Goal: Information Seeking & Learning: Learn about a topic

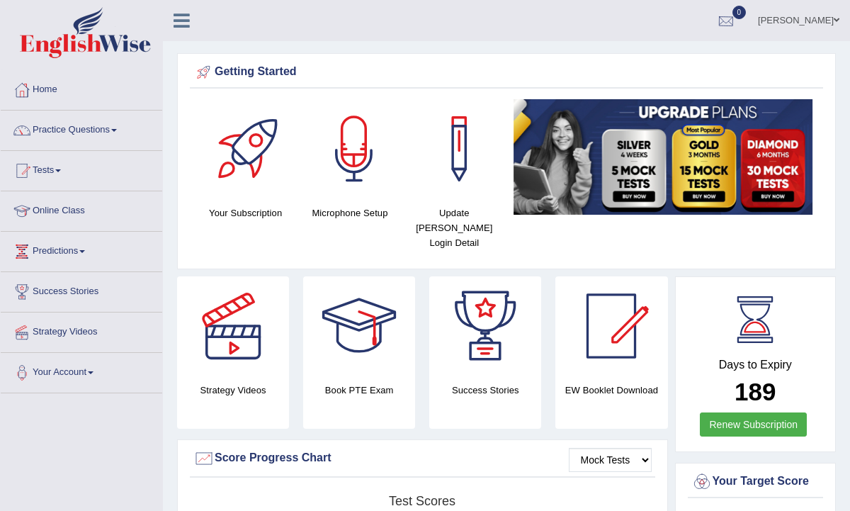
click at [737, 15] on div at bounding box center [725, 21] width 21 height 21
click at [668, 60] on strong "See All Alerts" at bounding box center [636, 59] width 63 height 11
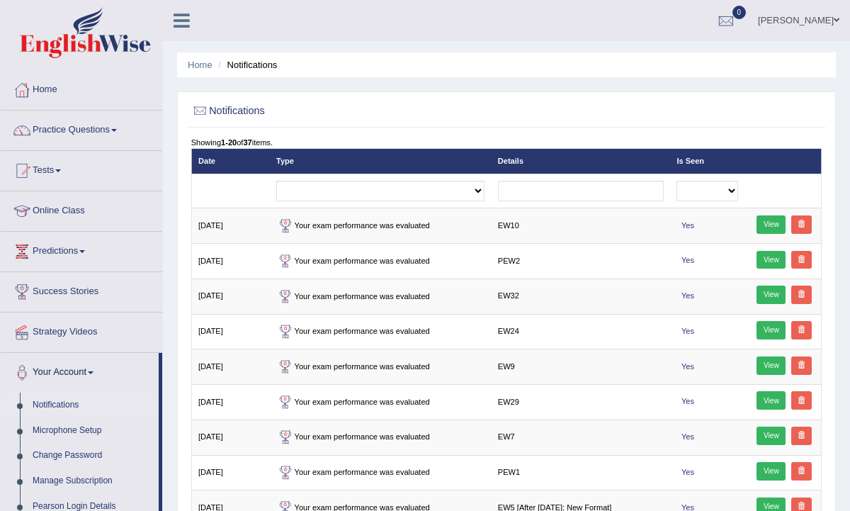
scroll to position [1, 0]
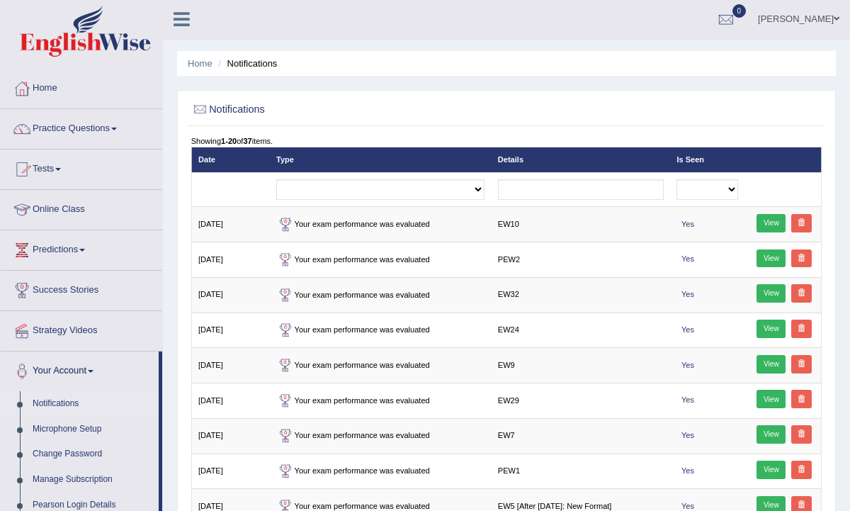
click at [58, 86] on link "Home" at bounding box center [81, 86] width 161 height 35
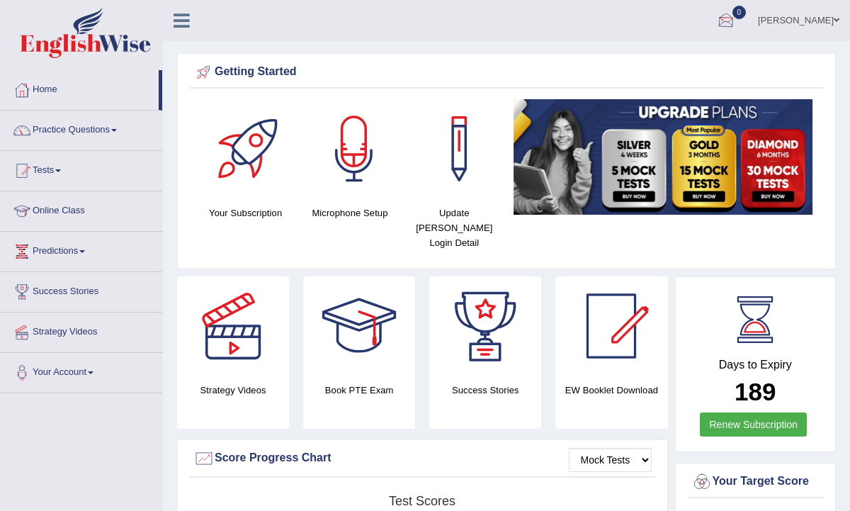
click at [733, 21] on div at bounding box center [725, 21] width 21 height 21
click at [668, 59] on strong "See All Alerts" at bounding box center [636, 59] width 63 height 11
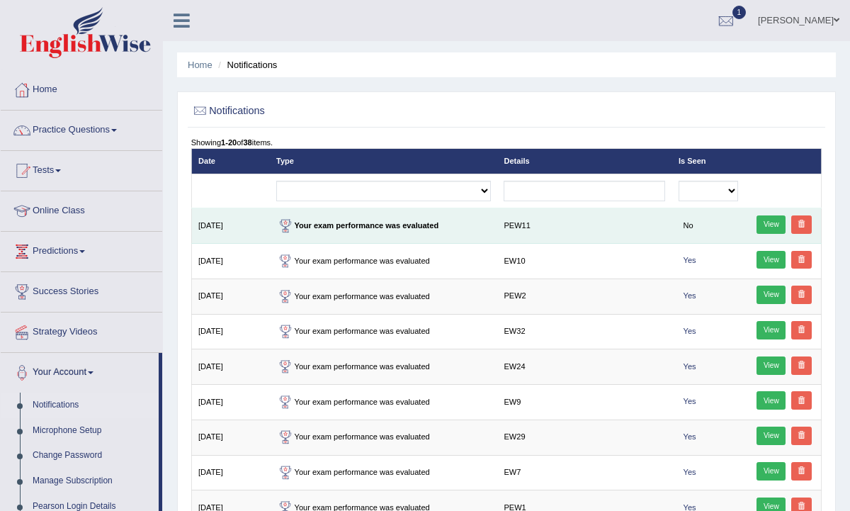
click at [768, 216] on link "View" at bounding box center [770, 224] width 29 height 18
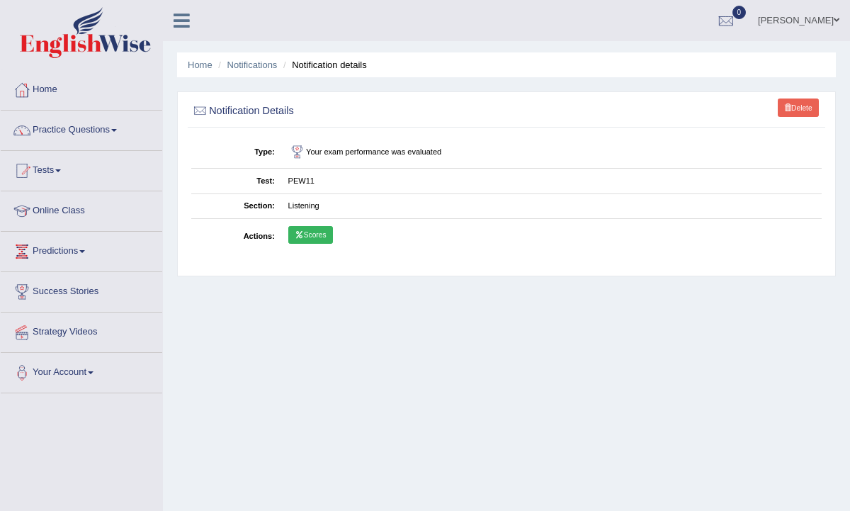
click at [302, 226] on link "Scores" at bounding box center [310, 235] width 45 height 18
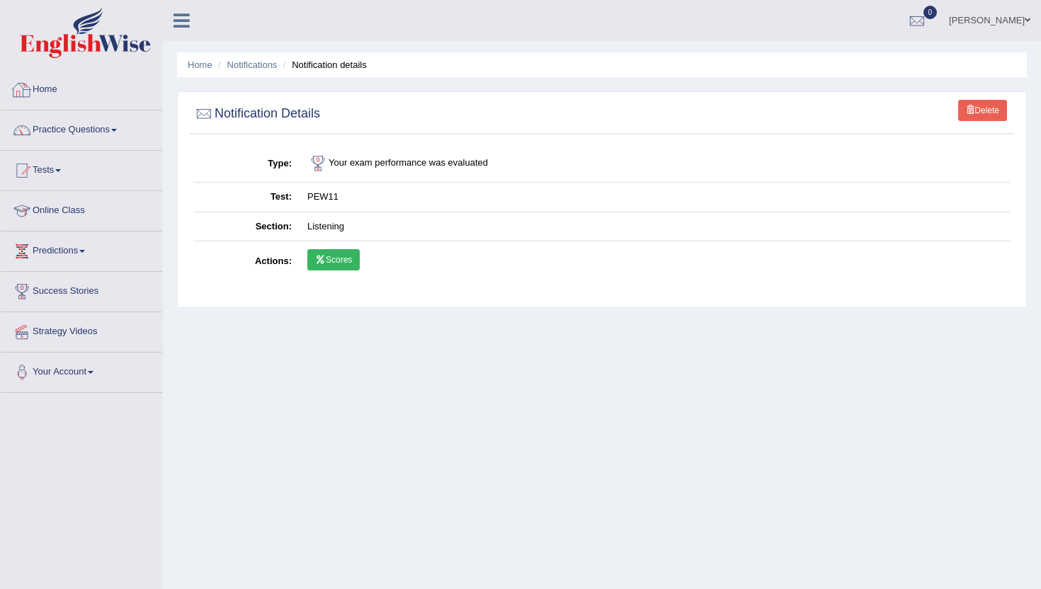
click at [47, 91] on link "Home" at bounding box center [81, 87] width 161 height 35
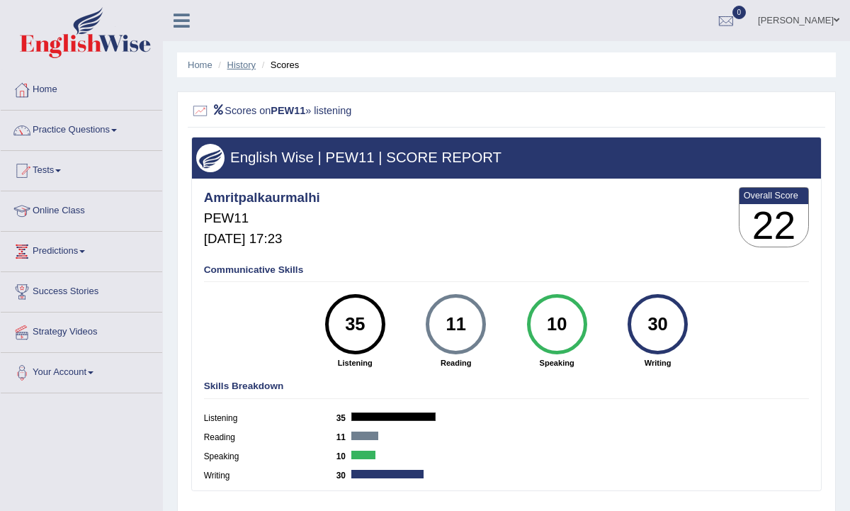
click at [237, 67] on link "History" at bounding box center [241, 64] width 28 height 11
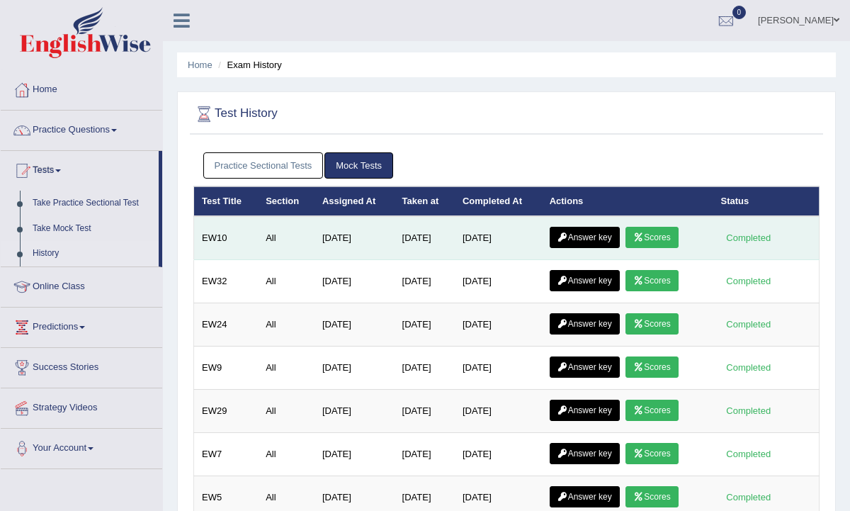
click at [595, 235] on link "Answer key" at bounding box center [585, 237] width 70 height 21
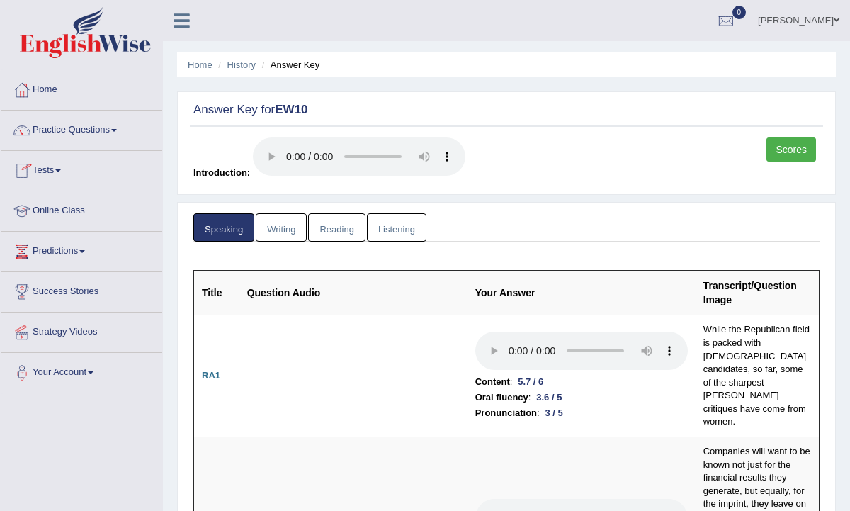
click at [239, 67] on link "History" at bounding box center [241, 64] width 28 height 11
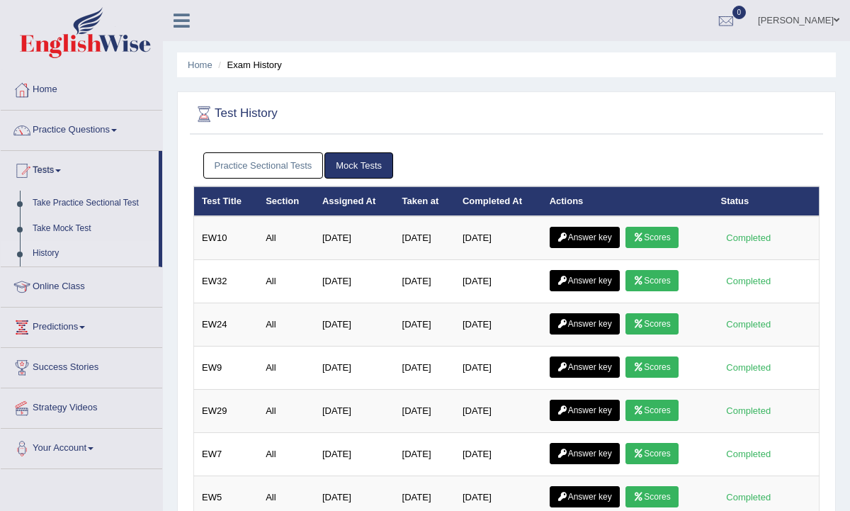
click at [280, 158] on link "Practice Sectional Tests" at bounding box center [263, 165] width 120 height 26
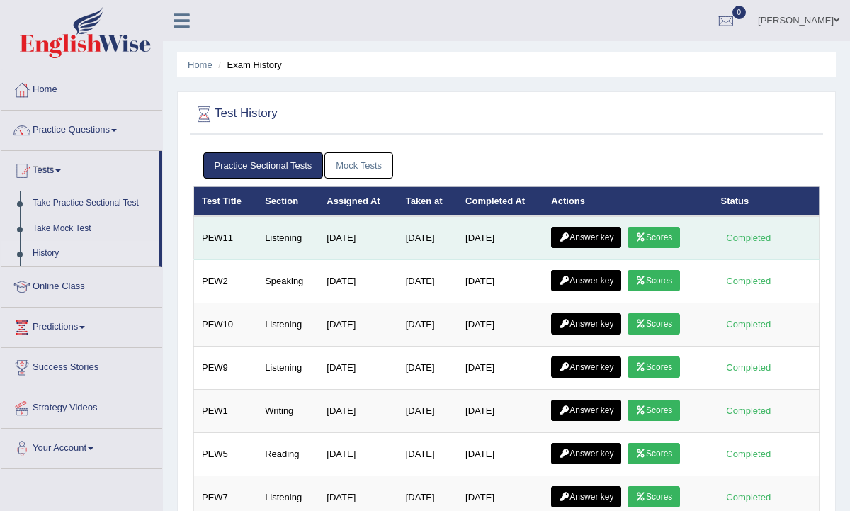
click at [599, 237] on link "Answer key" at bounding box center [586, 237] width 70 height 21
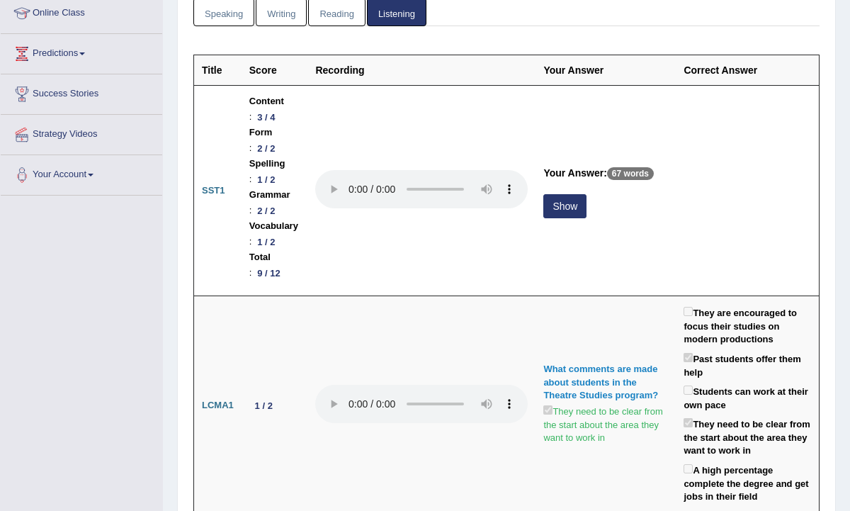
scroll to position [170, 0]
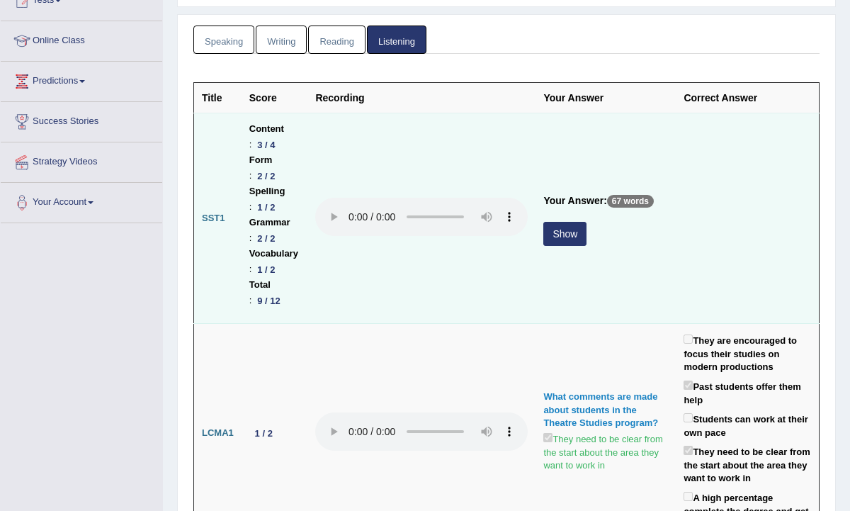
click at [586, 222] on button "Show" at bounding box center [564, 234] width 43 height 24
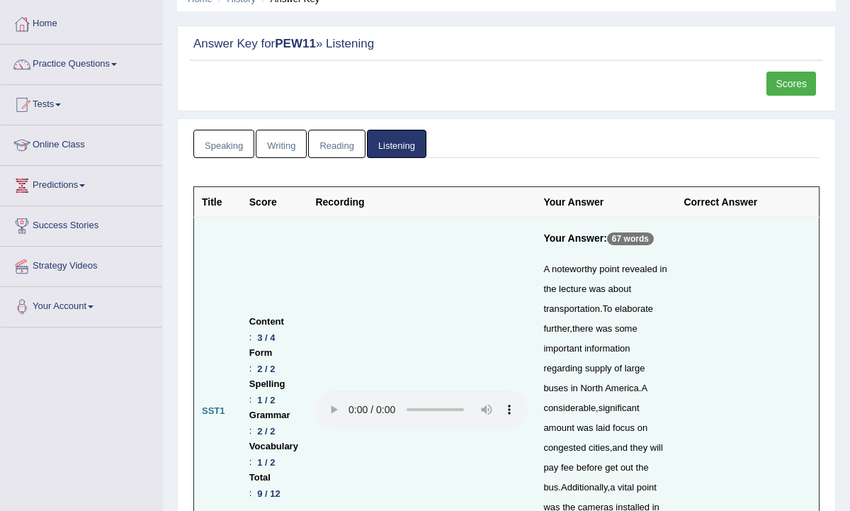
scroll to position [65, 0]
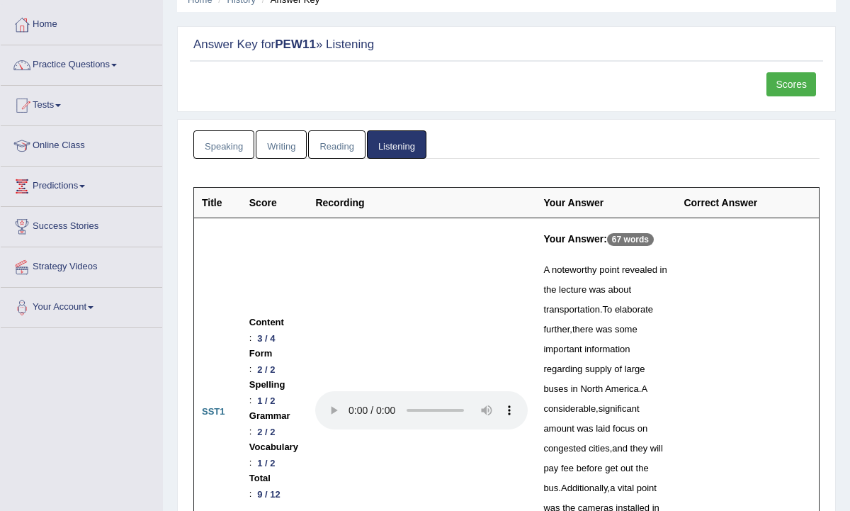
click at [310, 140] on link "Reading" at bounding box center [336, 144] width 57 height 29
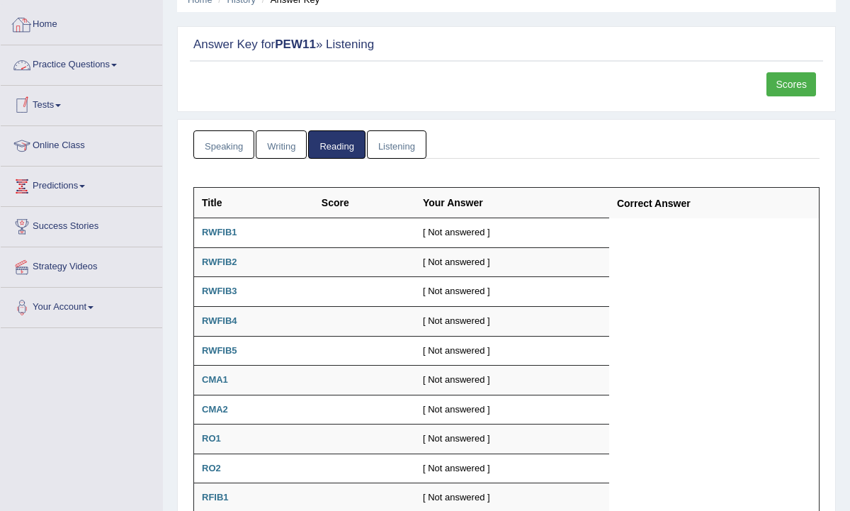
click at [43, 33] on link "Home" at bounding box center [81, 22] width 161 height 35
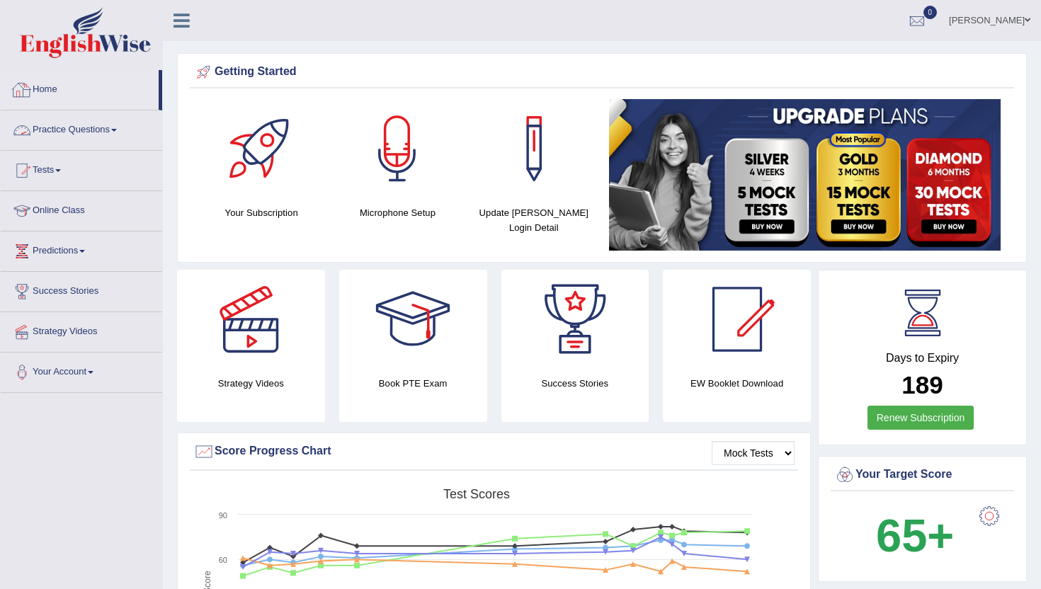
click at [52, 89] on link "Home" at bounding box center [80, 87] width 158 height 35
click at [55, 171] on link "Tests" at bounding box center [81, 168] width 161 height 35
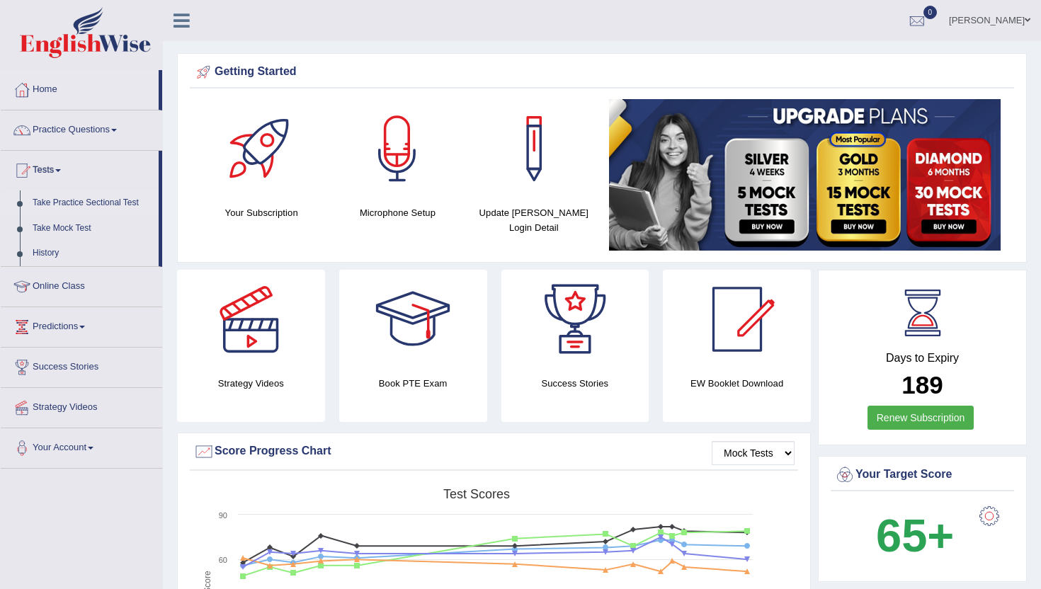
click at [123, 200] on link "Take Practice Sectional Test" at bounding box center [92, 203] width 132 height 25
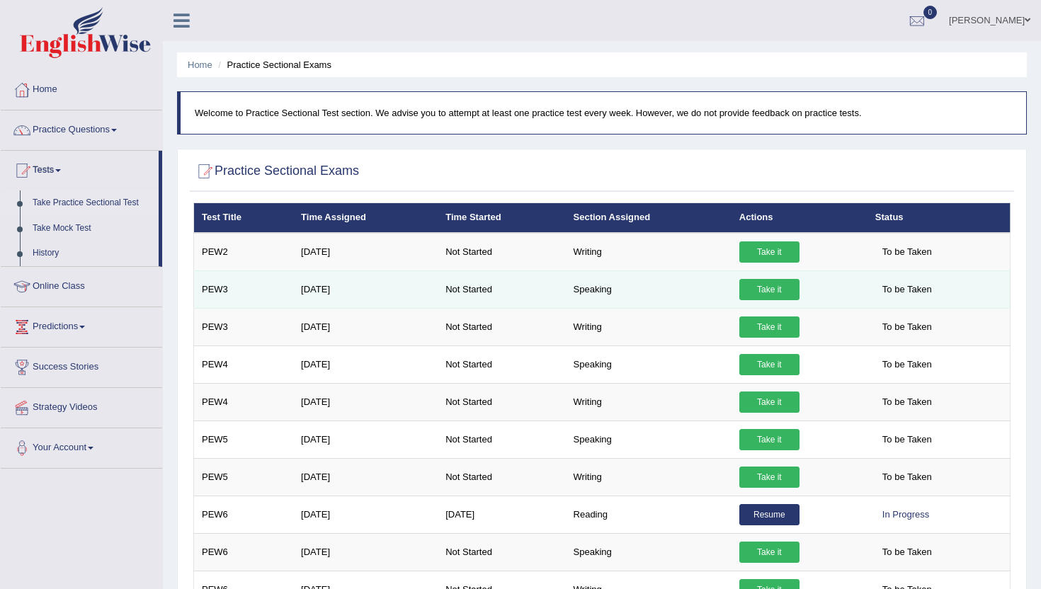
click at [782, 285] on link "Take it" at bounding box center [769, 289] width 60 height 21
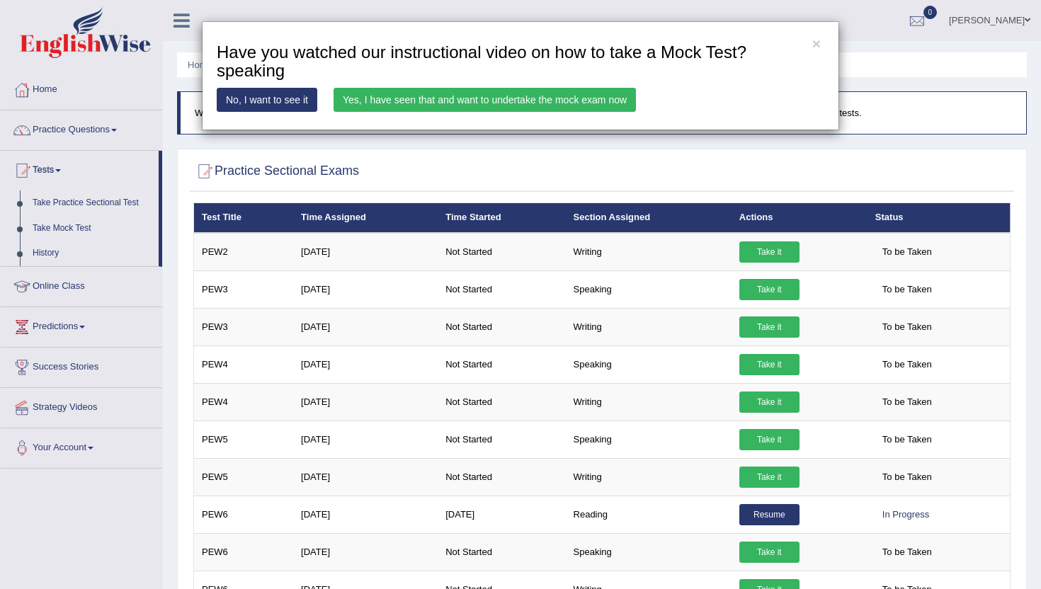
click at [467, 97] on link "Yes, I have seen that and want to undertake the mock exam now" at bounding box center [485, 100] width 302 height 24
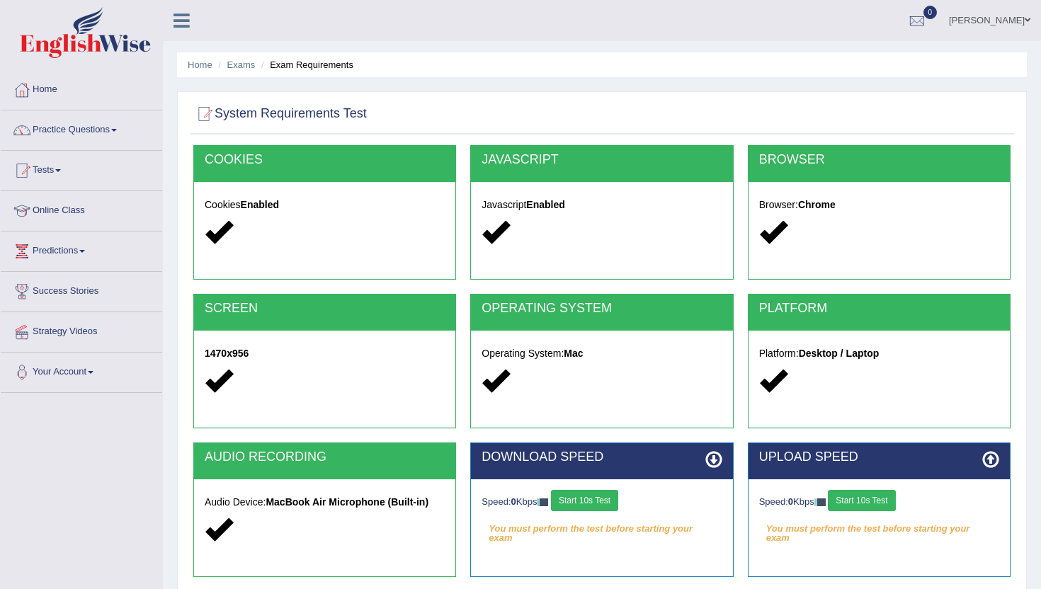
click at [610, 500] on button "Start 10s Test" at bounding box center [584, 500] width 67 height 21
click at [873, 497] on button "Start 10s Test" at bounding box center [861, 500] width 67 height 21
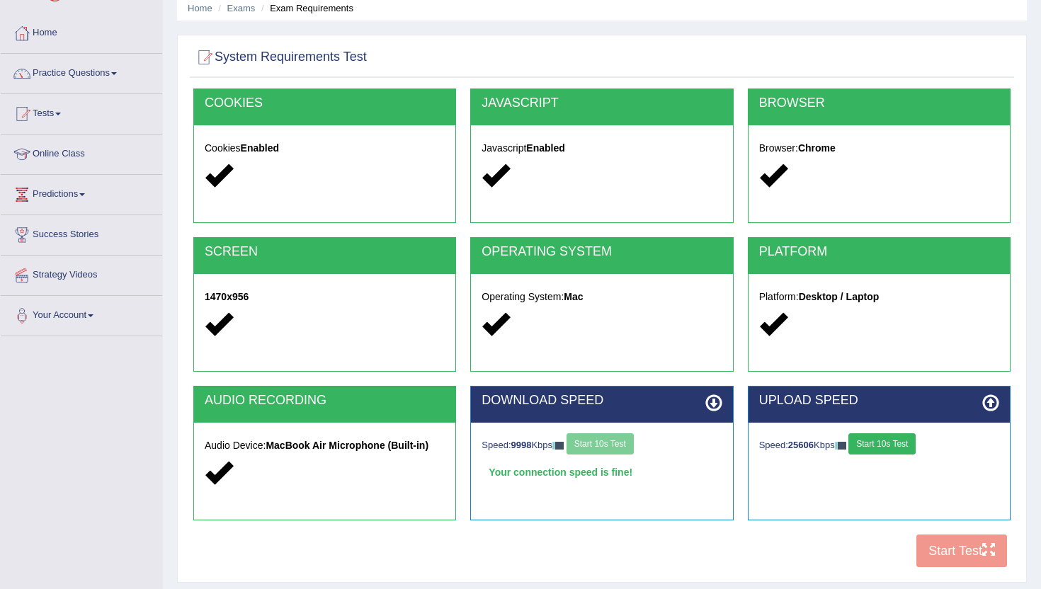
scroll to position [85, 0]
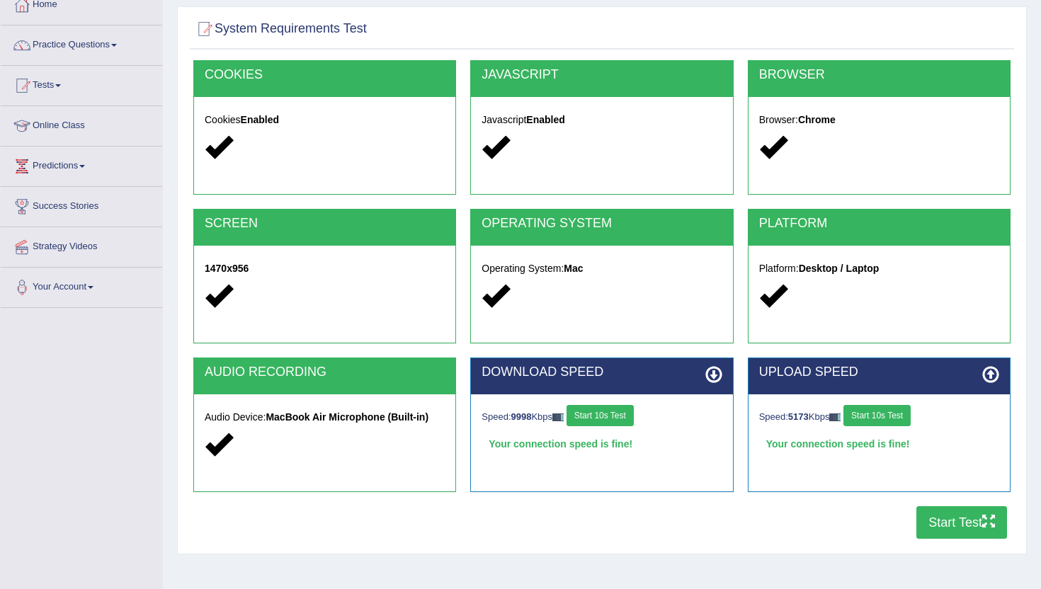
click at [967, 519] on button "Start Test" at bounding box center [961, 522] width 91 height 33
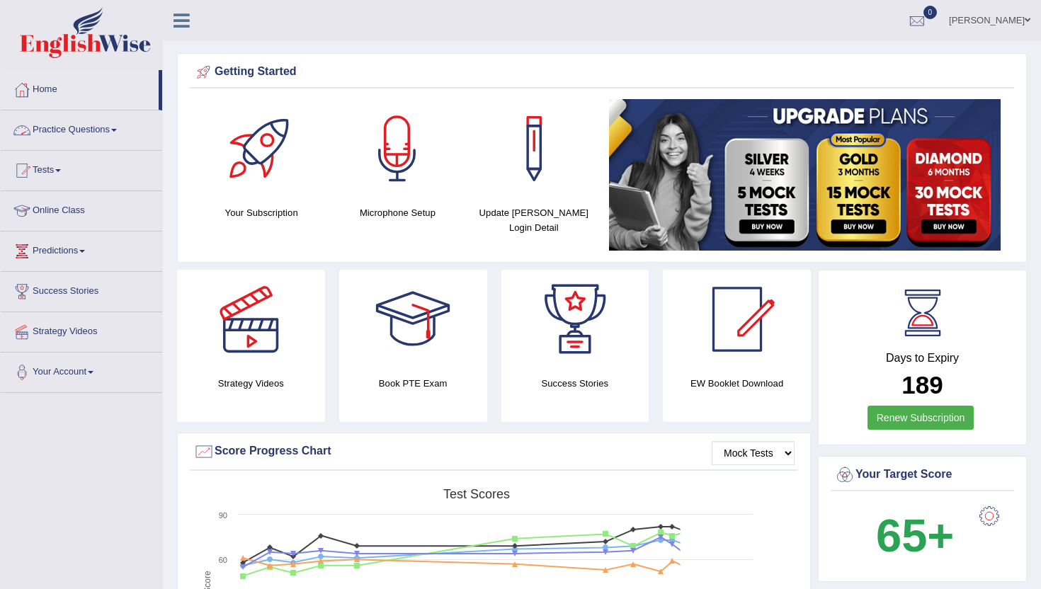
click at [68, 130] on link "Practice Questions" at bounding box center [81, 127] width 161 height 35
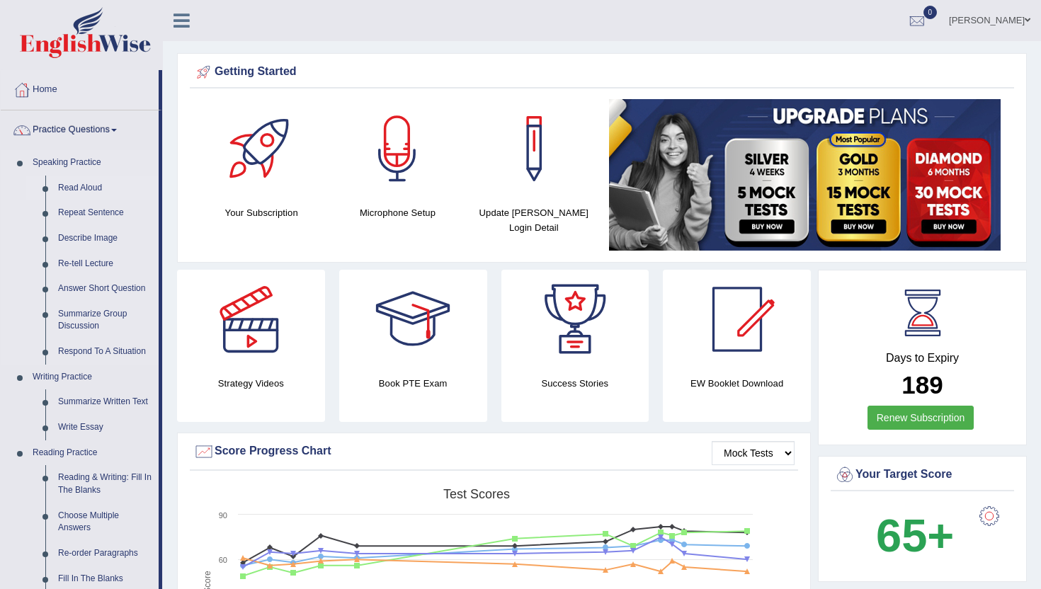
click at [79, 188] on link "Read Aloud" at bounding box center [105, 188] width 107 height 25
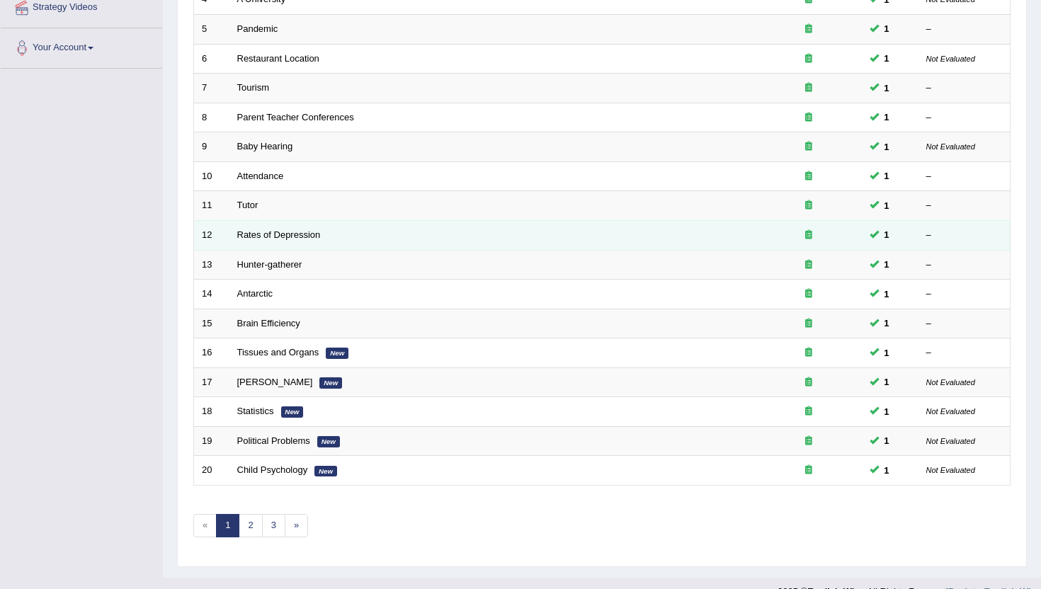
scroll to position [348, 0]
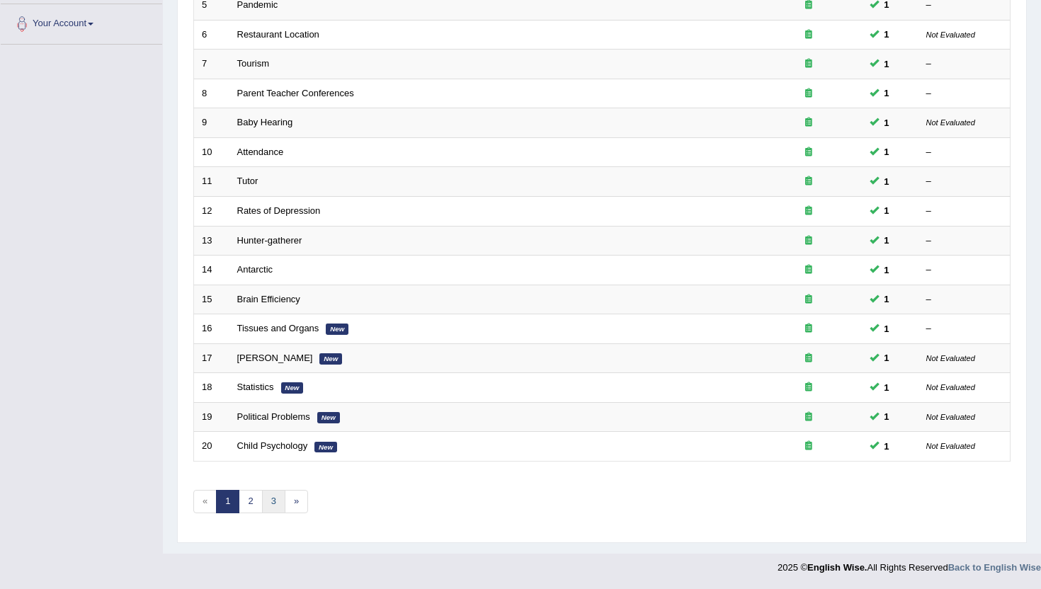
click at [275, 506] on link "3" at bounding box center [273, 501] width 23 height 23
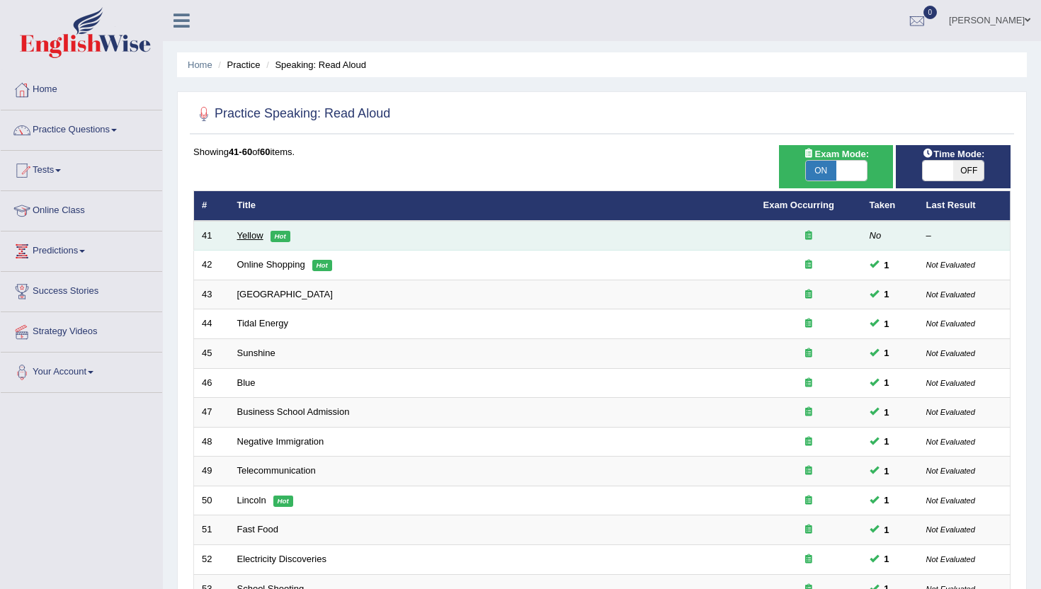
click at [255, 235] on link "Yellow" at bounding box center [250, 235] width 26 height 11
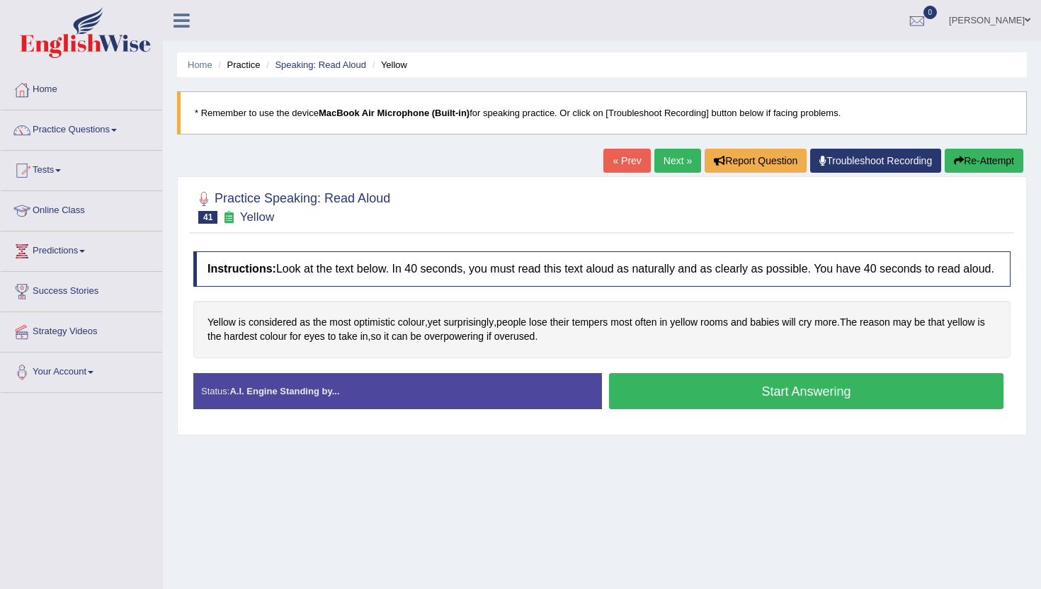
click at [676, 392] on button "Start Answering" at bounding box center [806, 391] width 394 height 36
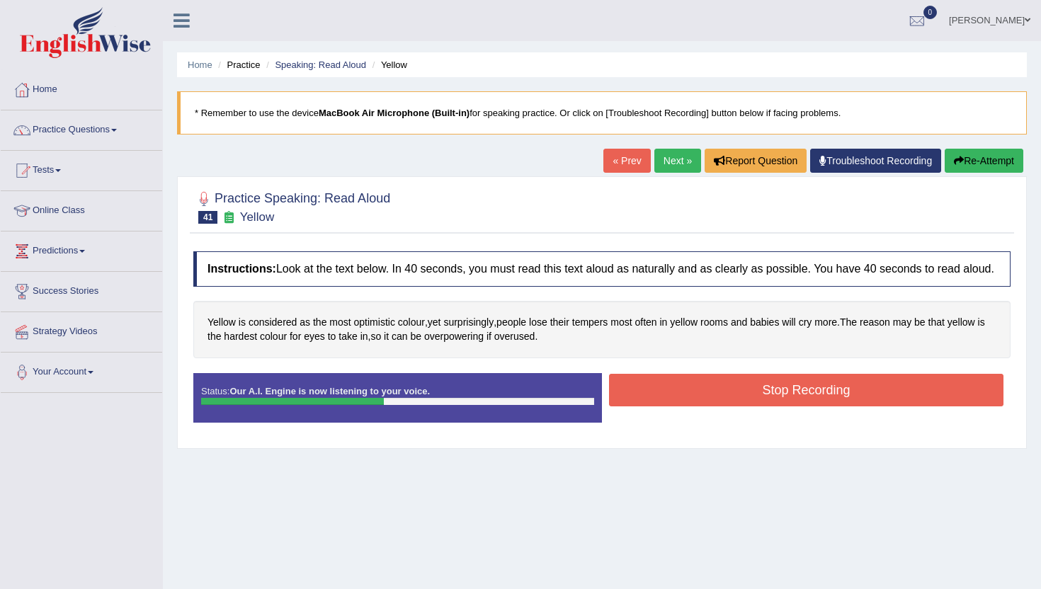
click at [676, 397] on button "Stop Recording" at bounding box center [806, 390] width 394 height 33
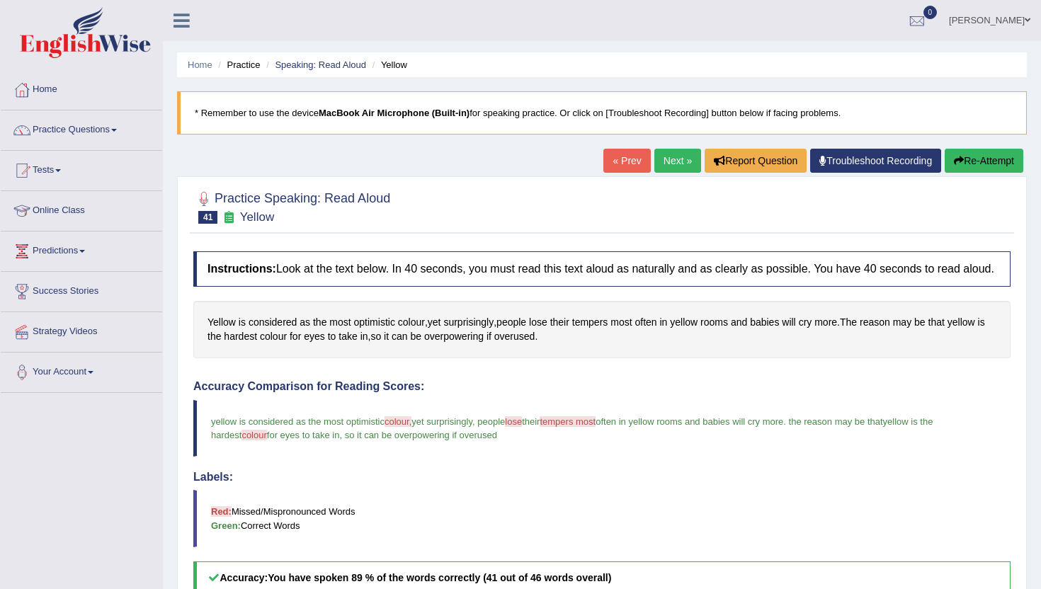
click at [661, 164] on link "Next »" at bounding box center [677, 161] width 47 height 24
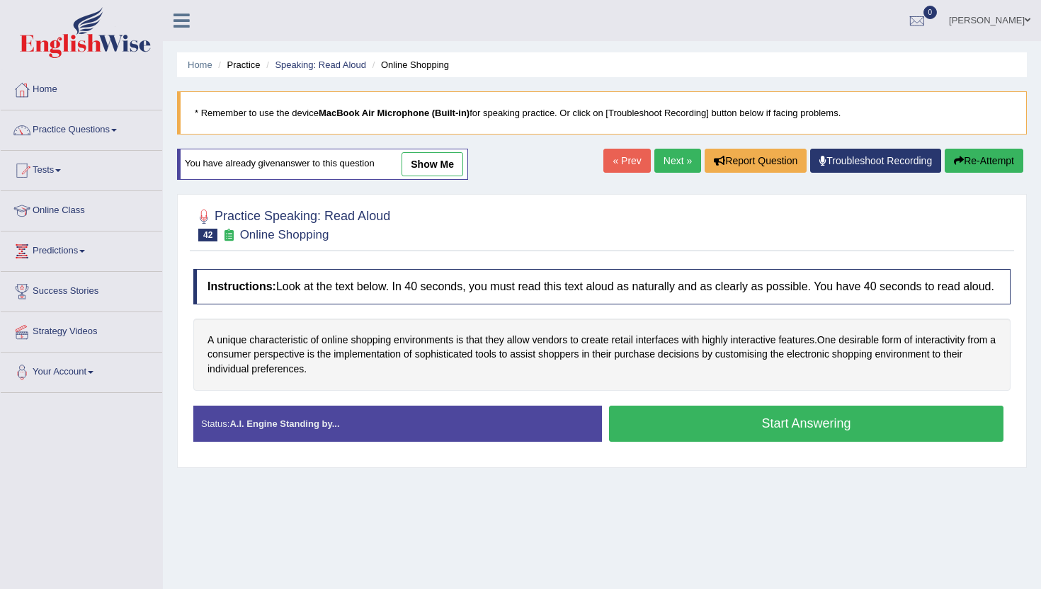
click at [669, 438] on button "Start Answering" at bounding box center [806, 424] width 394 height 36
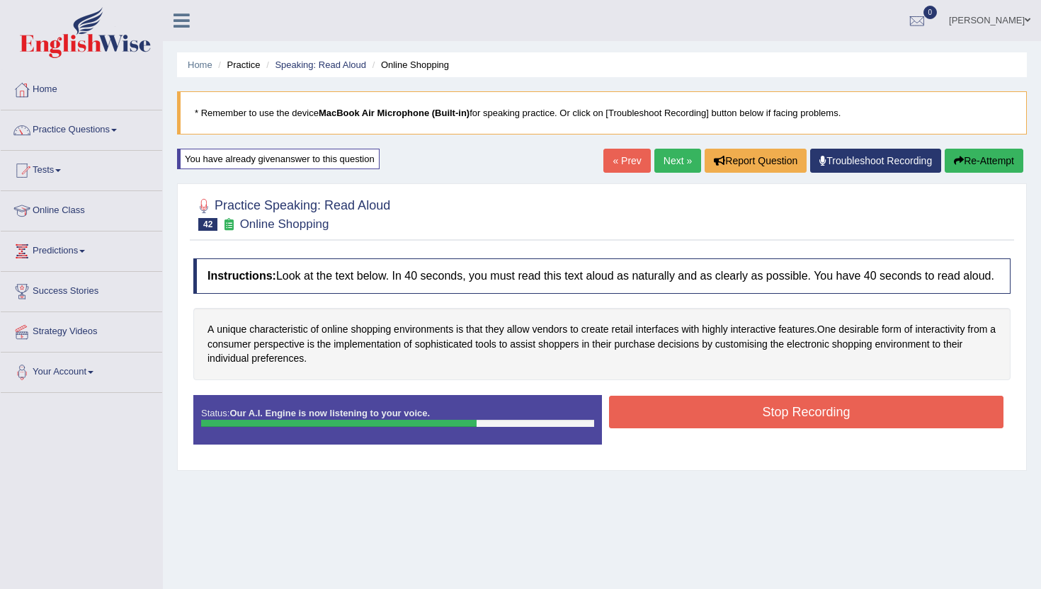
click at [669, 428] on button "Stop Recording" at bounding box center [806, 412] width 394 height 33
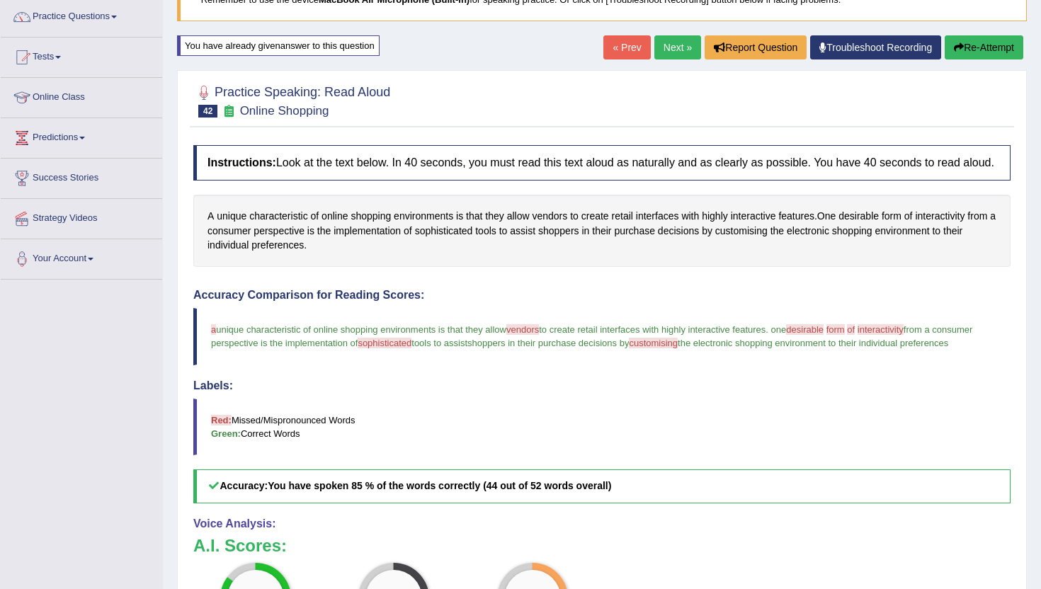
scroll to position [85, 0]
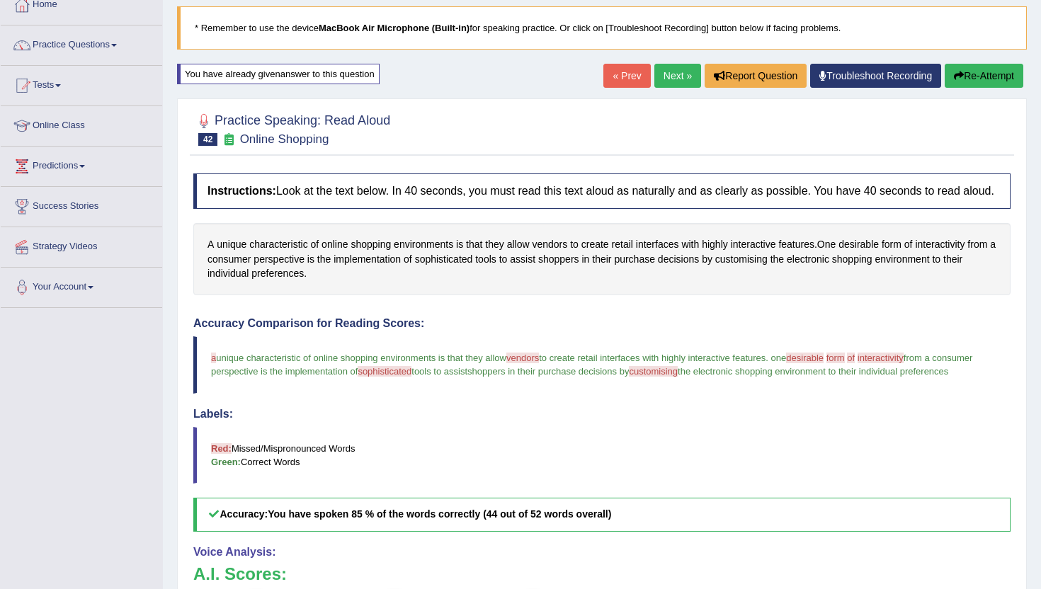
click at [965, 76] on button "Re-Attempt" at bounding box center [984, 76] width 79 height 24
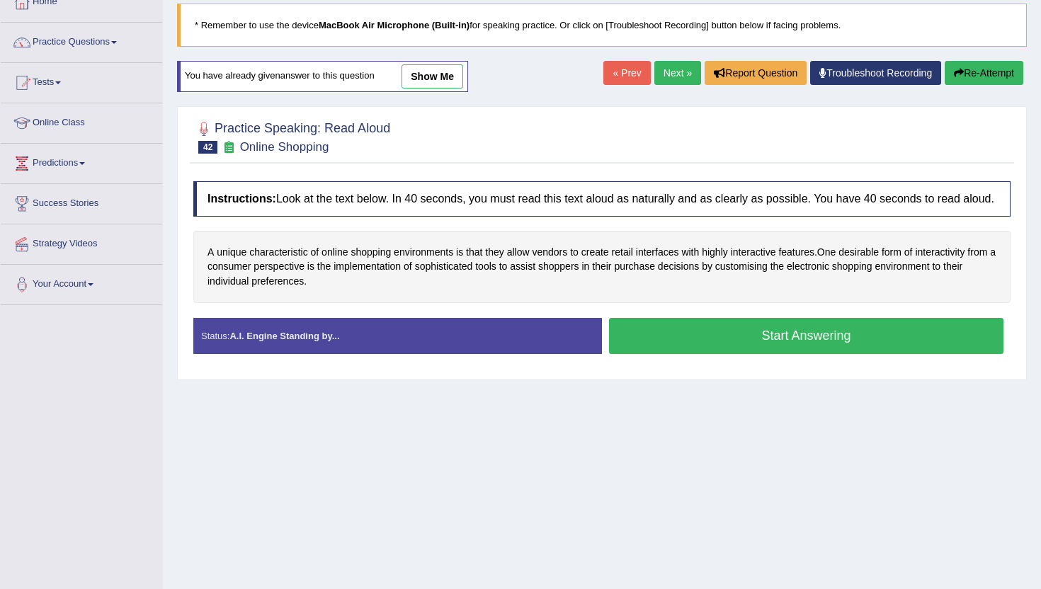
scroll to position [85, 0]
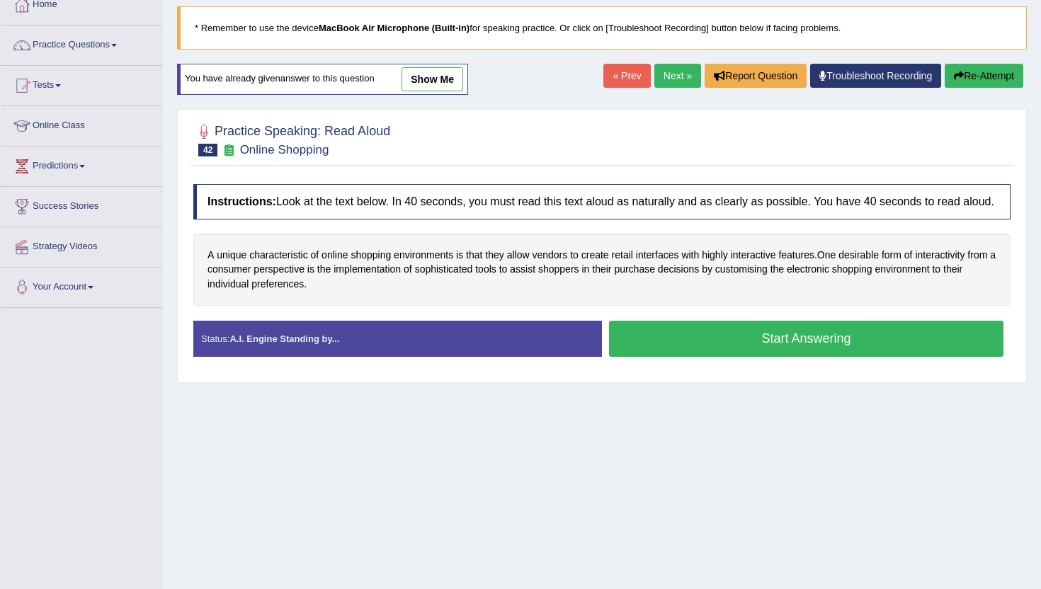
click at [624, 357] on button "Start Answering" at bounding box center [806, 339] width 394 height 36
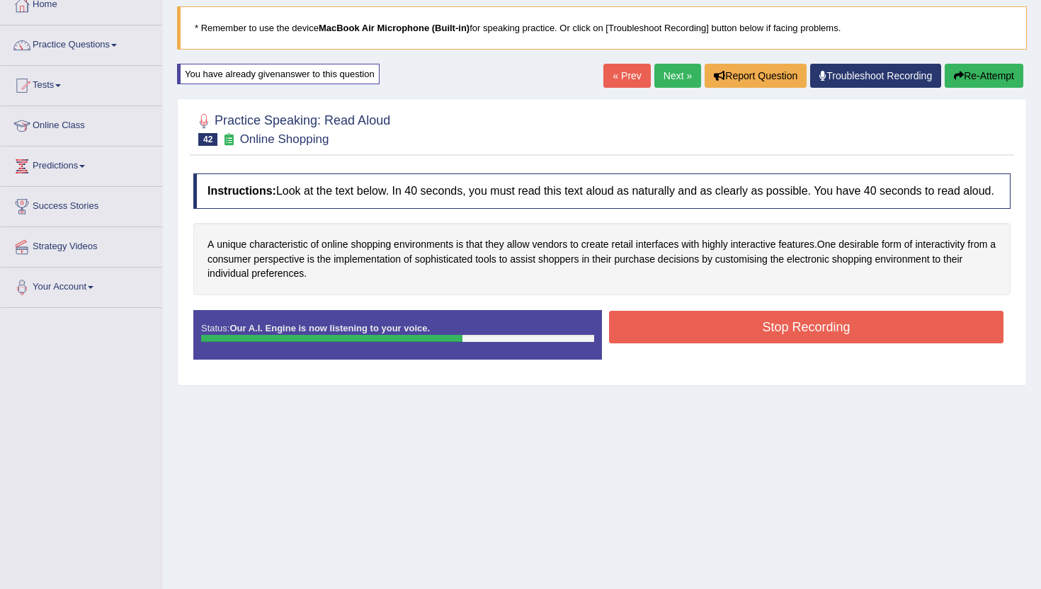
click at [667, 330] on button "Stop Recording" at bounding box center [806, 327] width 394 height 33
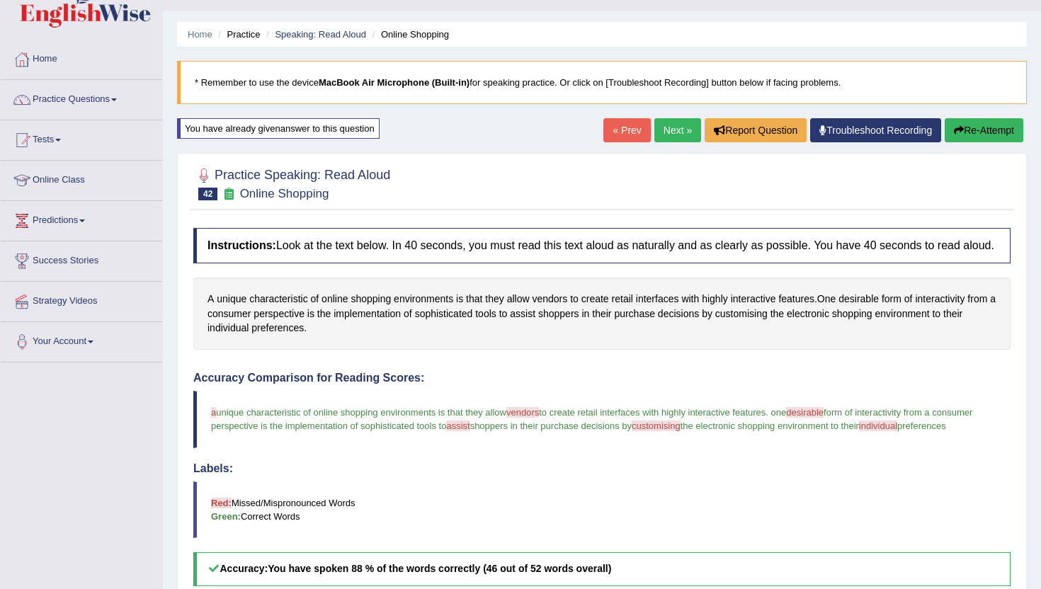
scroll to position [28, 0]
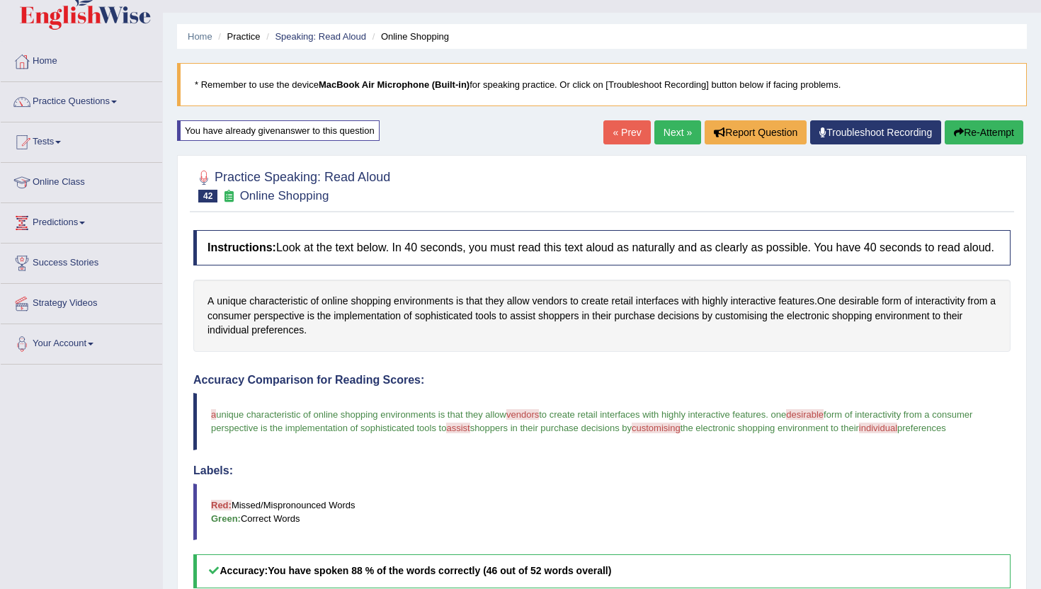
click at [666, 140] on link "Next »" at bounding box center [677, 132] width 47 height 24
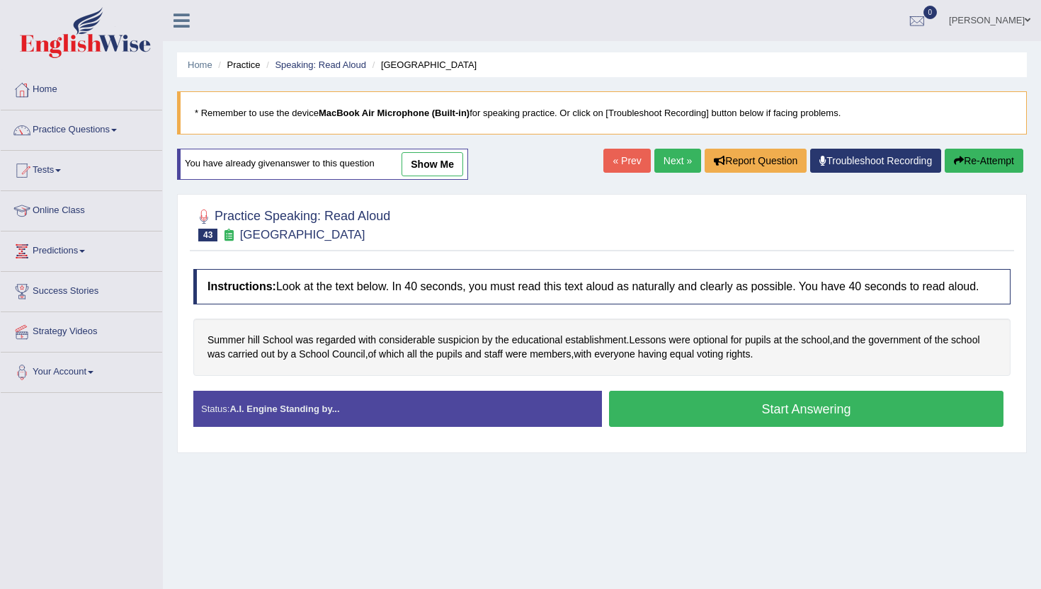
click at [649, 421] on button "Start Answering" at bounding box center [806, 409] width 394 height 36
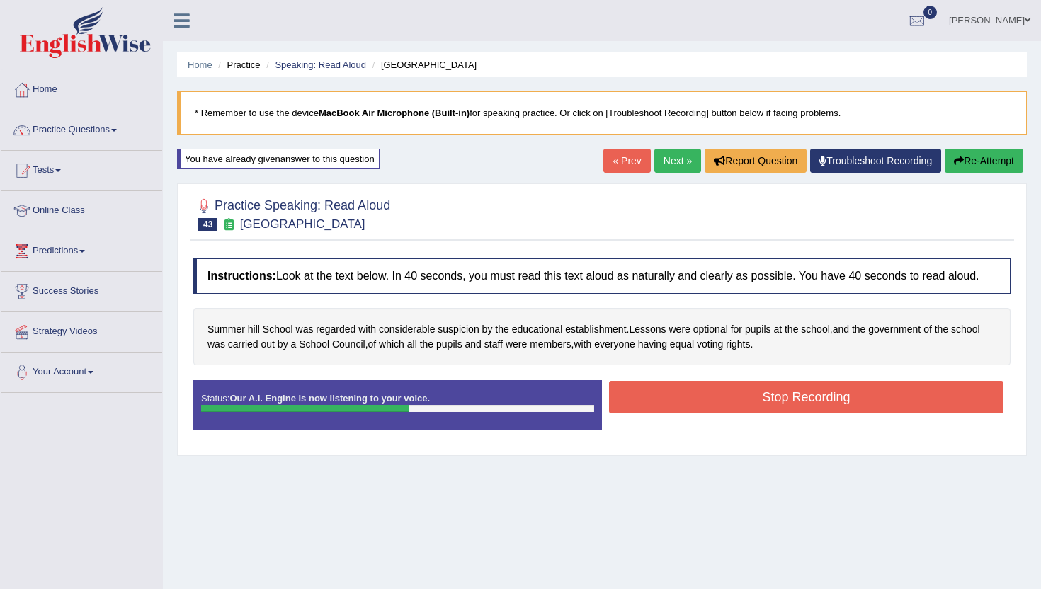
click at [649, 414] on button "Stop Recording" at bounding box center [806, 397] width 394 height 33
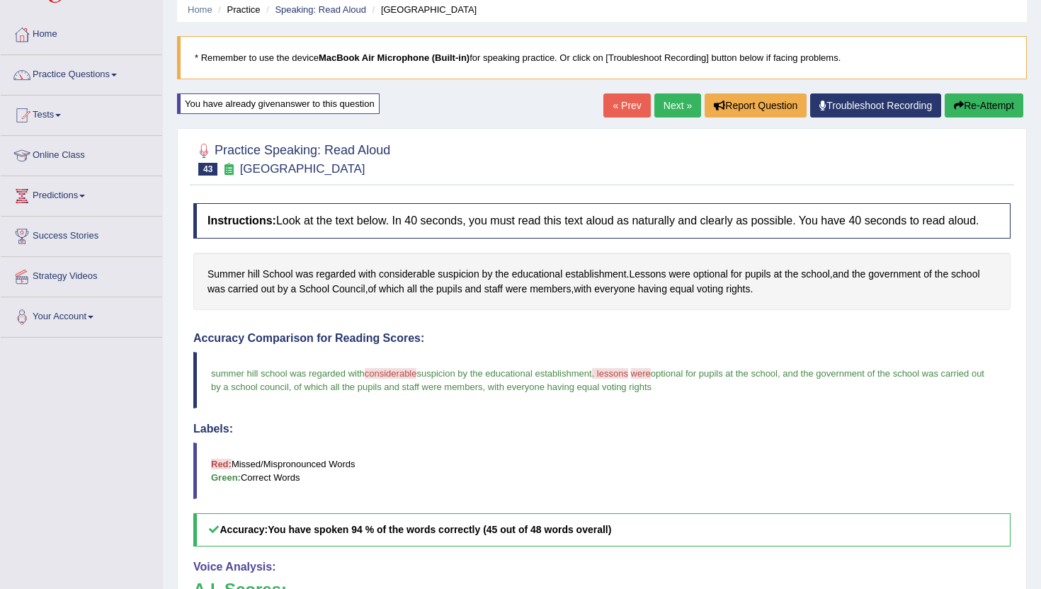
scroll to position [28, 0]
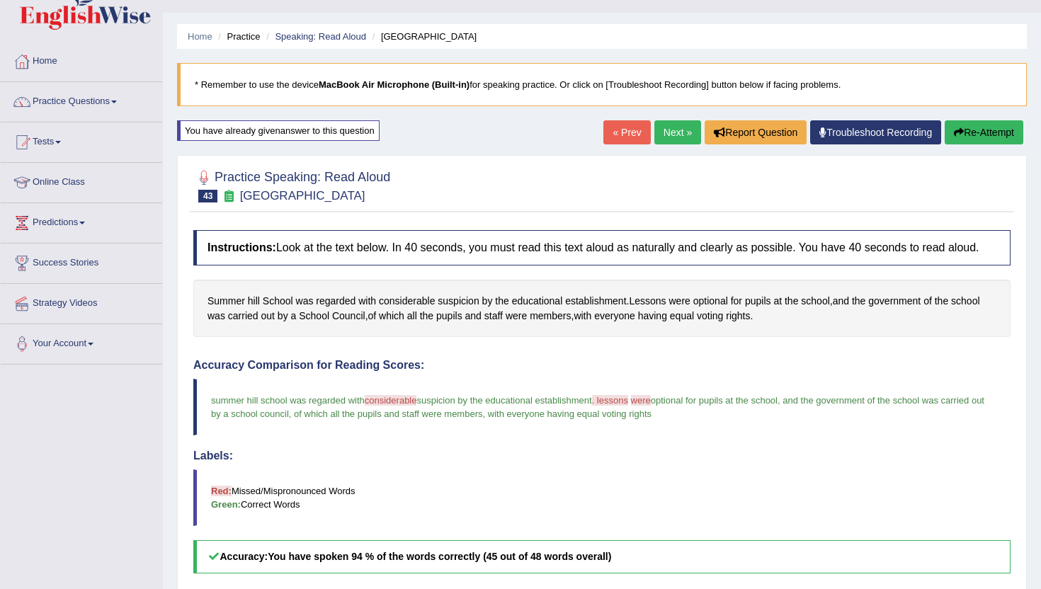
click at [664, 127] on link "Next »" at bounding box center [677, 132] width 47 height 24
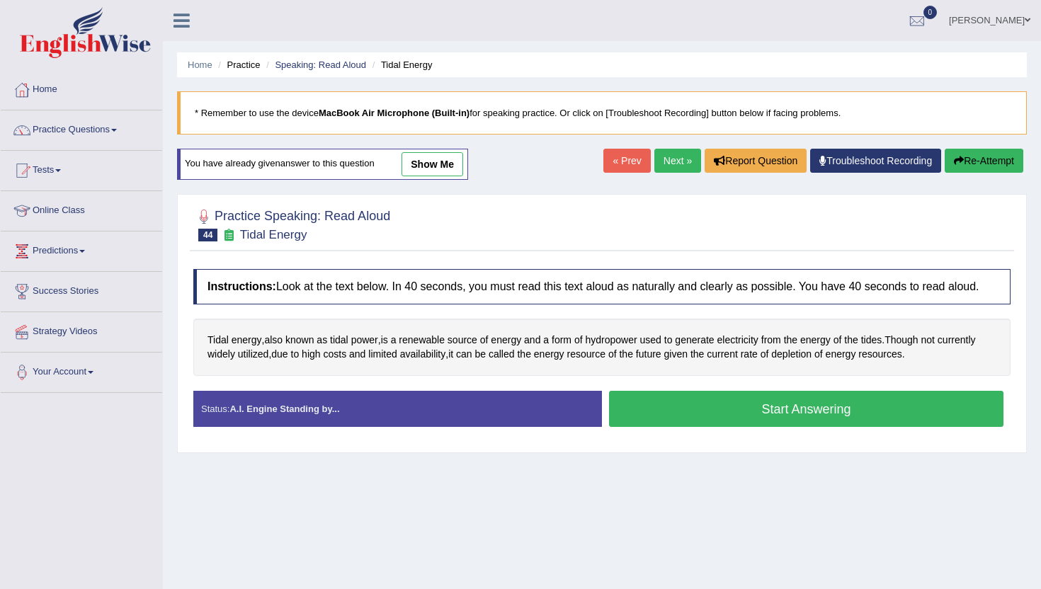
click at [635, 416] on button "Start Answering" at bounding box center [806, 409] width 394 height 36
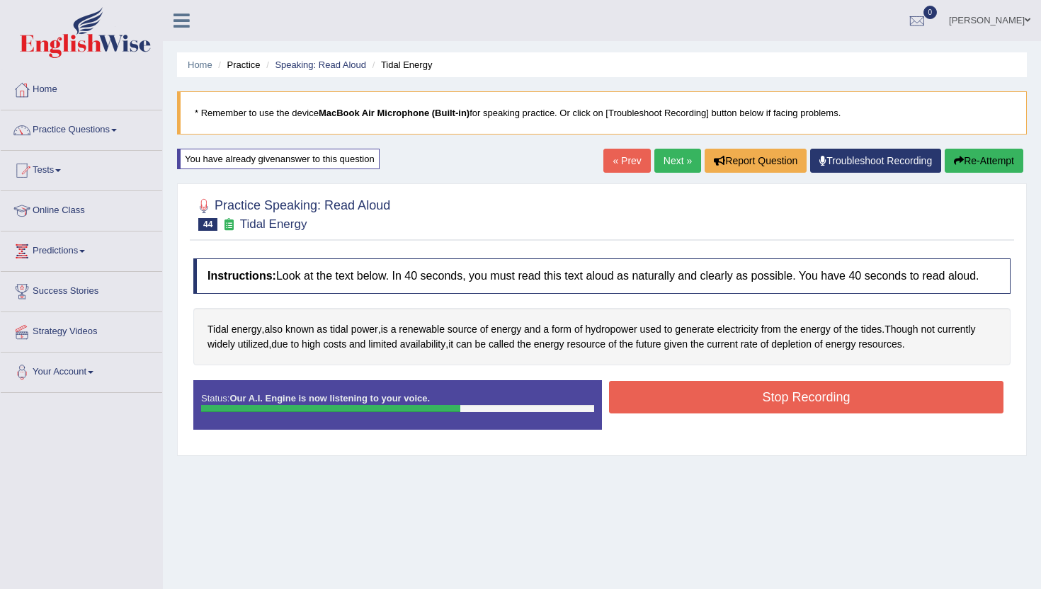
click at [635, 414] on button "Stop Recording" at bounding box center [806, 397] width 394 height 33
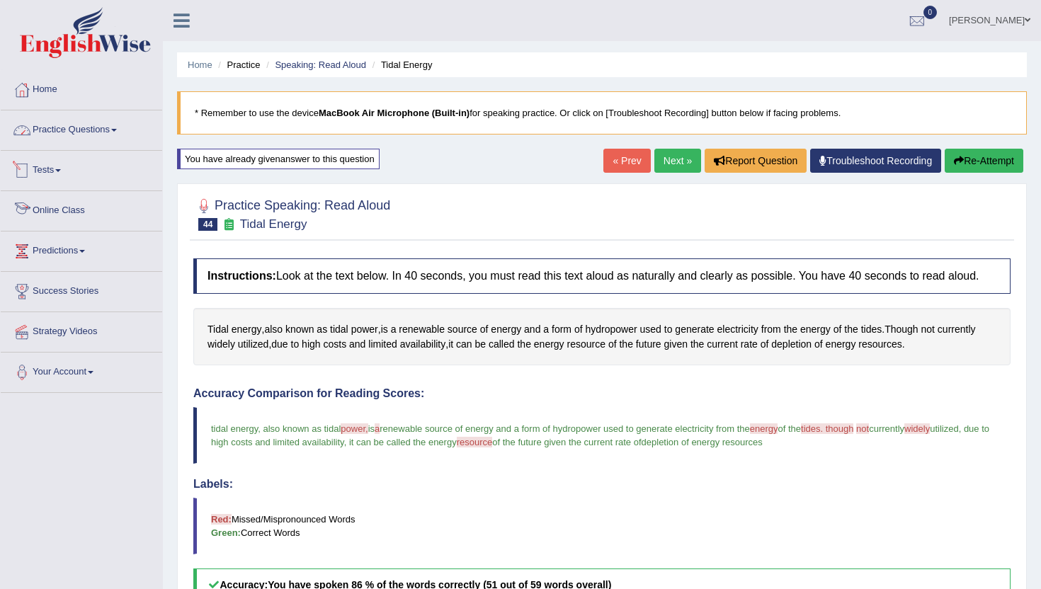
click at [65, 131] on link "Practice Questions" at bounding box center [81, 127] width 161 height 35
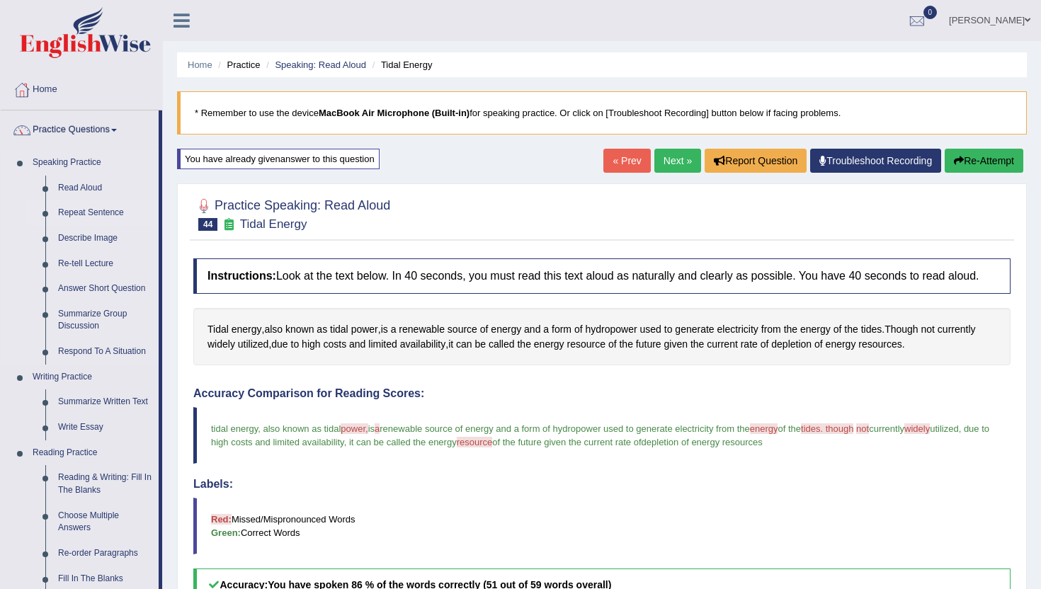
click at [102, 215] on link "Repeat Sentence" at bounding box center [105, 212] width 107 height 25
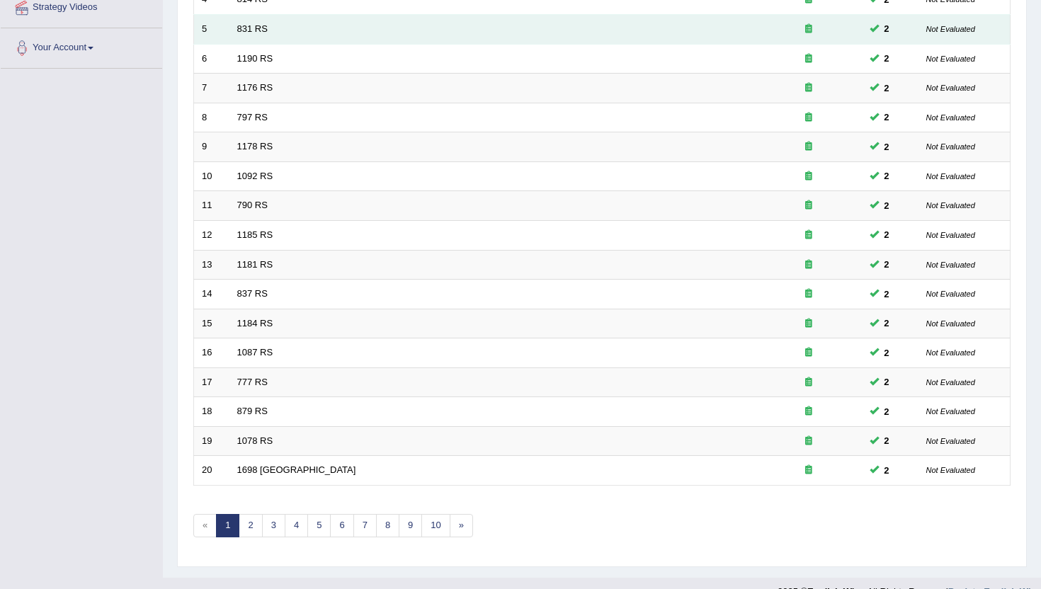
scroll to position [340, 0]
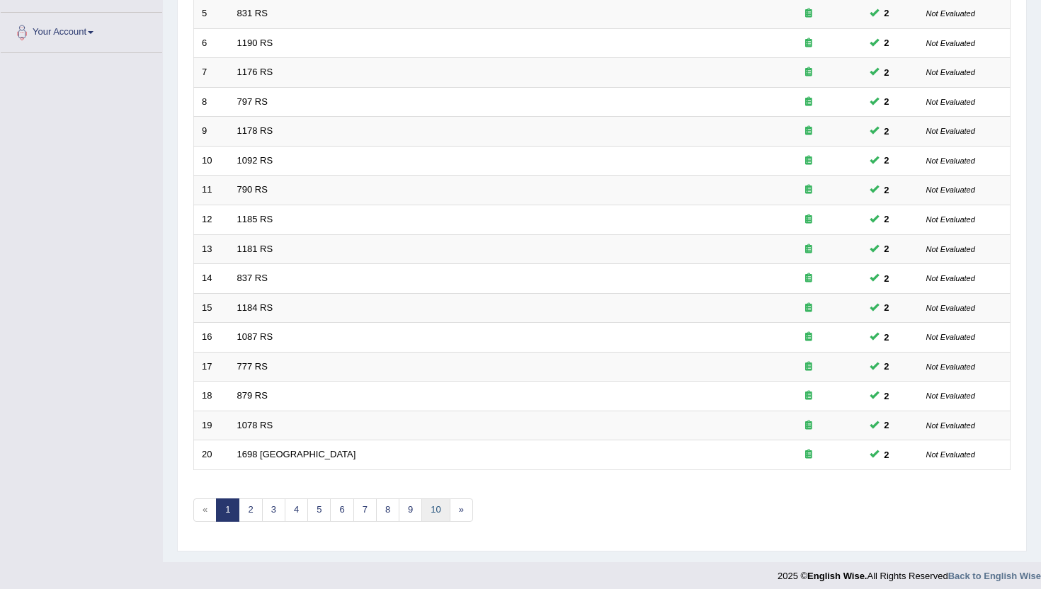
click at [430, 511] on link "10" at bounding box center [435, 510] width 28 height 23
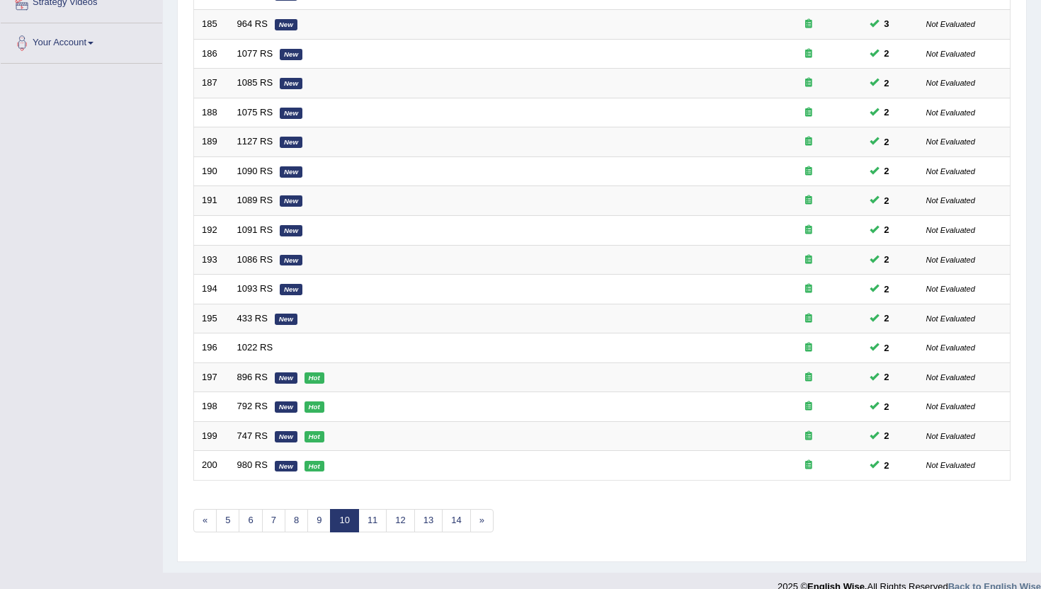
scroll to position [340, 0]
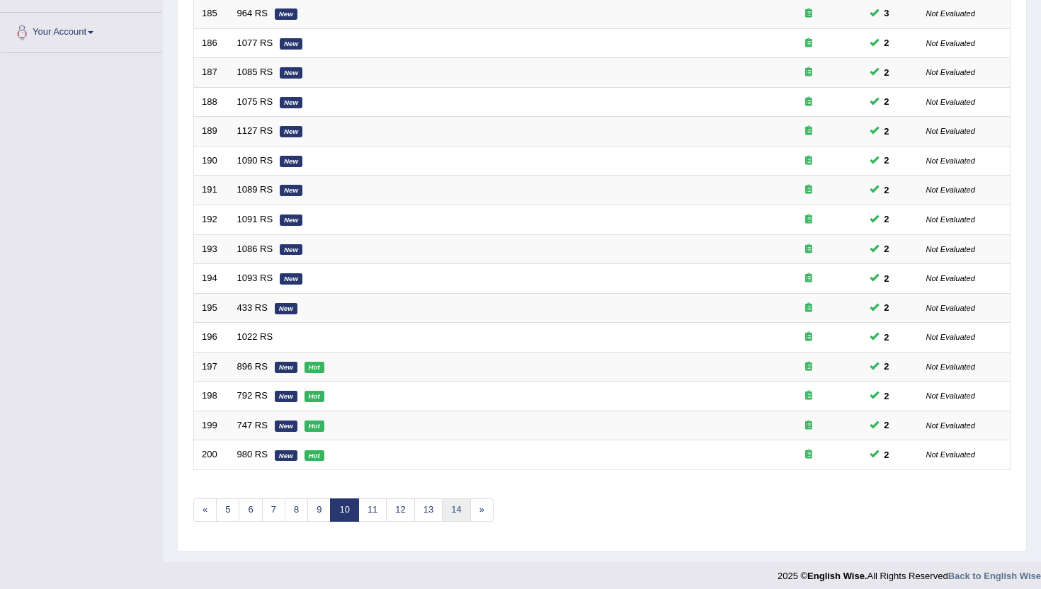
click at [457, 510] on link "14" at bounding box center [456, 510] width 28 height 23
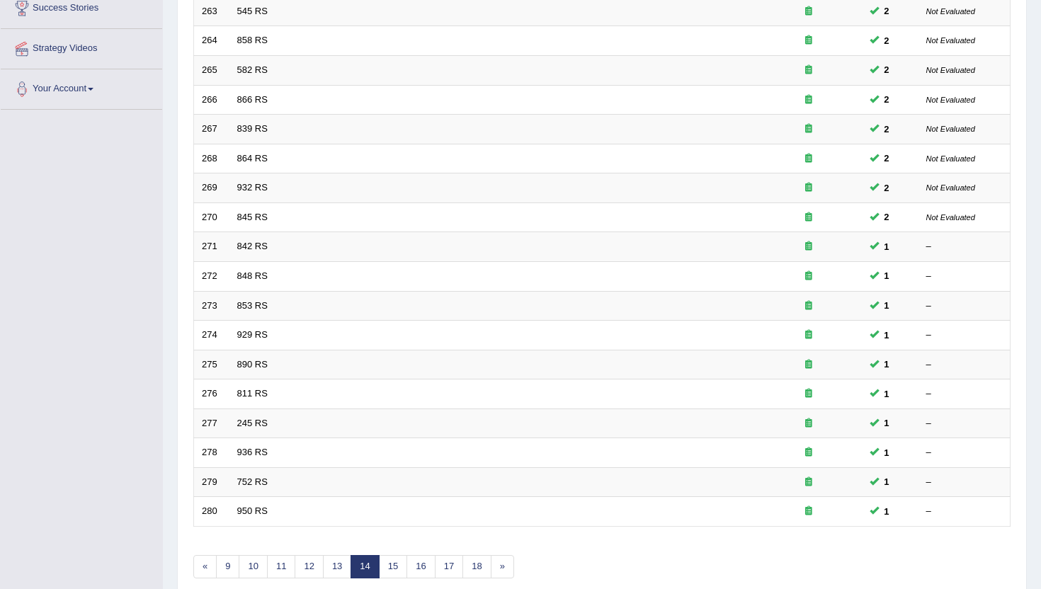
scroll to position [340, 0]
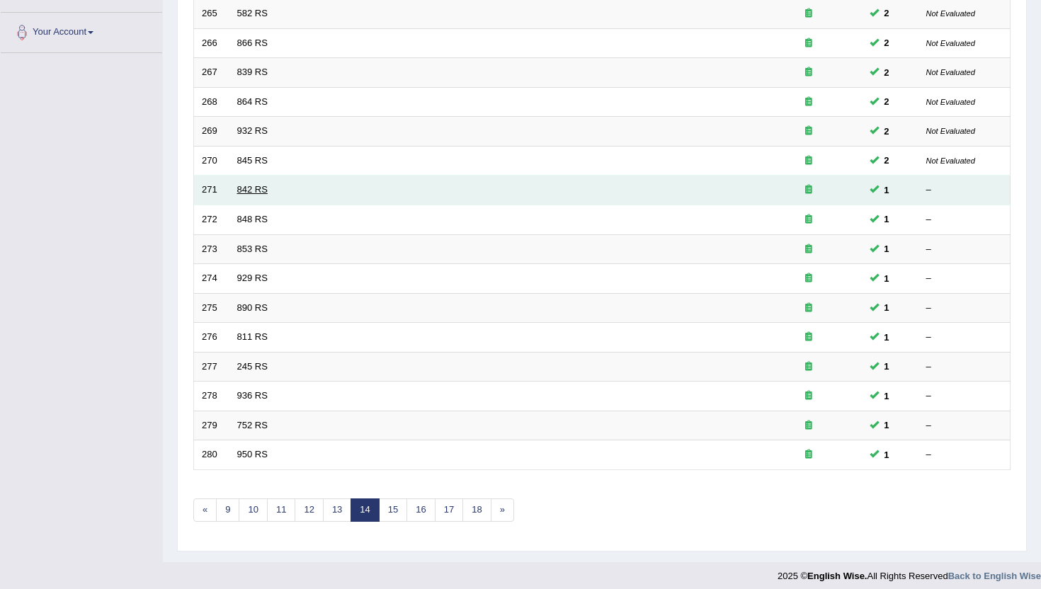
click at [248, 191] on link "842 RS" at bounding box center [252, 189] width 30 height 11
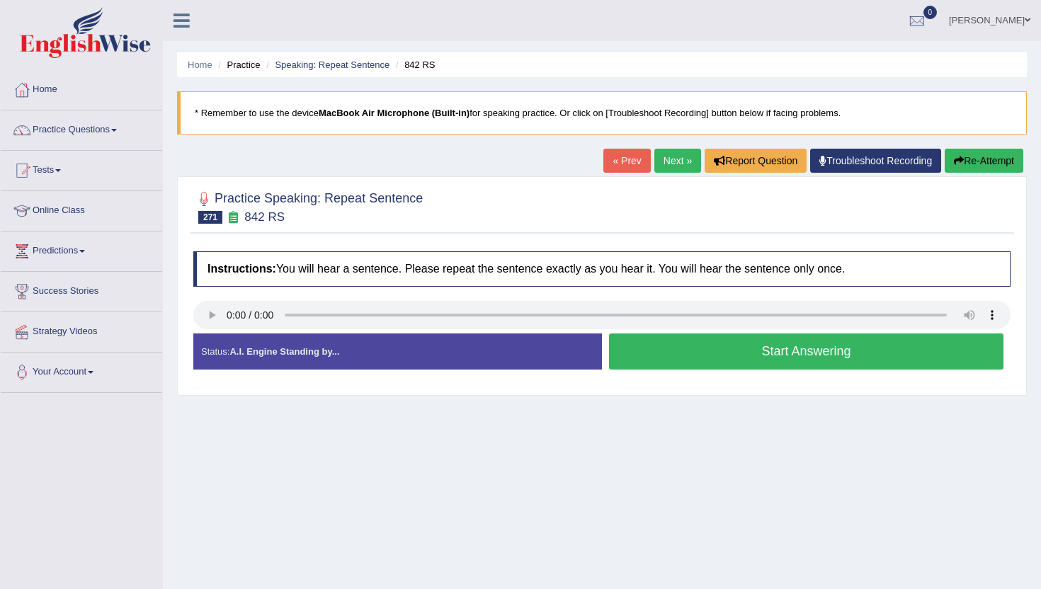
click at [715, 353] on button "Start Answering" at bounding box center [806, 352] width 394 height 36
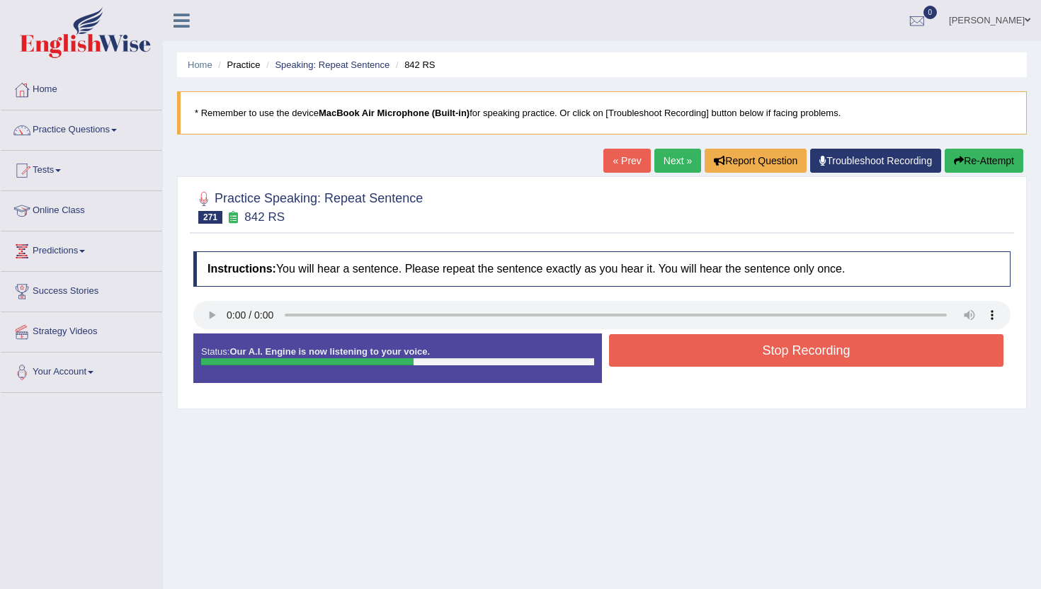
click at [716, 353] on button "Stop Recording" at bounding box center [806, 350] width 394 height 33
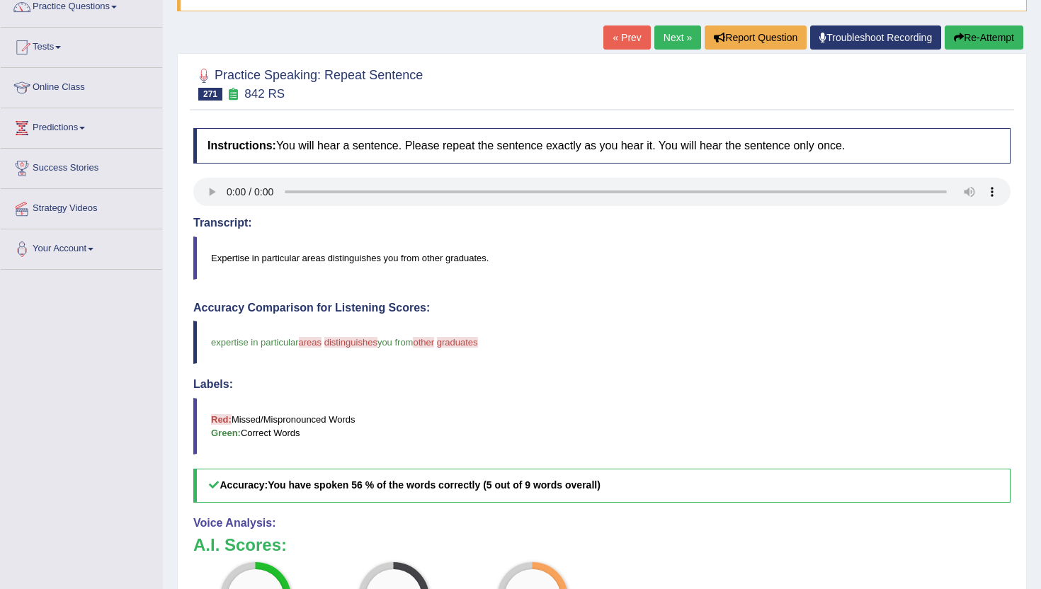
scroll to position [85, 0]
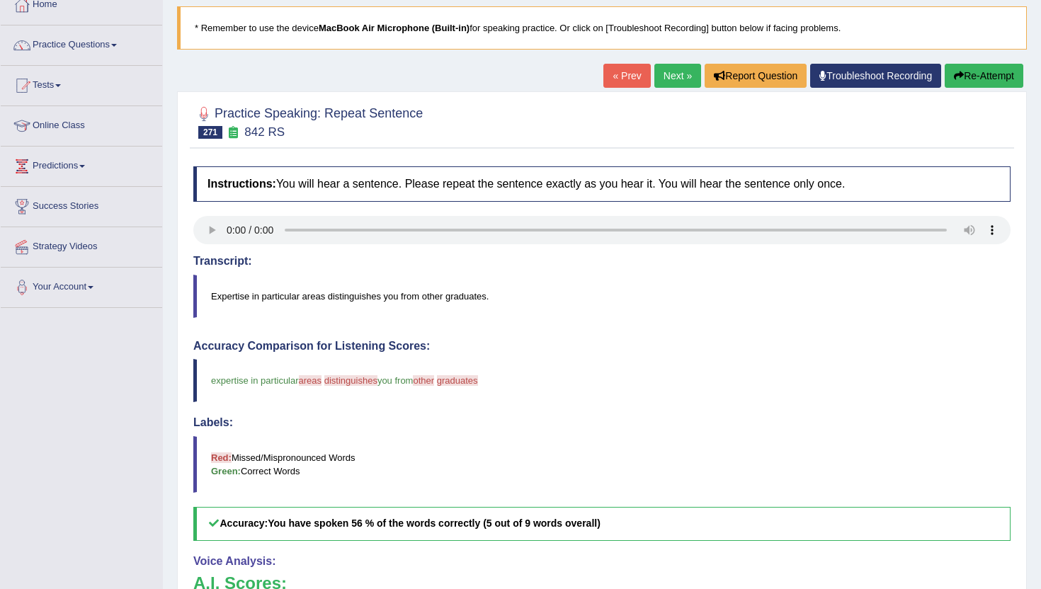
click at [683, 69] on link "Next »" at bounding box center [677, 76] width 47 height 24
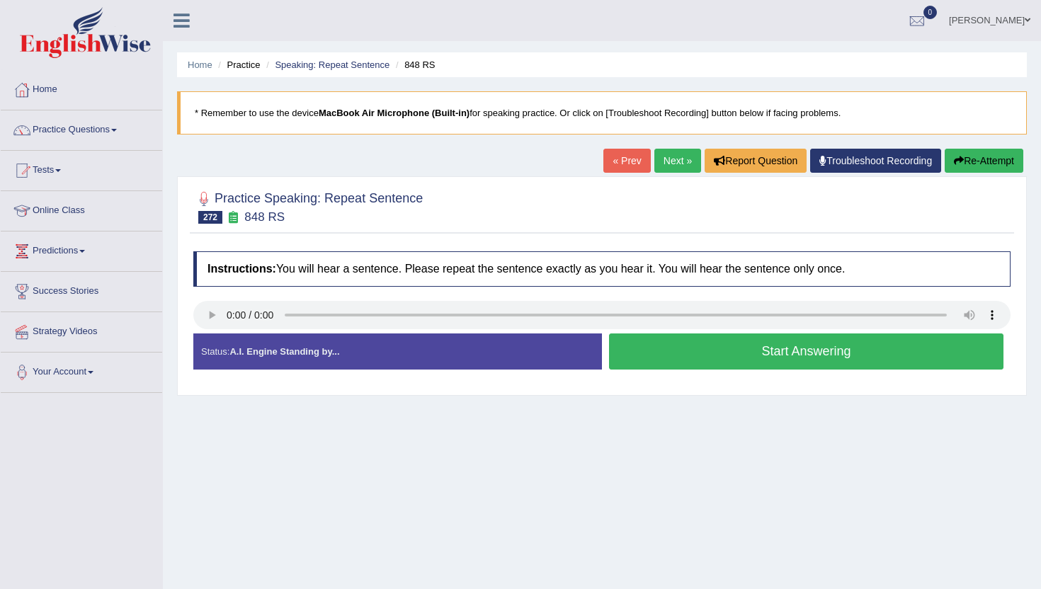
click at [603, 361] on div "Start Answering" at bounding box center [806, 354] width 409 height 40
click at [619, 361] on button "Start Answering" at bounding box center [806, 352] width 394 height 36
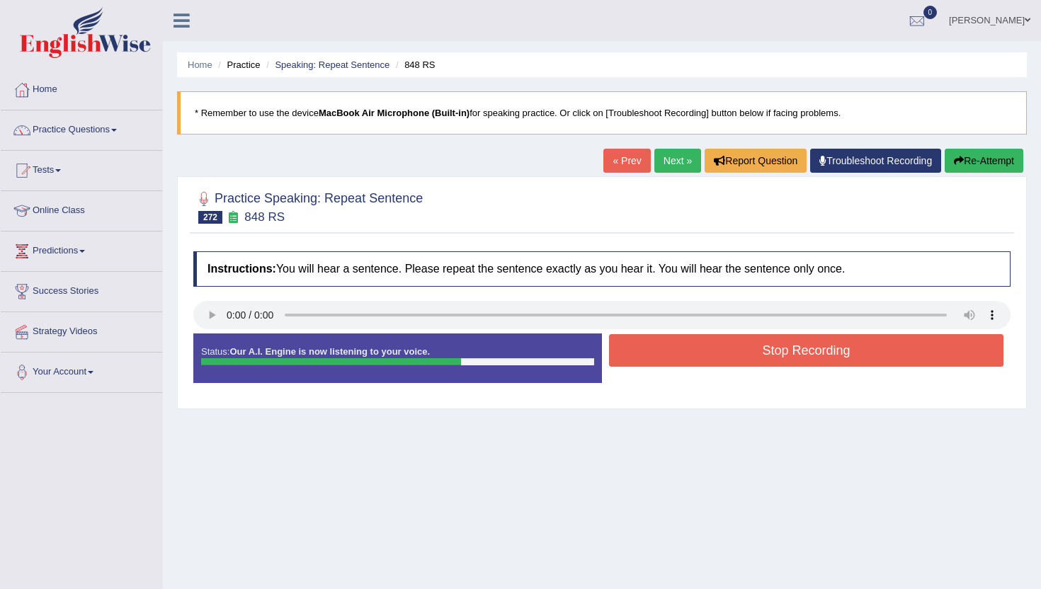
click at [619, 361] on button "Stop Recording" at bounding box center [806, 350] width 394 height 33
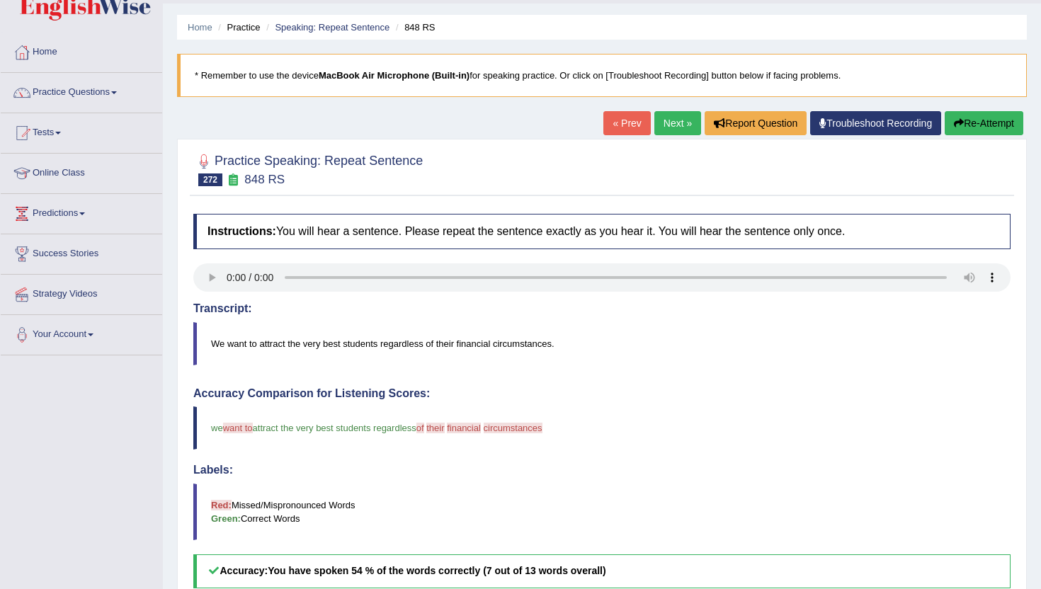
scroll to position [28, 0]
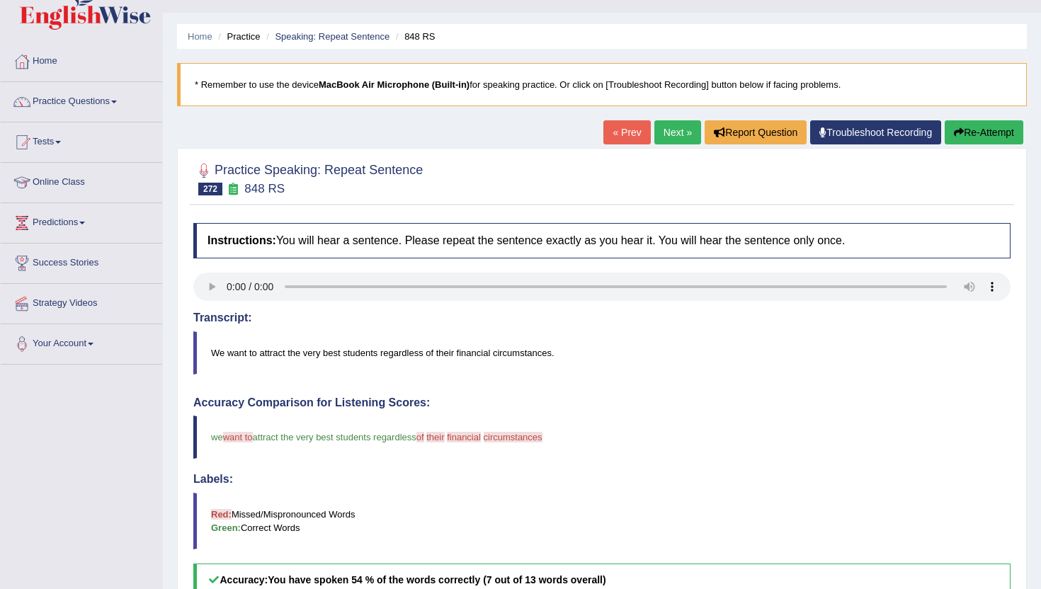
click at [657, 130] on link "Next »" at bounding box center [677, 132] width 47 height 24
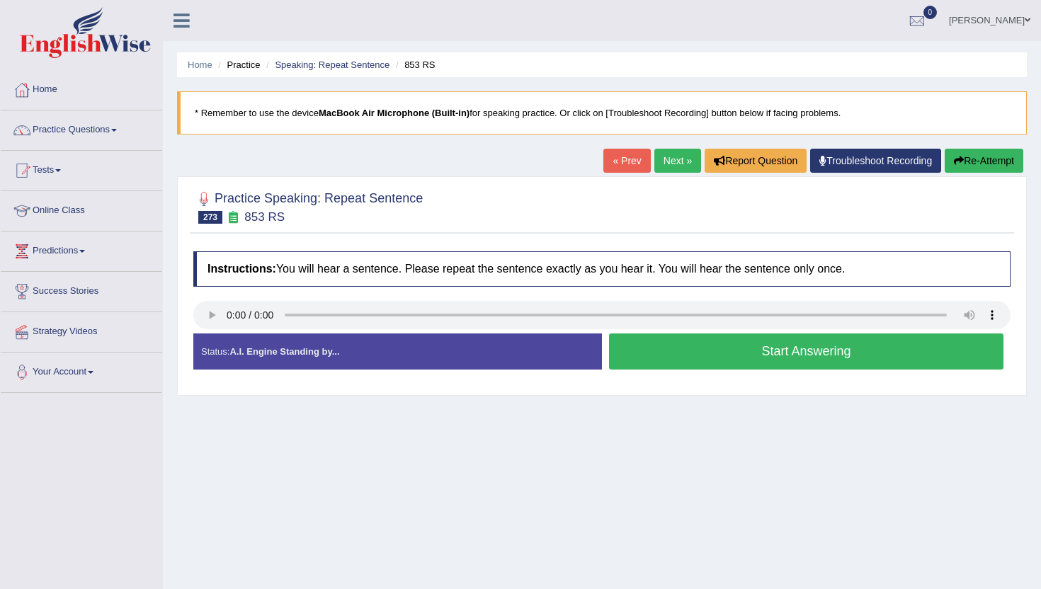
click at [215, 331] on div at bounding box center [601, 317] width 817 height 32
click at [725, 363] on button "Start Answering" at bounding box center [806, 352] width 394 height 36
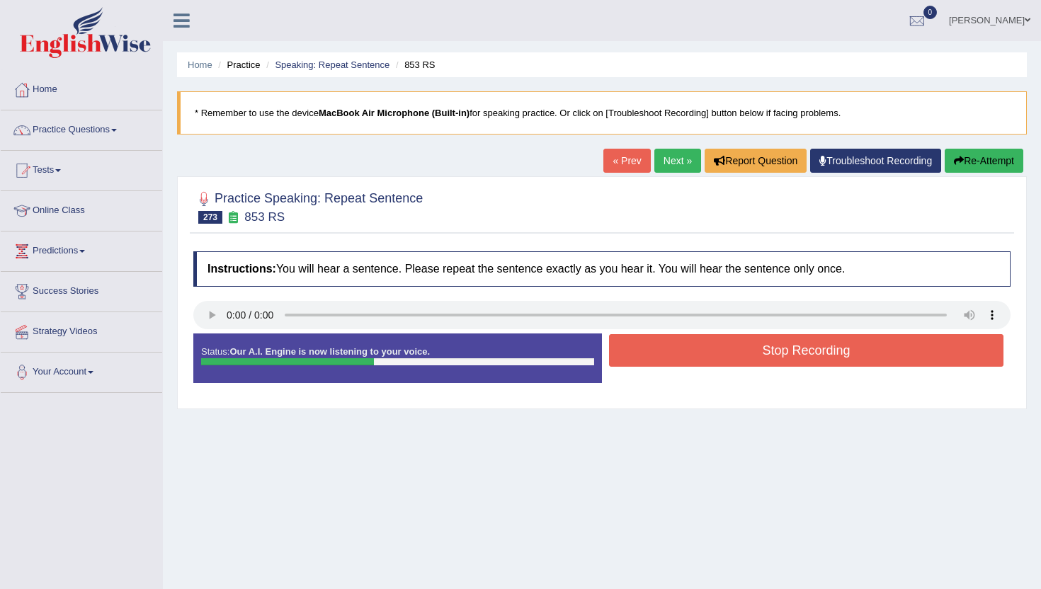
click at [725, 363] on button "Stop Recording" at bounding box center [806, 350] width 394 height 33
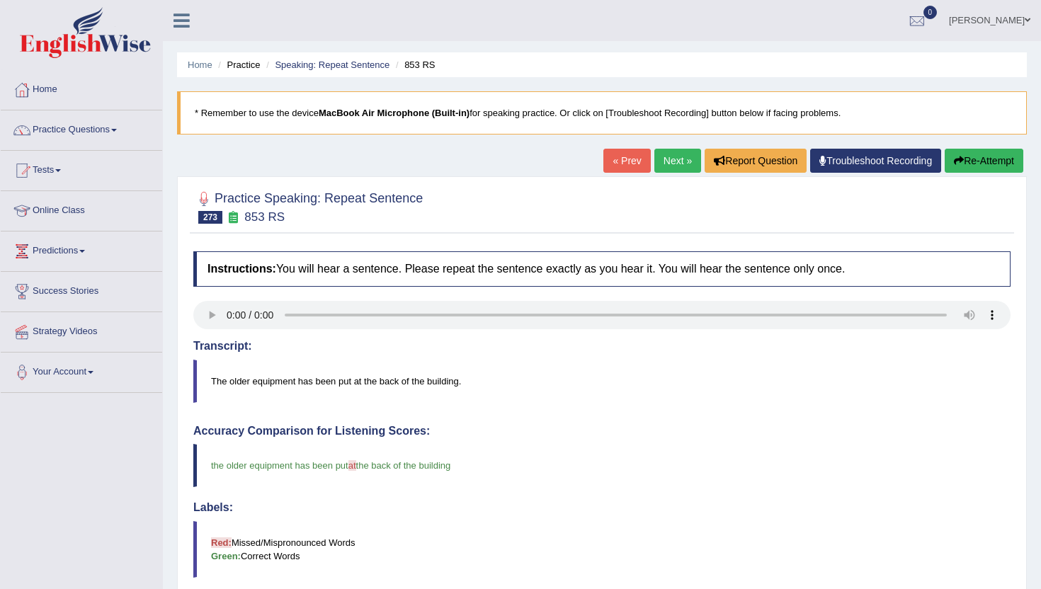
click at [675, 162] on link "Next »" at bounding box center [677, 161] width 47 height 24
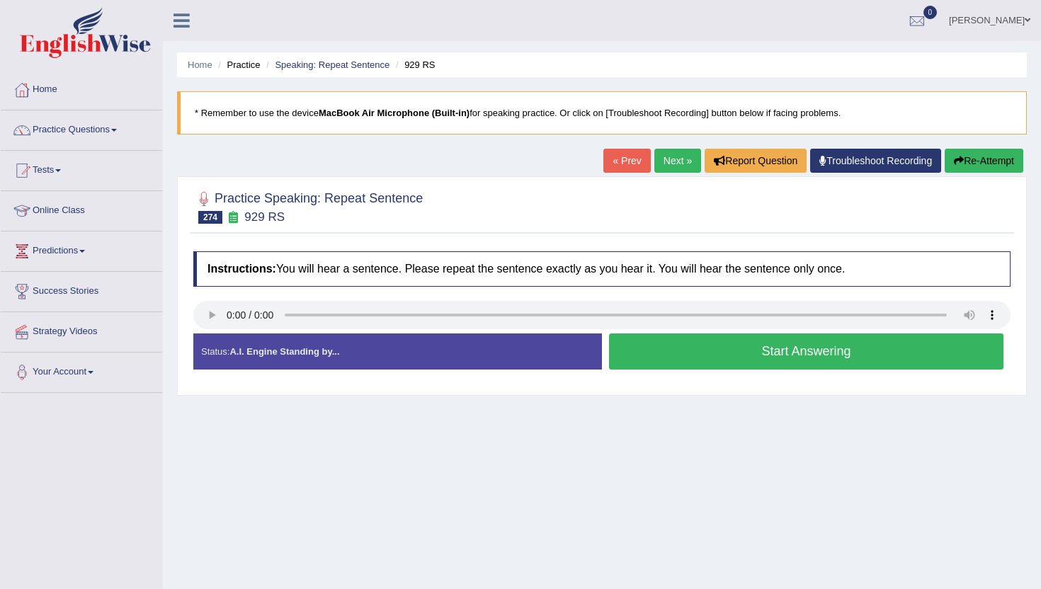
click at [683, 351] on button "Start Answering" at bounding box center [806, 352] width 394 height 36
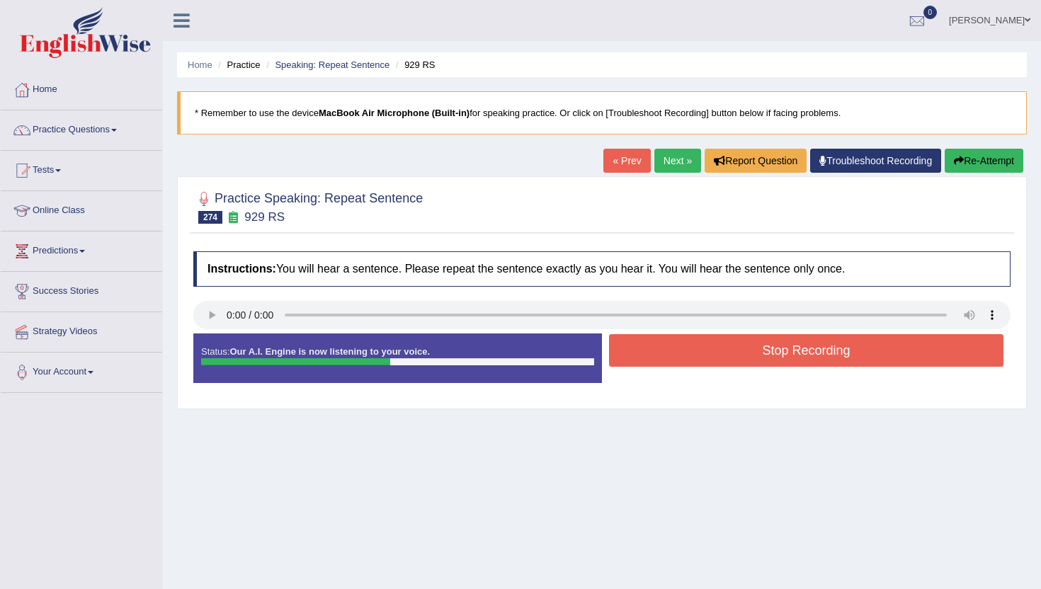
click at [683, 351] on button "Stop Recording" at bounding box center [806, 350] width 394 height 33
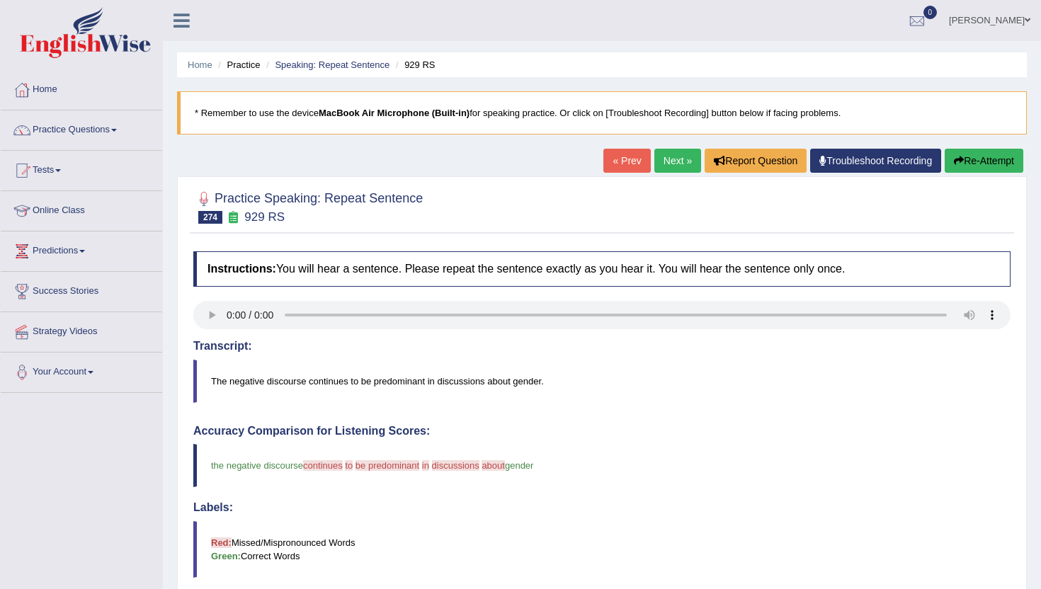
click at [955, 169] on button "Re-Attempt" at bounding box center [984, 161] width 79 height 24
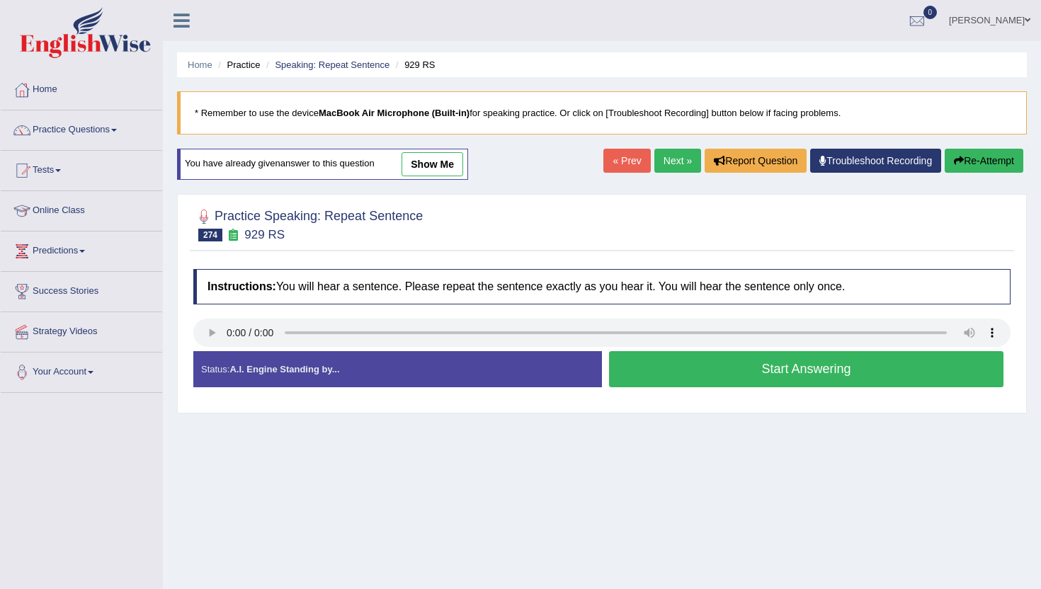
click at [640, 369] on button "Start Answering" at bounding box center [806, 369] width 394 height 36
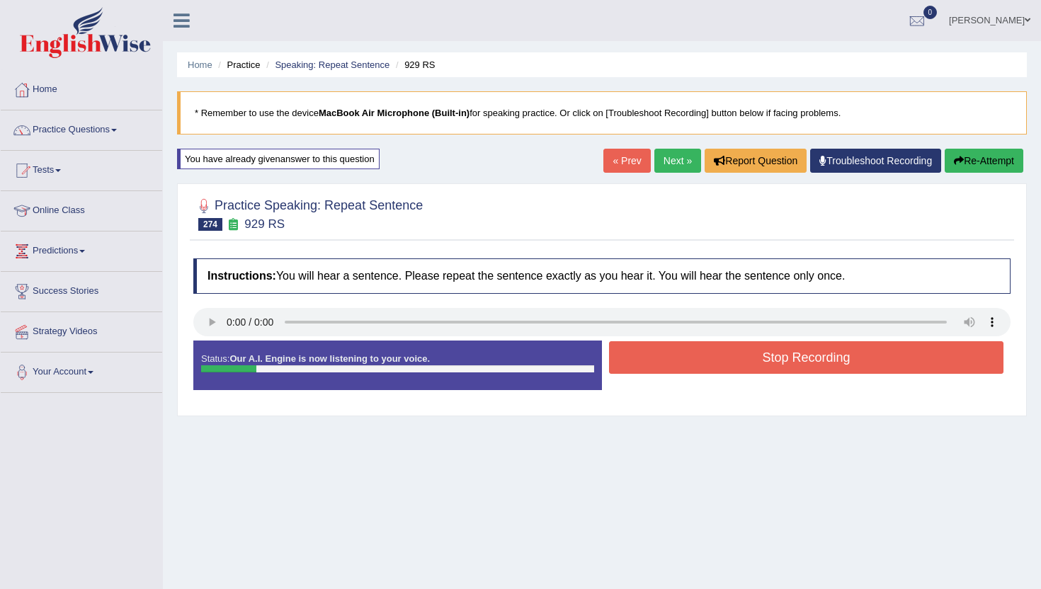
click at [640, 369] on button "Stop Recording" at bounding box center [806, 357] width 394 height 33
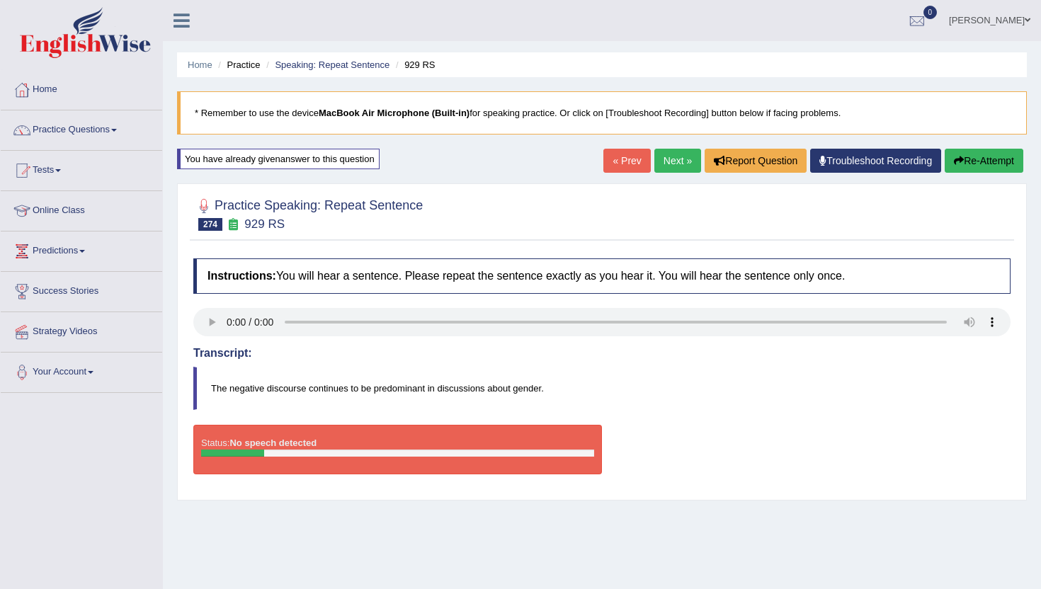
click at [664, 160] on link "Next »" at bounding box center [677, 161] width 47 height 24
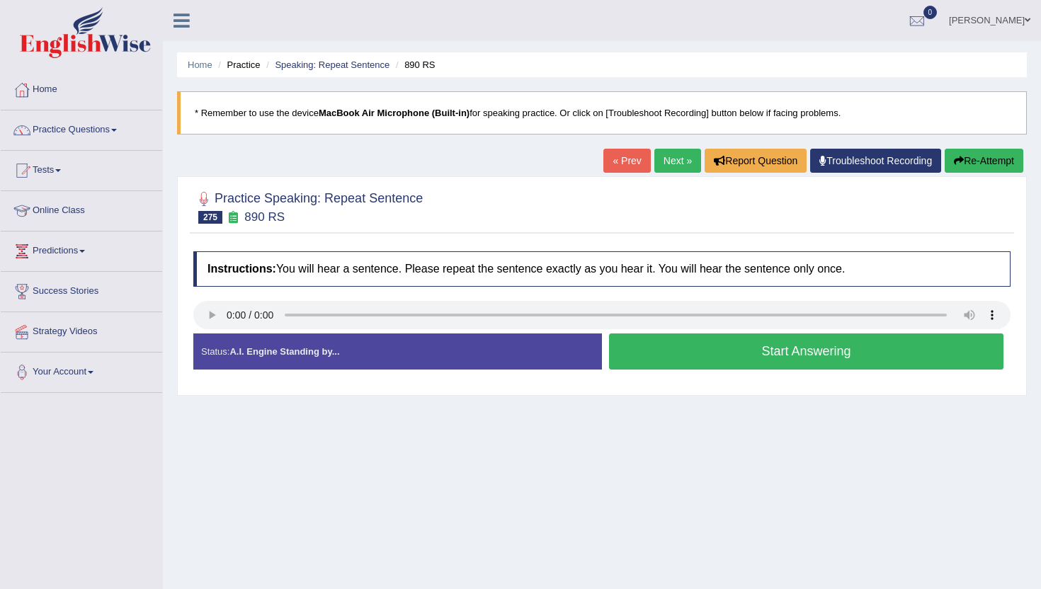
click at [669, 356] on button "Start Answering" at bounding box center [806, 352] width 394 height 36
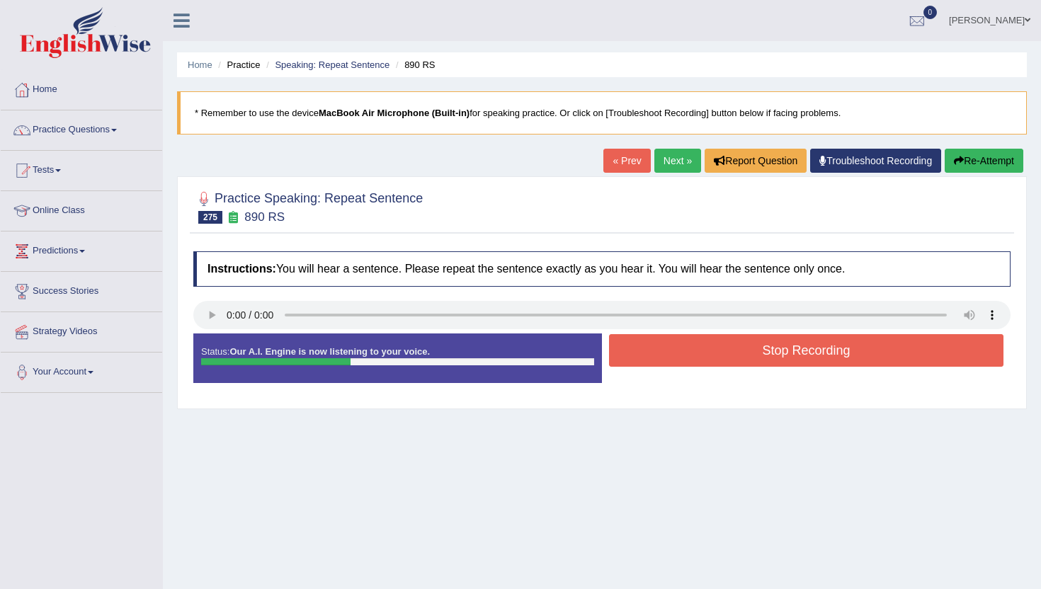
click at [669, 356] on button "Stop Recording" at bounding box center [806, 350] width 394 height 33
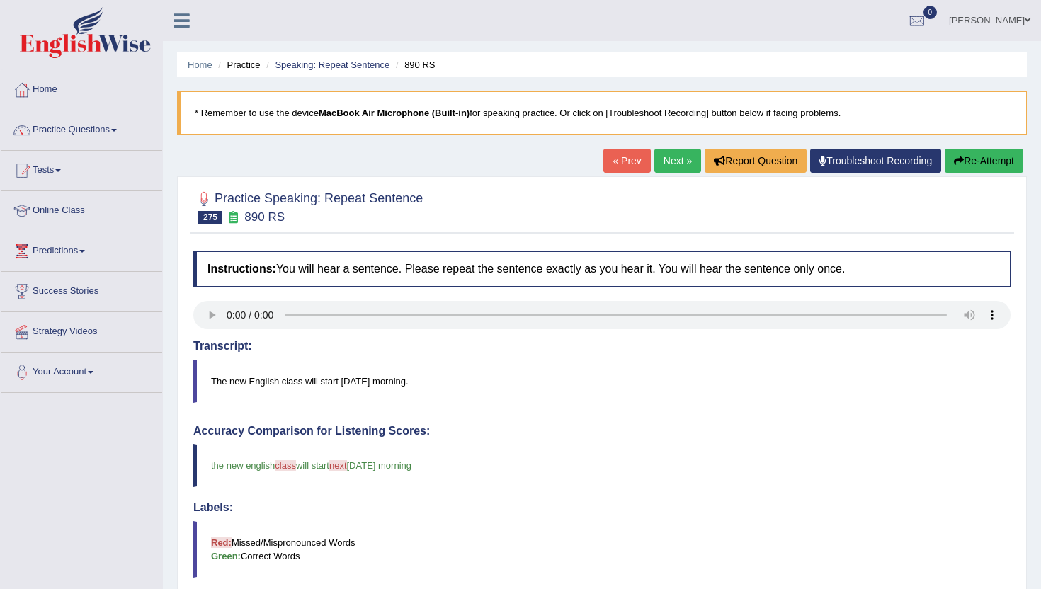
click at [672, 164] on link "Next »" at bounding box center [677, 161] width 47 height 24
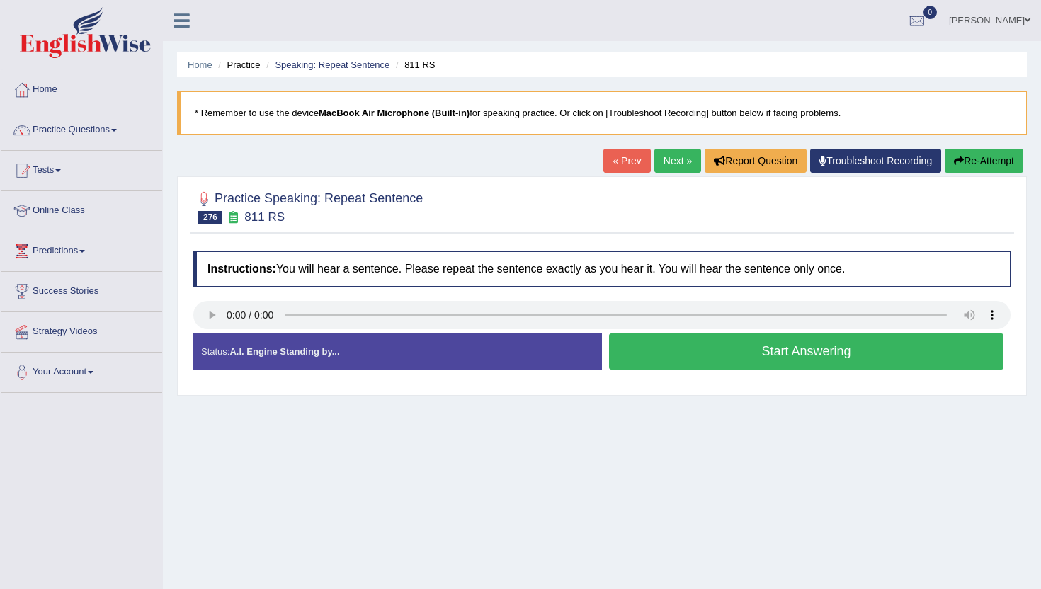
click at [659, 356] on button "Start Answering" at bounding box center [806, 352] width 394 height 36
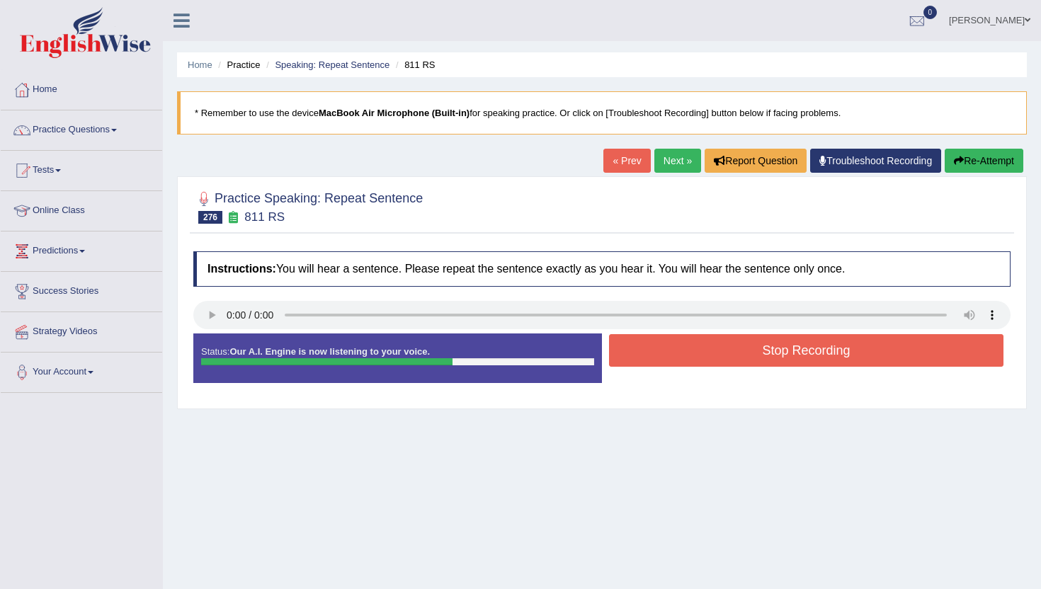
click at [660, 356] on button "Stop Recording" at bounding box center [806, 350] width 394 height 33
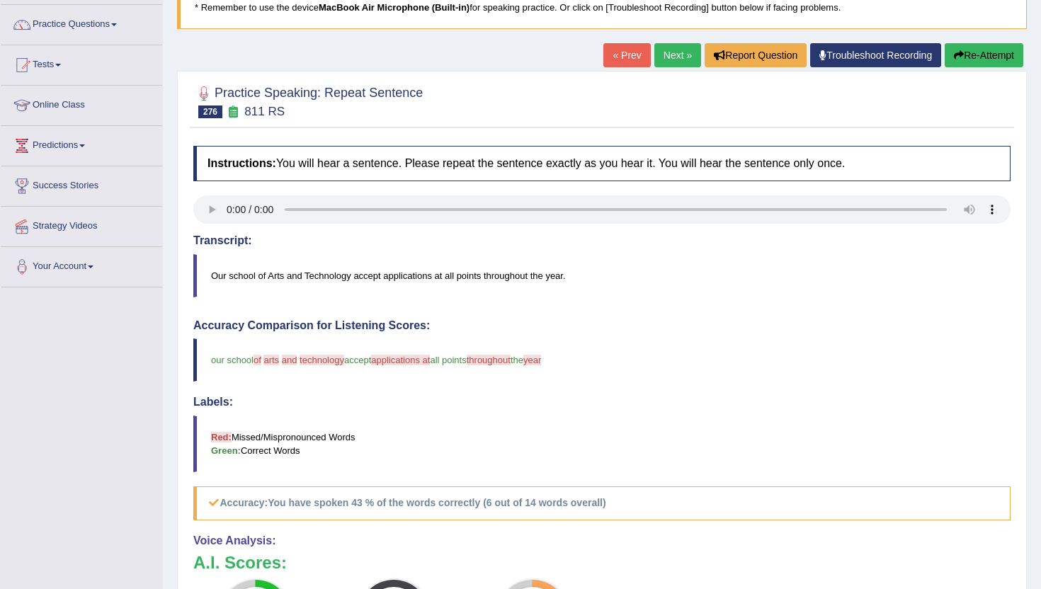
scroll to position [85, 0]
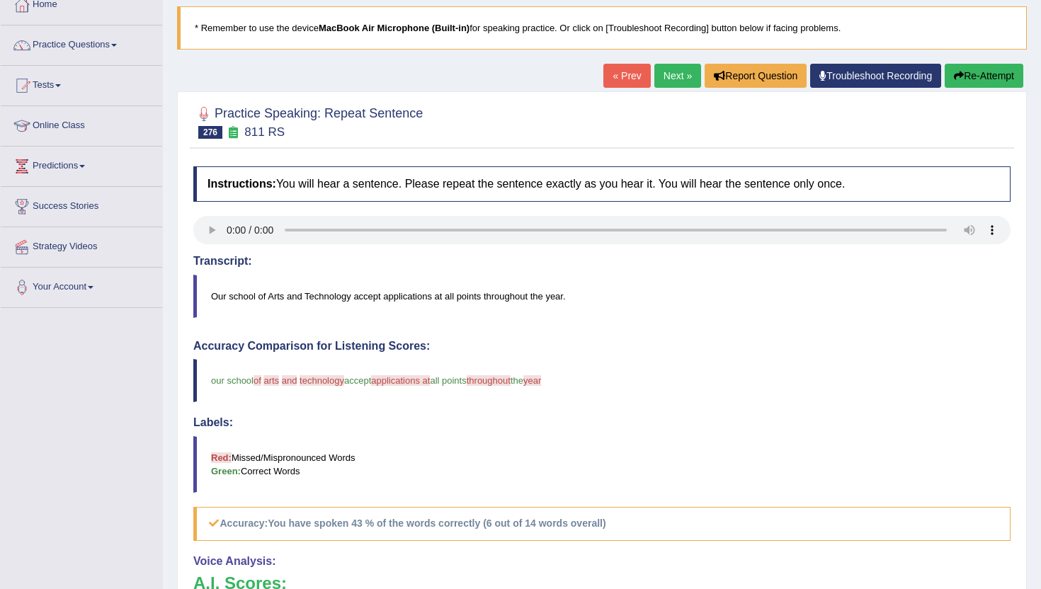
click at [654, 80] on link "Next »" at bounding box center [677, 76] width 47 height 24
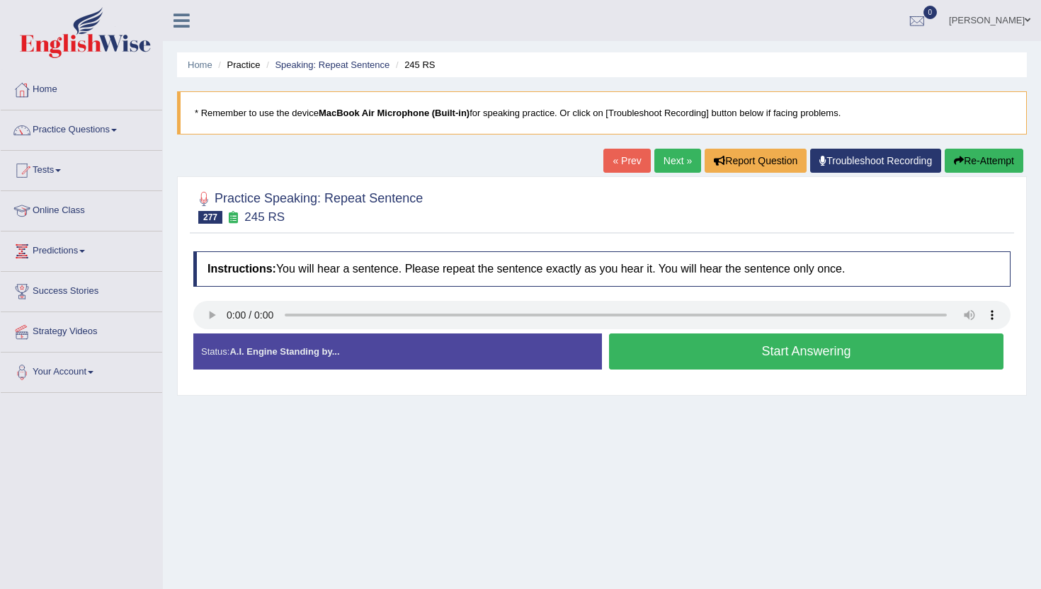
click at [656, 372] on div "Start Answering" at bounding box center [806, 354] width 409 height 40
click at [656, 366] on button "Start Answering" at bounding box center [806, 352] width 394 height 36
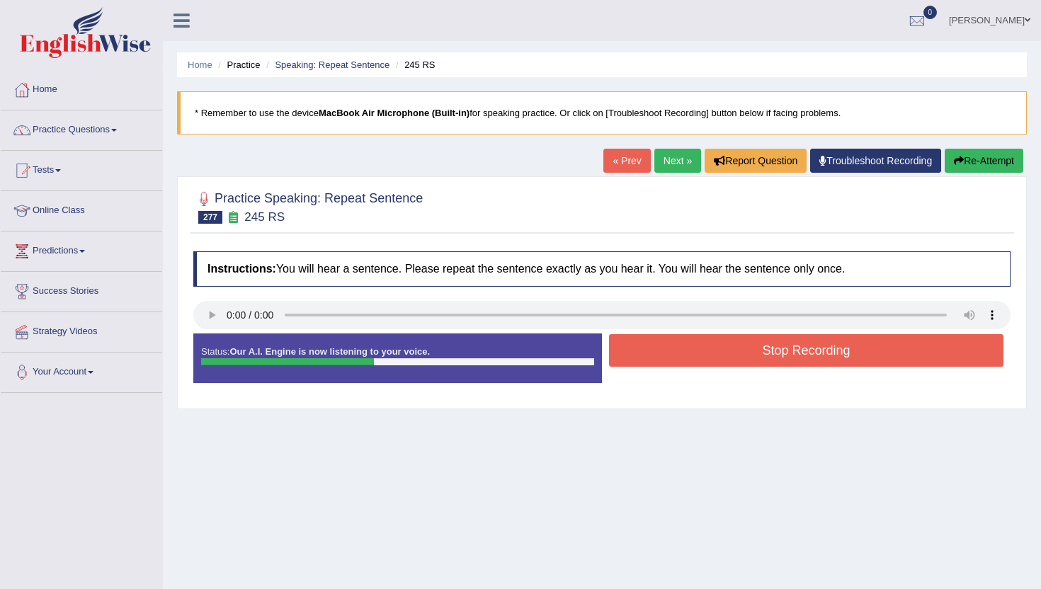
click at [656, 358] on button "Stop Recording" at bounding box center [806, 350] width 394 height 33
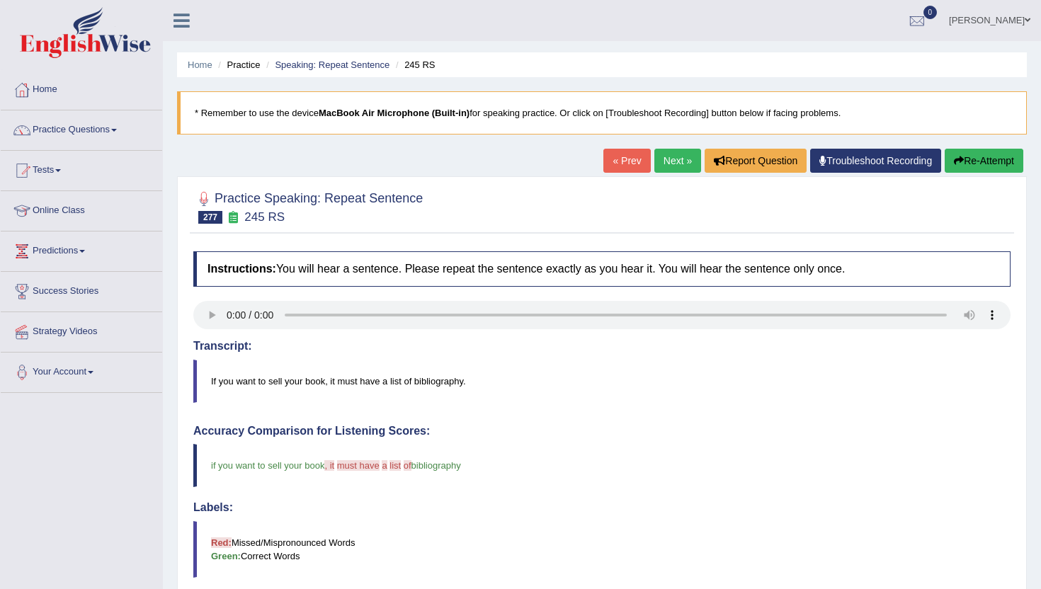
click at [661, 157] on link "Next »" at bounding box center [677, 161] width 47 height 24
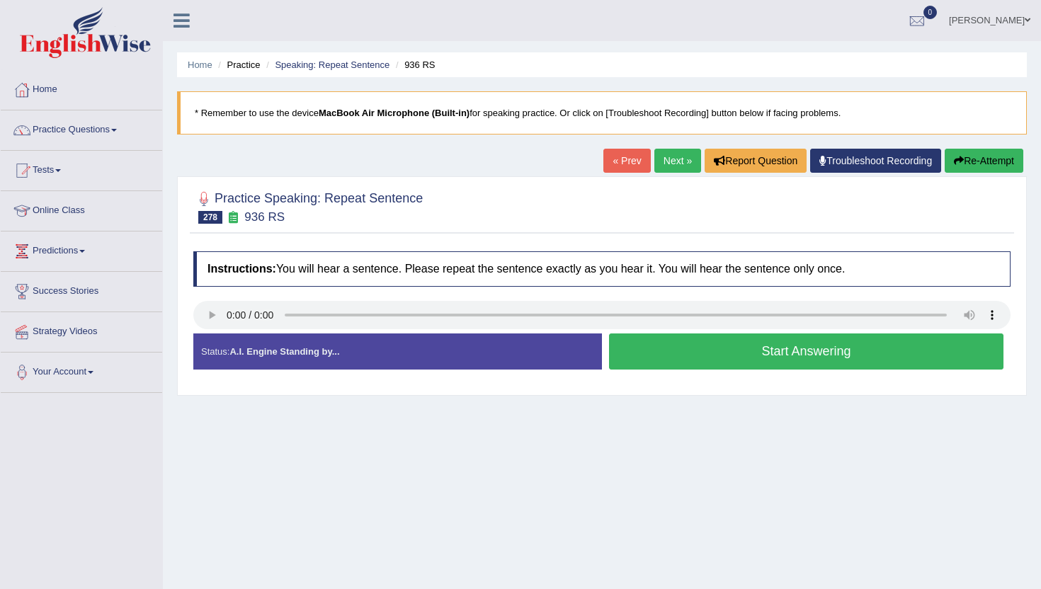
click at [679, 358] on button "Start Answering" at bounding box center [806, 352] width 394 height 36
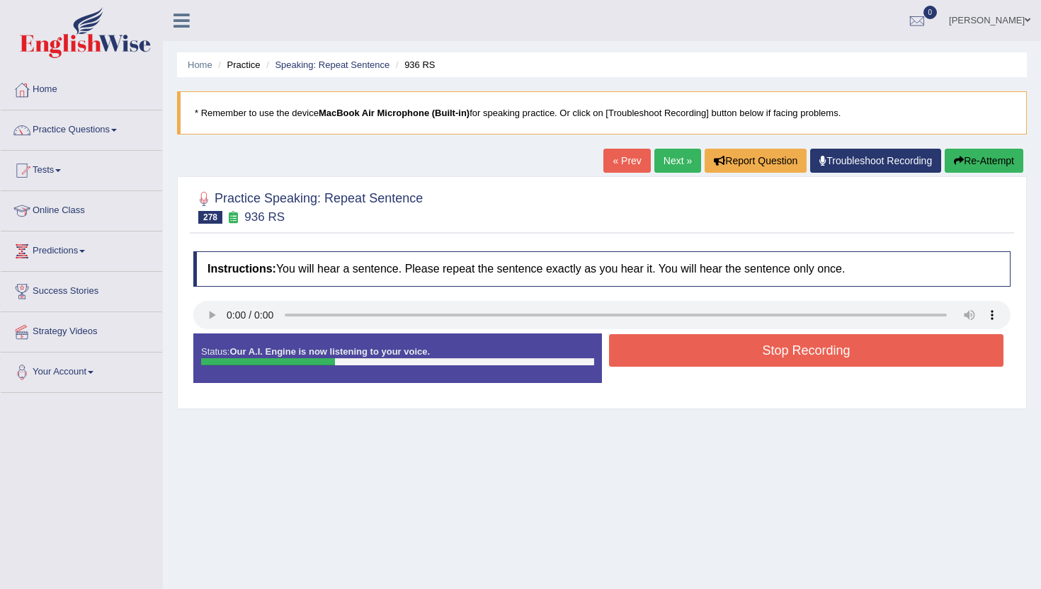
click at [679, 358] on button "Stop Recording" at bounding box center [806, 350] width 394 height 33
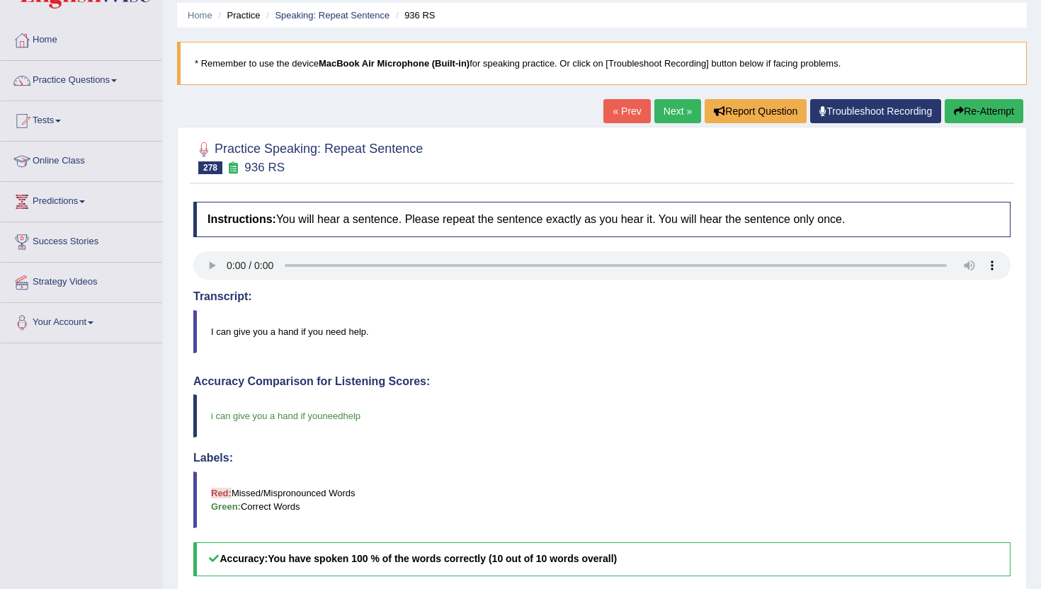
scroll to position [28, 0]
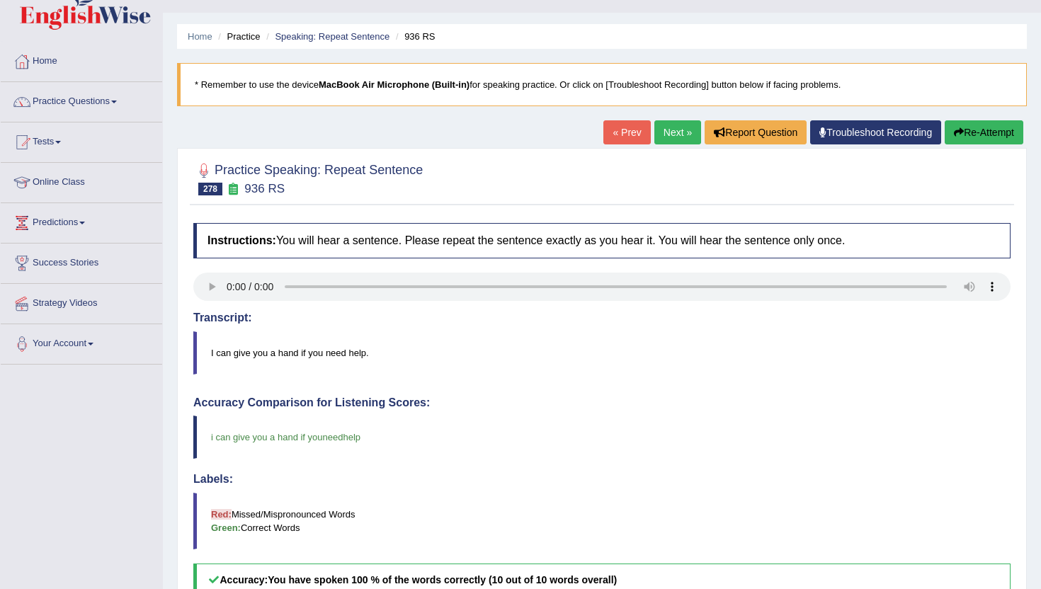
click at [676, 132] on link "Next »" at bounding box center [677, 132] width 47 height 24
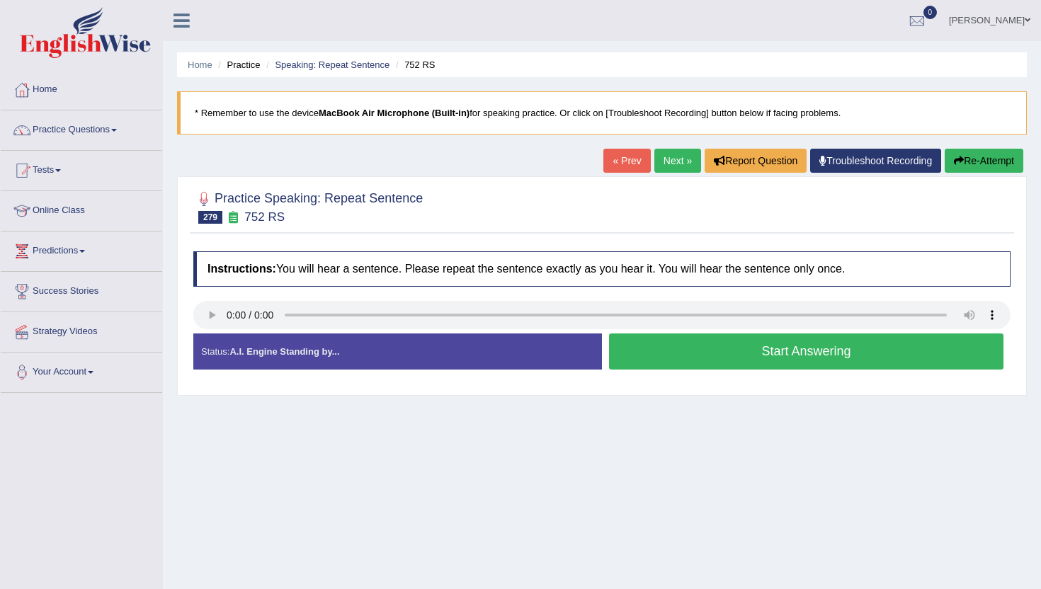
click at [616, 351] on button "Start Answering" at bounding box center [806, 352] width 394 height 36
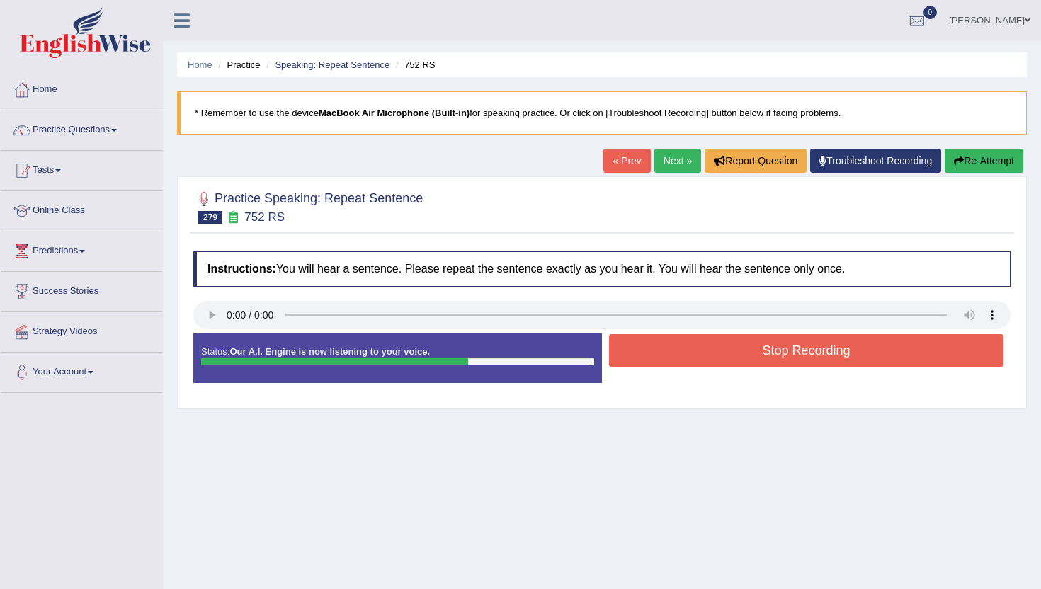
click at [616, 351] on button "Stop Recording" at bounding box center [806, 350] width 394 height 33
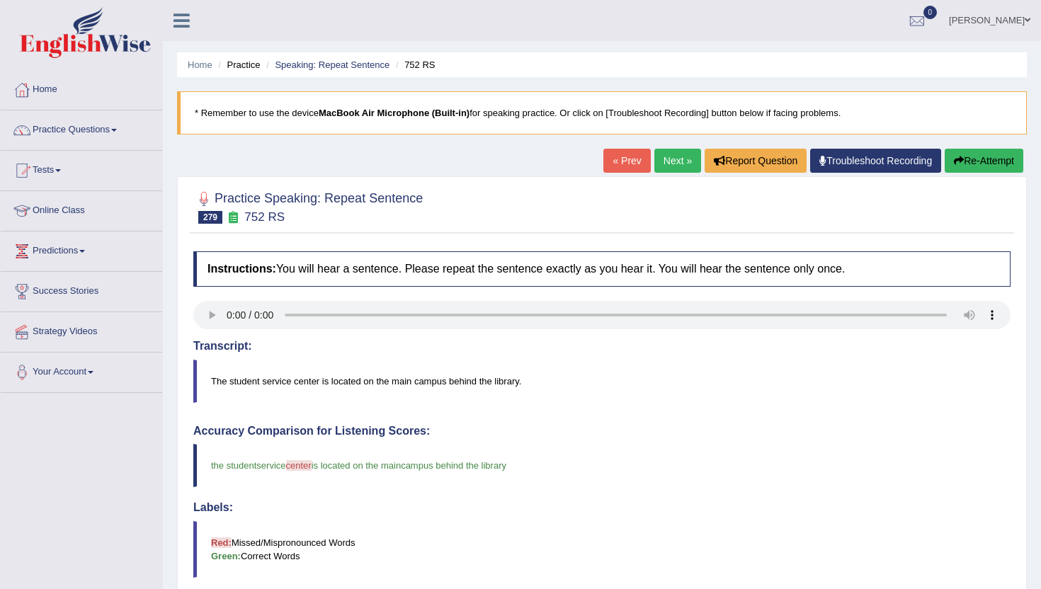
click at [663, 161] on link "Next »" at bounding box center [677, 161] width 47 height 24
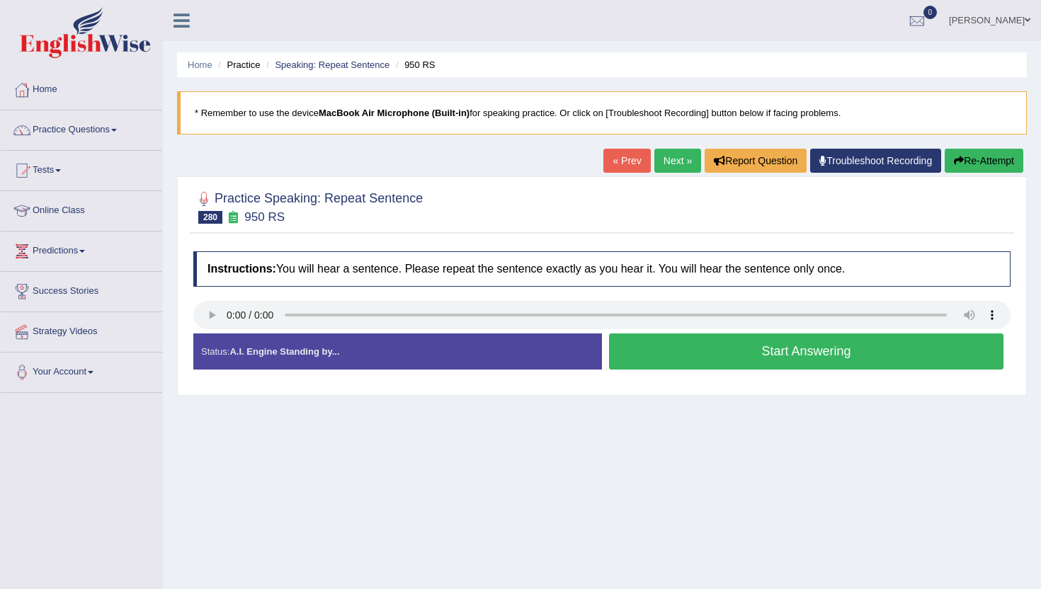
click at [747, 339] on button "Start Answering" at bounding box center [806, 352] width 394 height 36
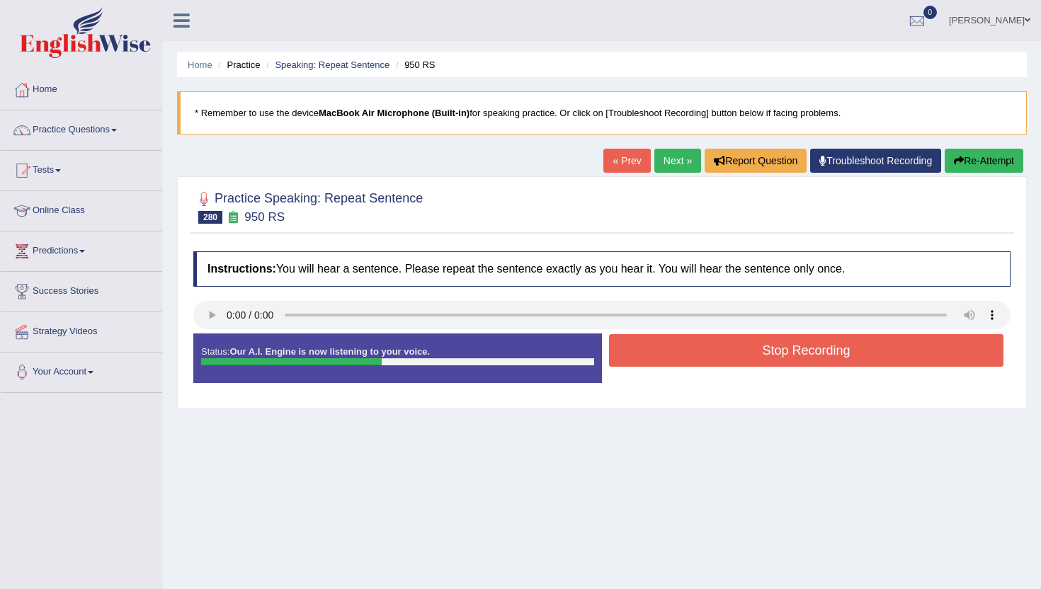
click at [747, 339] on button "Stop Recording" at bounding box center [806, 350] width 394 height 33
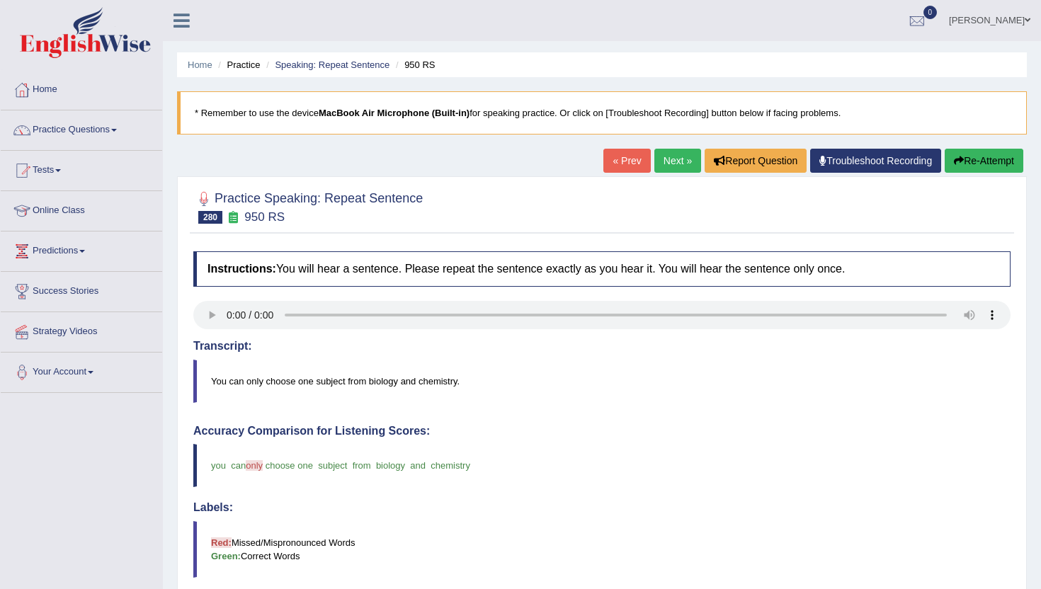
click at [691, 152] on div "« Prev Next » Report Question Troubleshoot Recording Re-Attempt" at bounding box center [815, 163] width 424 height 28
click at [681, 159] on link "Next »" at bounding box center [677, 161] width 47 height 24
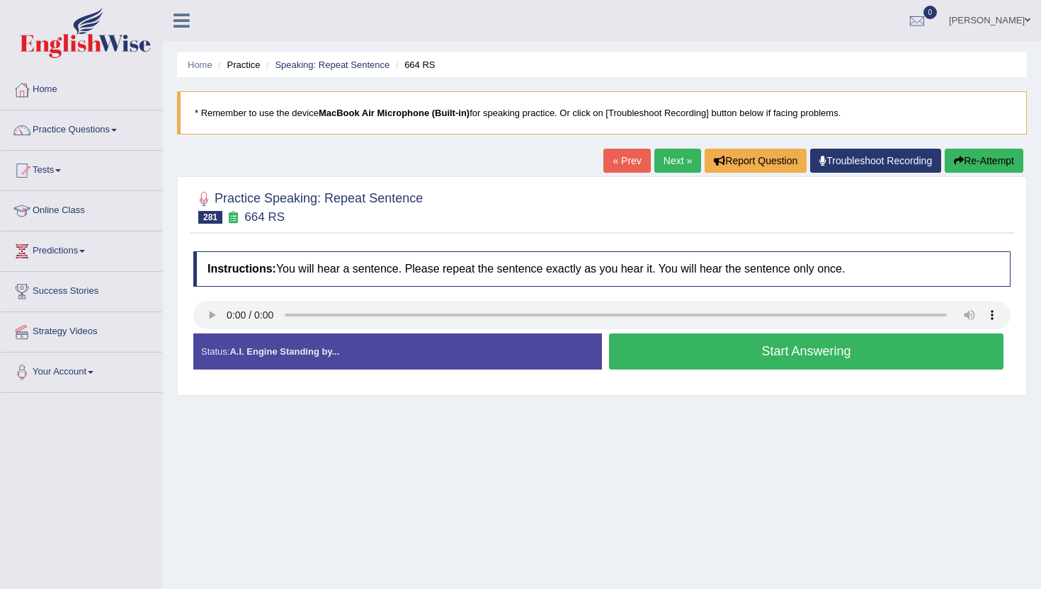
click at [734, 345] on button "Start Answering" at bounding box center [806, 352] width 394 height 36
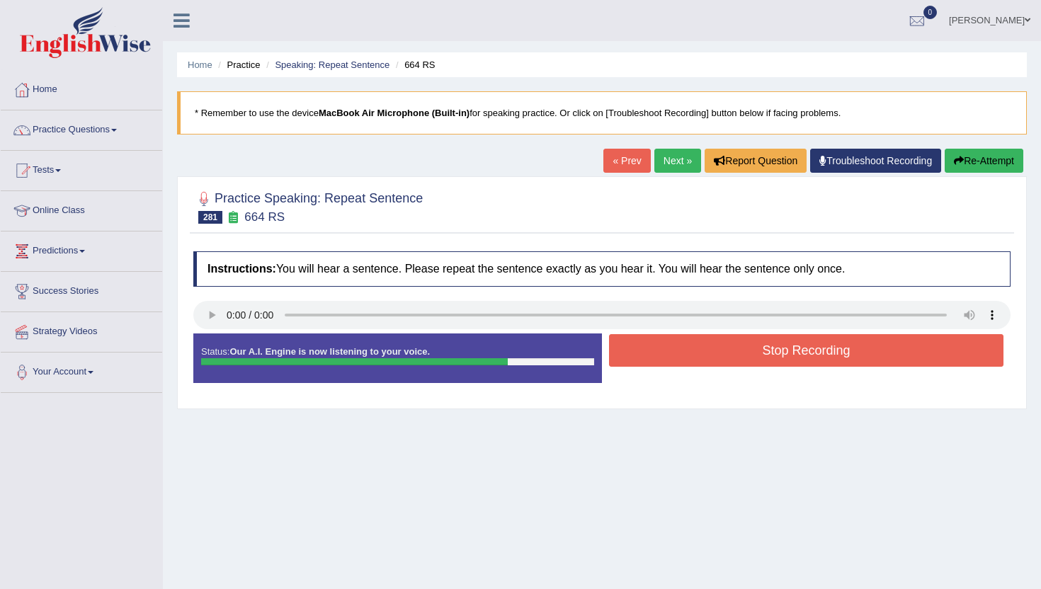
click at [734, 345] on button "Stop Recording" at bounding box center [806, 350] width 394 height 33
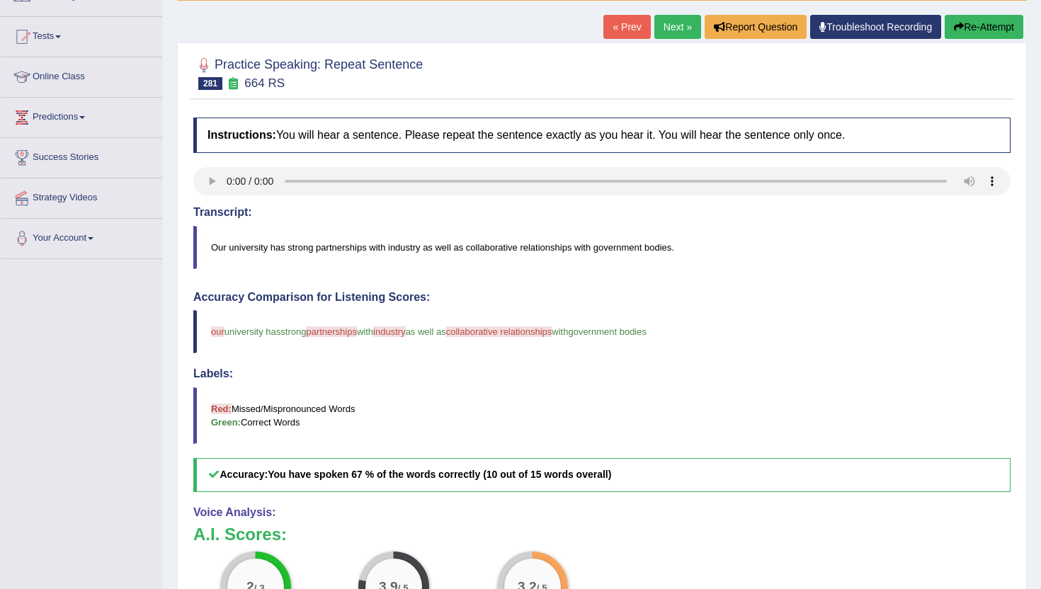
scroll to position [113, 0]
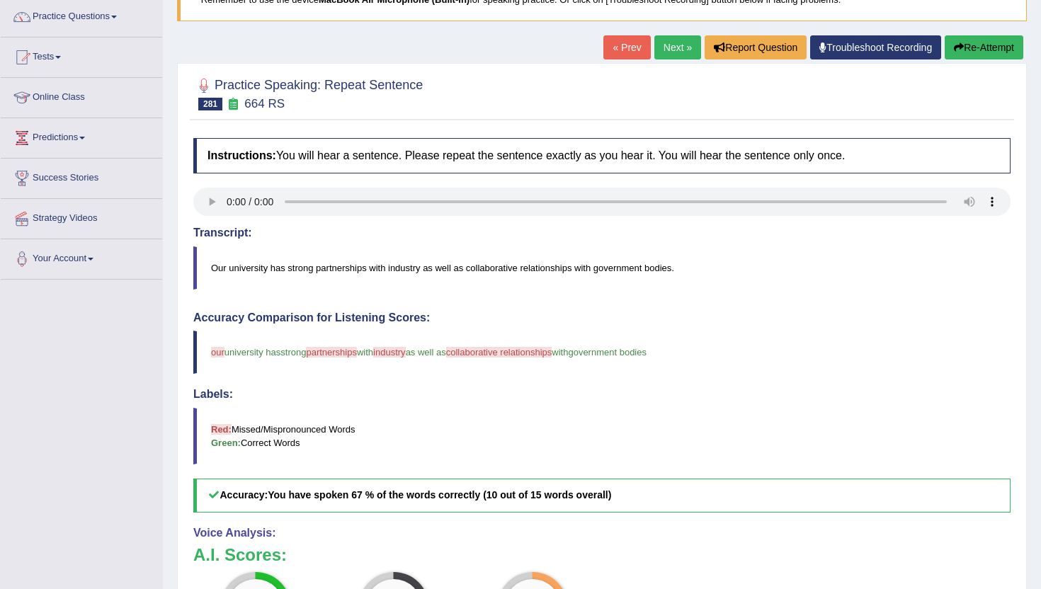
click at [666, 42] on link "Next »" at bounding box center [677, 47] width 47 height 24
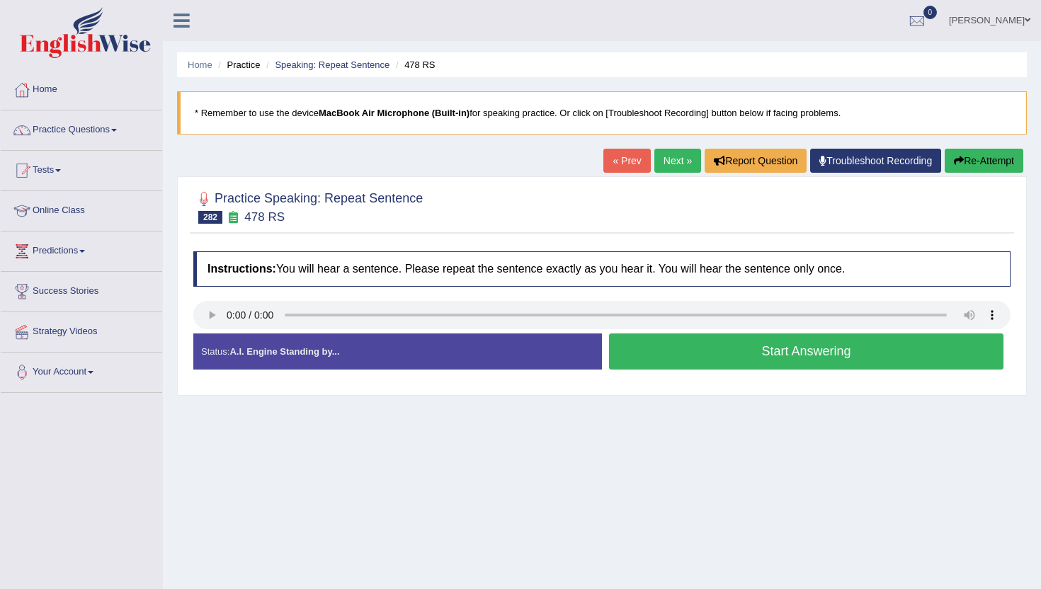
click at [743, 363] on button "Start Answering" at bounding box center [806, 352] width 394 height 36
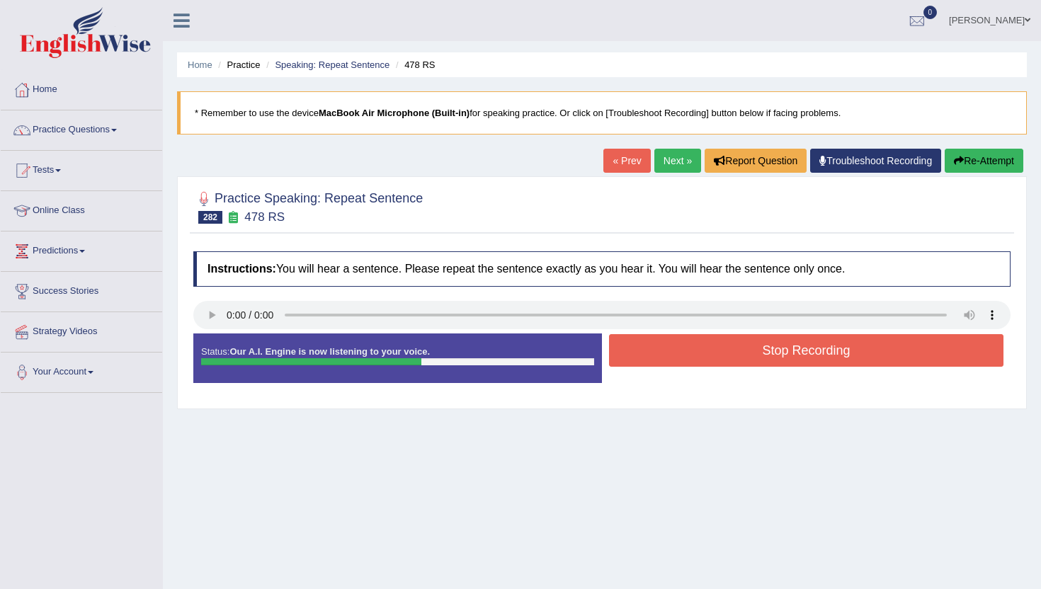
click at [746, 350] on button "Stop Recording" at bounding box center [806, 350] width 394 height 33
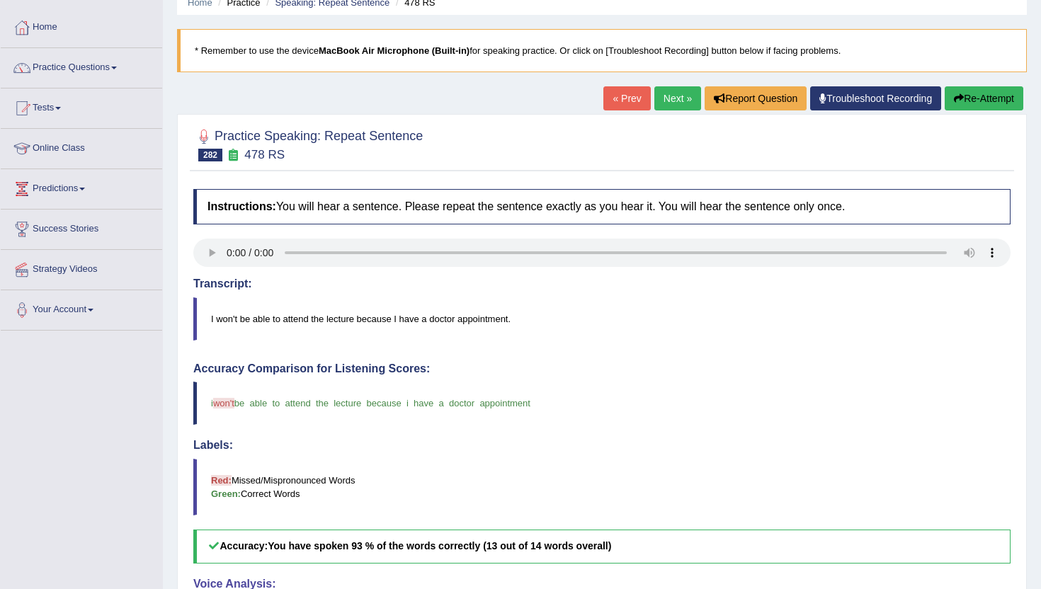
scroll to position [57, 0]
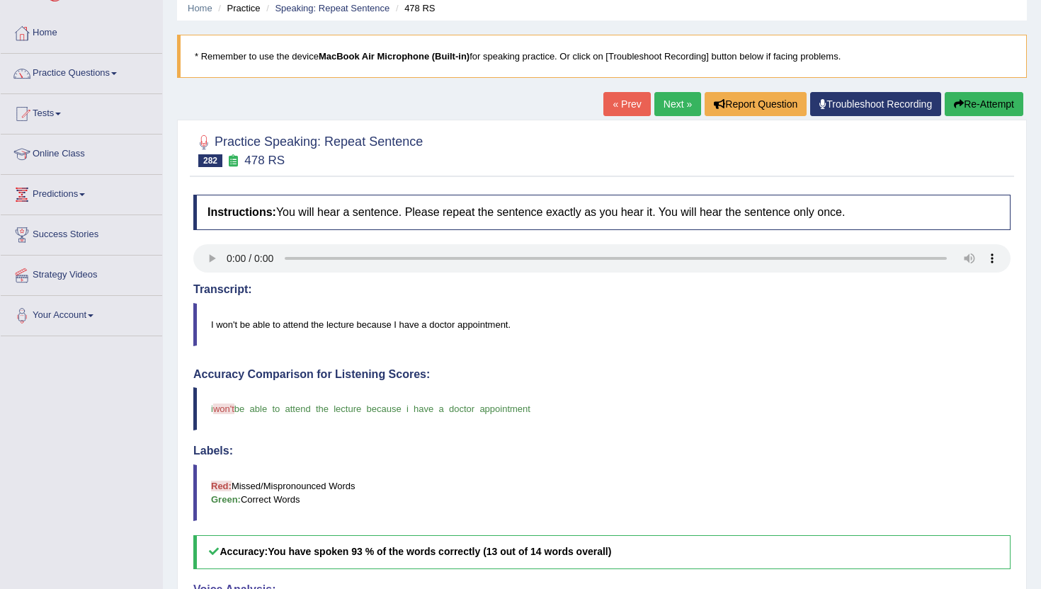
click at [673, 93] on link "Next »" at bounding box center [677, 104] width 47 height 24
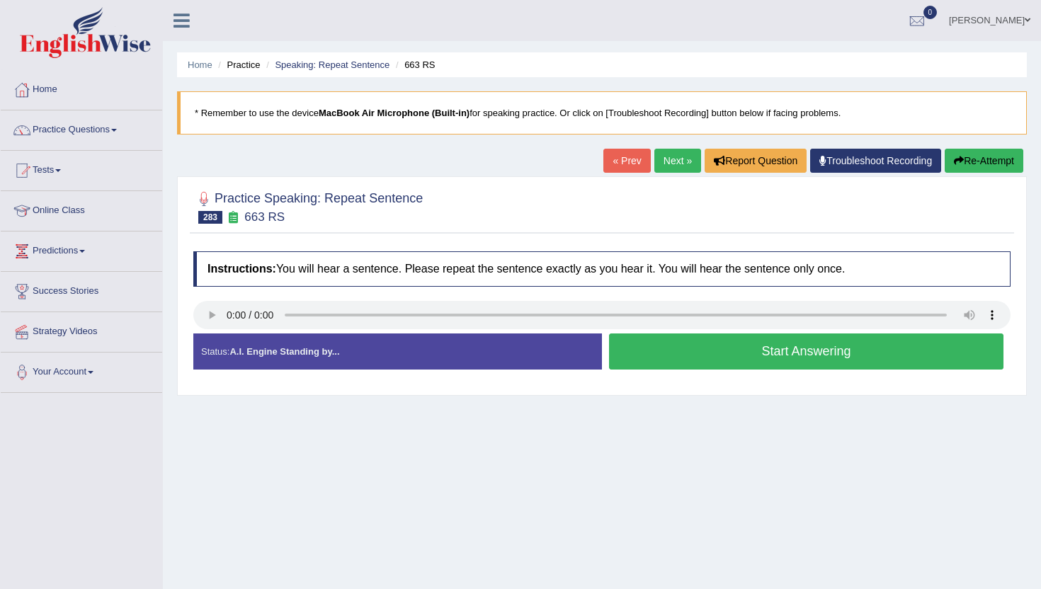
click at [737, 346] on button "Start Answering" at bounding box center [806, 352] width 394 height 36
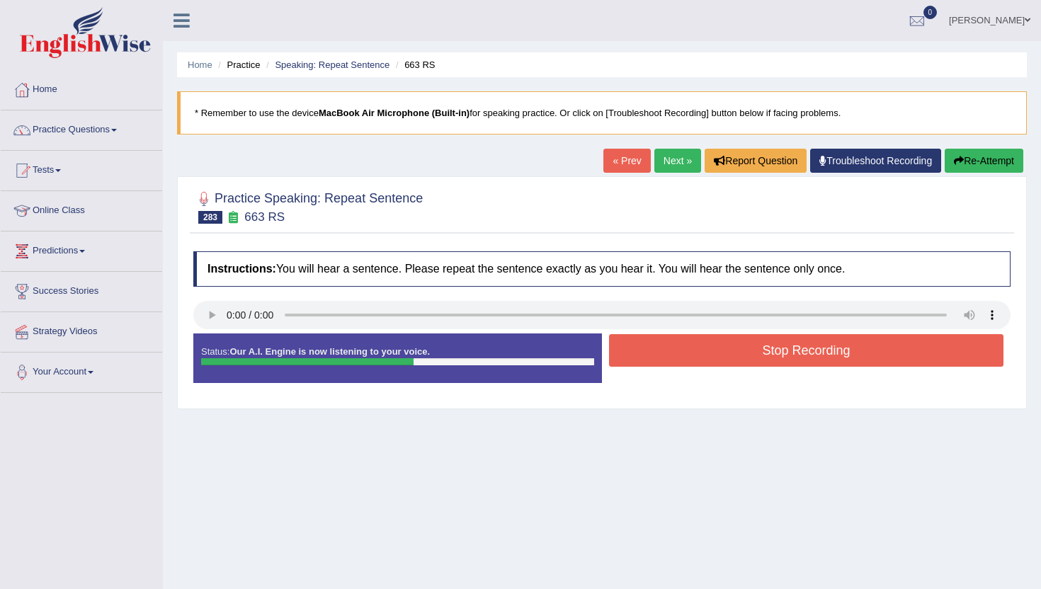
click at [737, 346] on button "Stop Recording" at bounding box center [806, 350] width 394 height 33
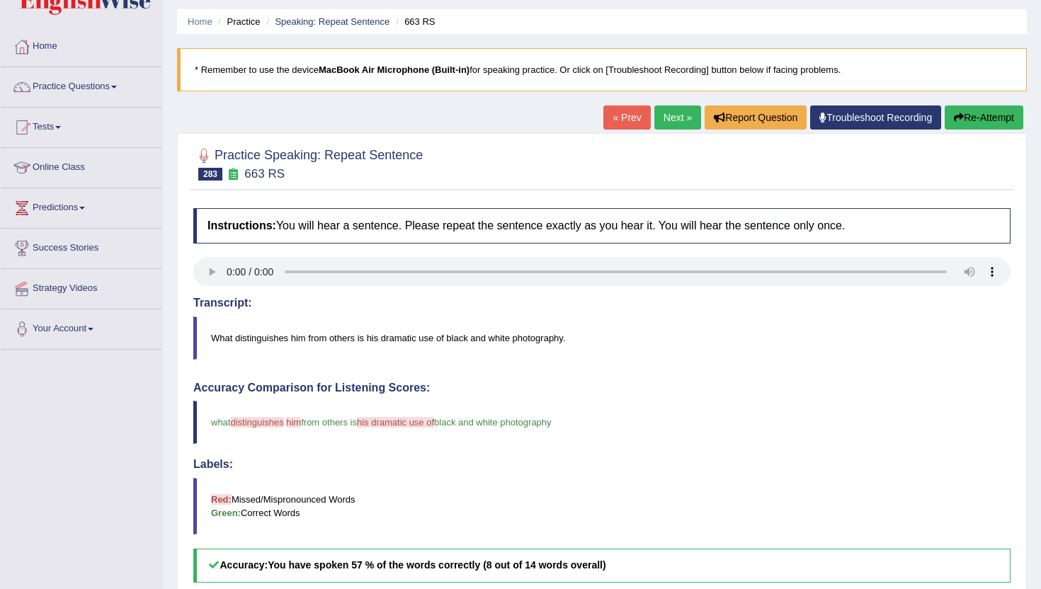
scroll to position [28, 0]
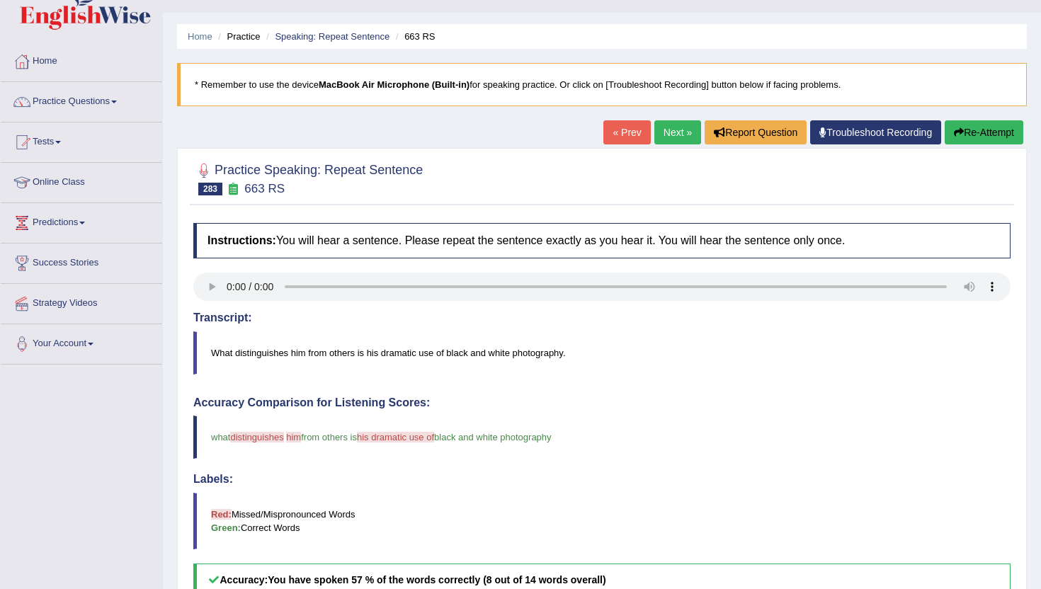
click at [672, 137] on link "Next »" at bounding box center [677, 132] width 47 height 24
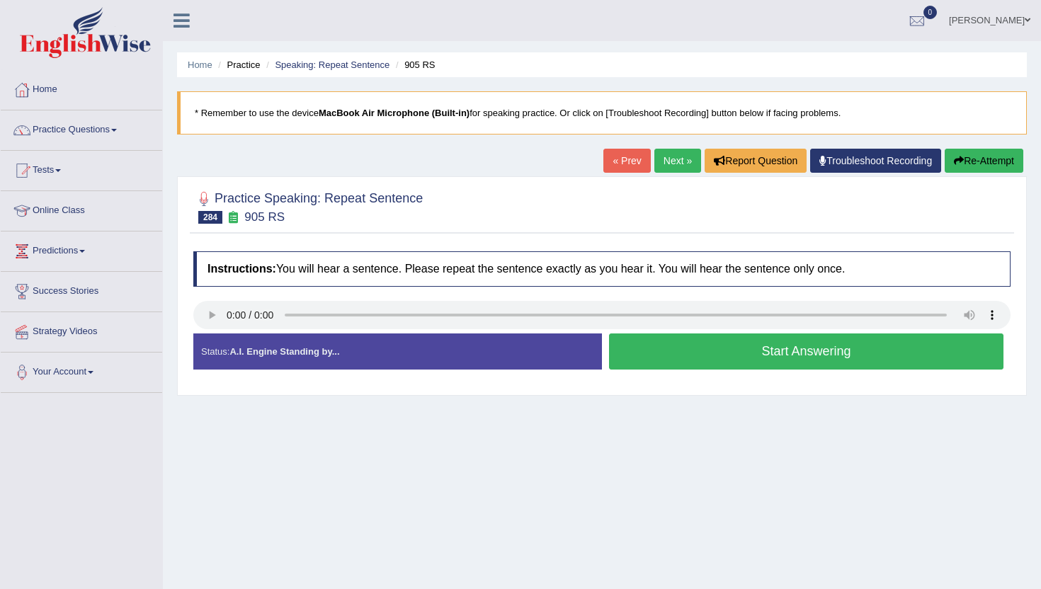
click at [662, 349] on button "Start Answering" at bounding box center [806, 352] width 394 height 36
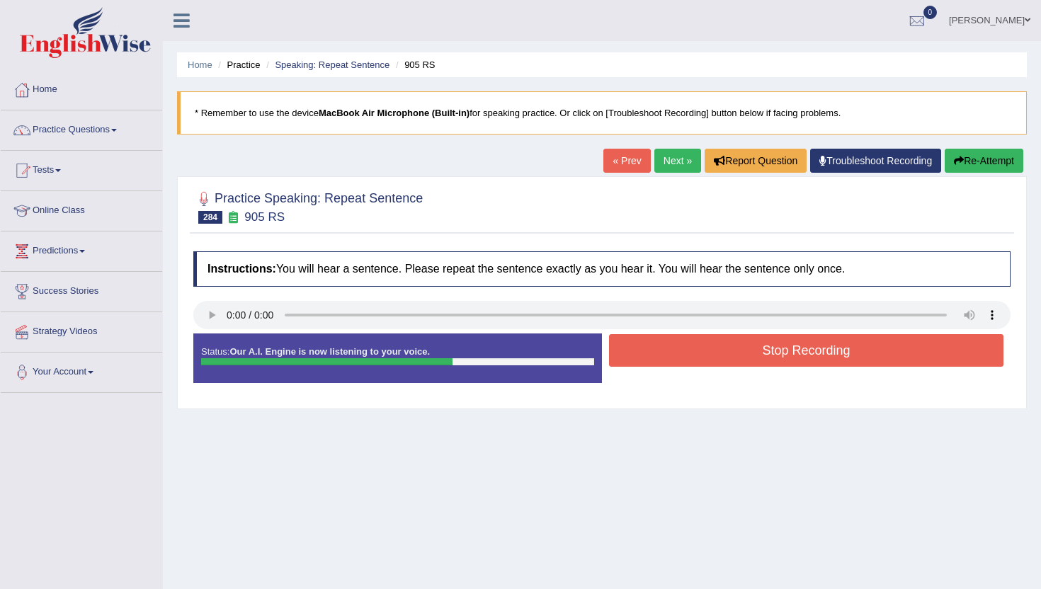
click at [662, 349] on button "Stop Recording" at bounding box center [806, 350] width 394 height 33
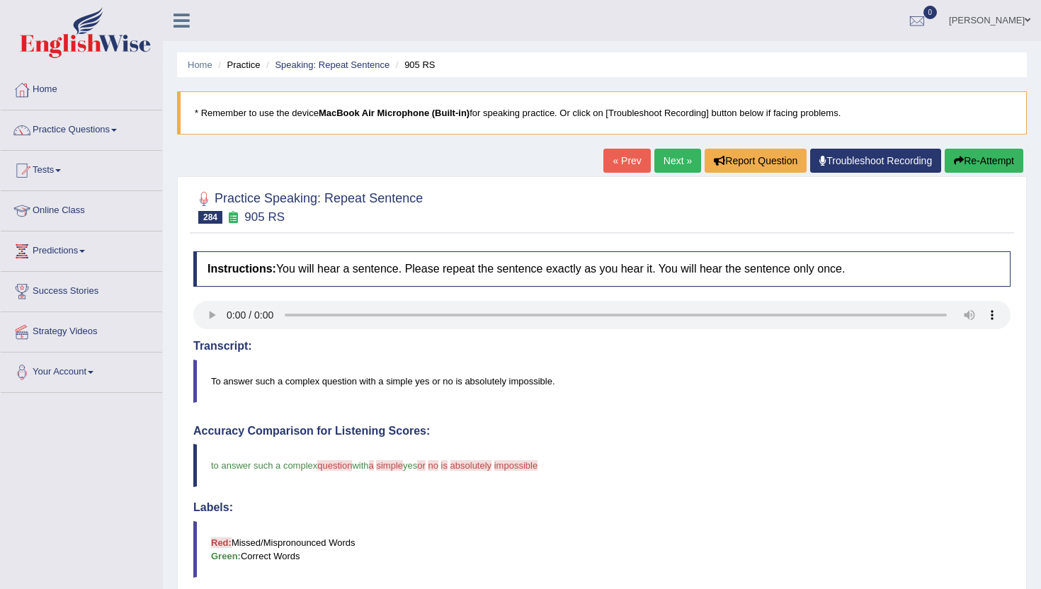
click at [666, 166] on link "Next »" at bounding box center [677, 161] width 47 height 24
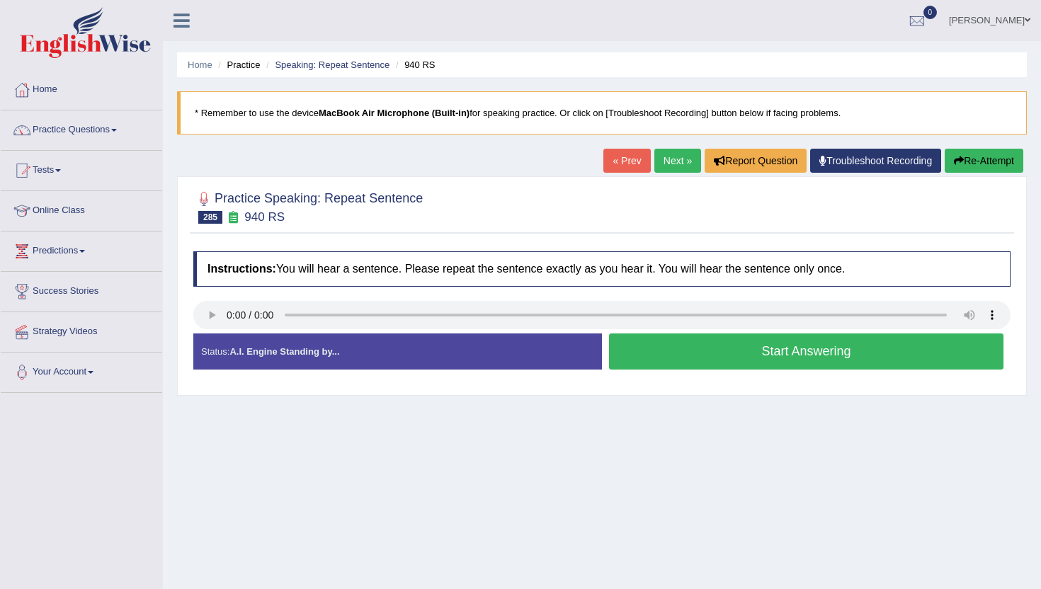
click at [681, 370] on button "Start Answering" at bounding box center [806, 352] width 394 height 36
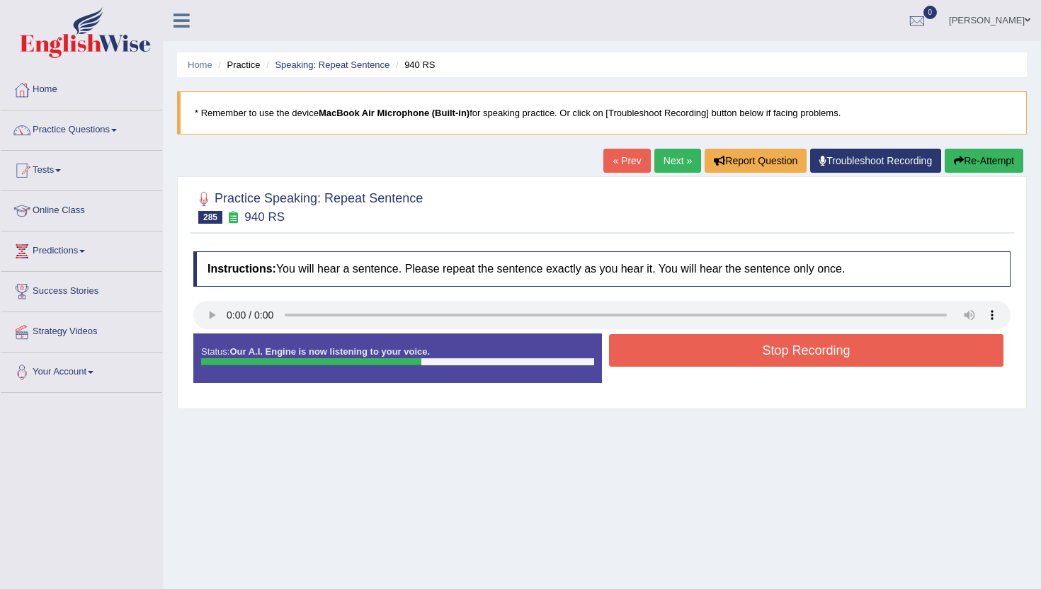
click at [691, 353] on button "Stop Recording" at bounding box center [806, 350] width 394 height 33
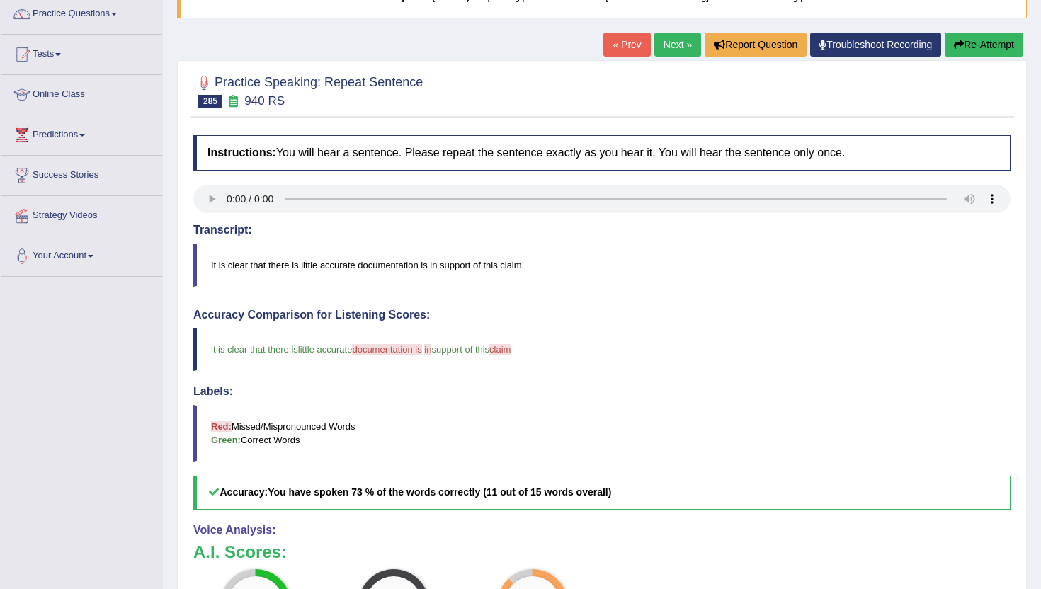
scroll to position [113, 0]
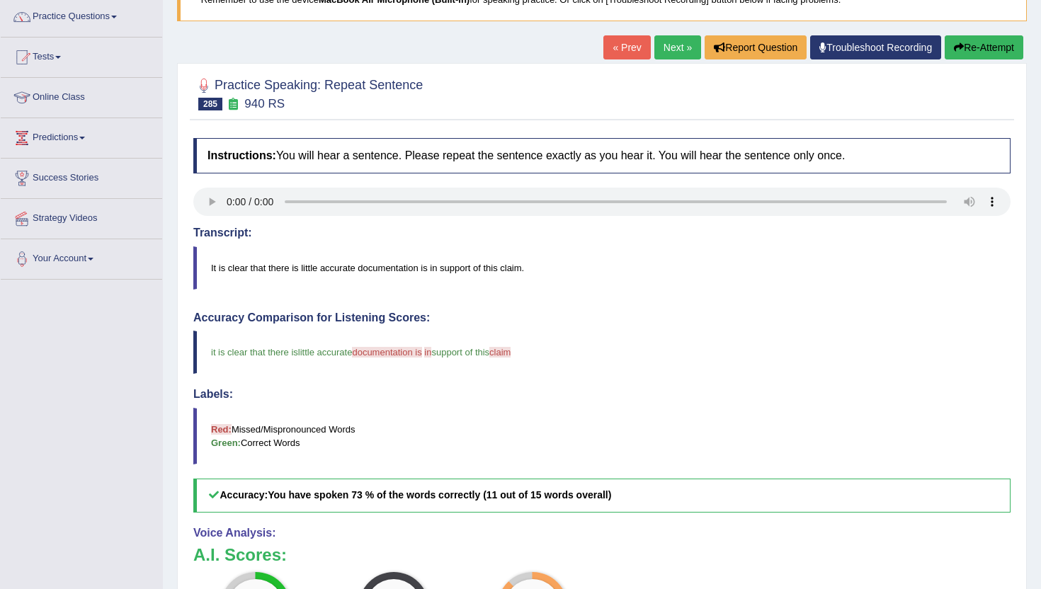
click at [664, 44] on link "Next »" at bounding box center [677, 47] width 47 height 24
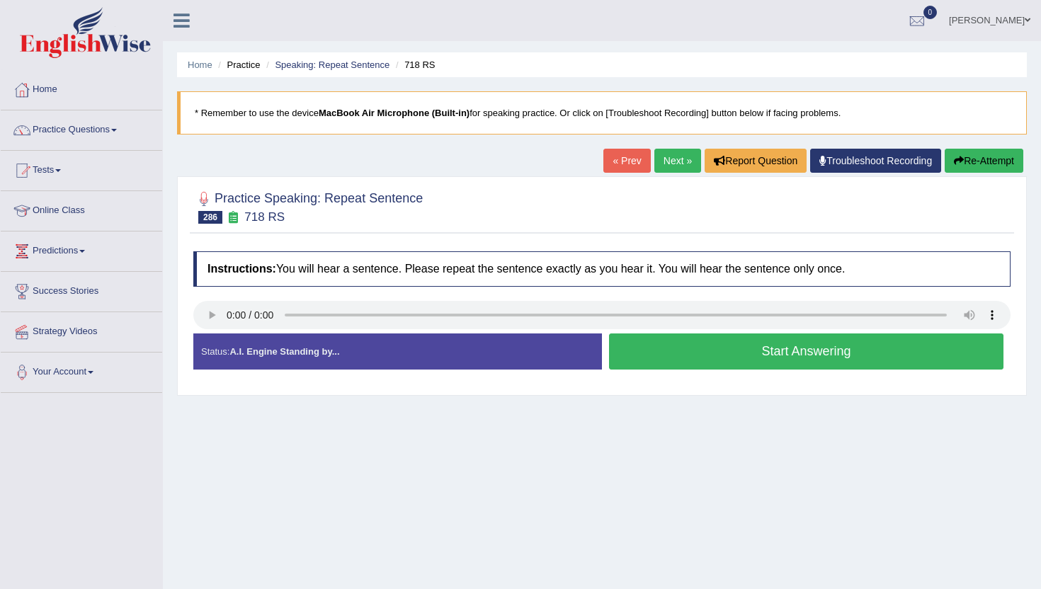
click at [746, 353] on button "Start Answering" at bounding box center [806, 352] width 394 height 36
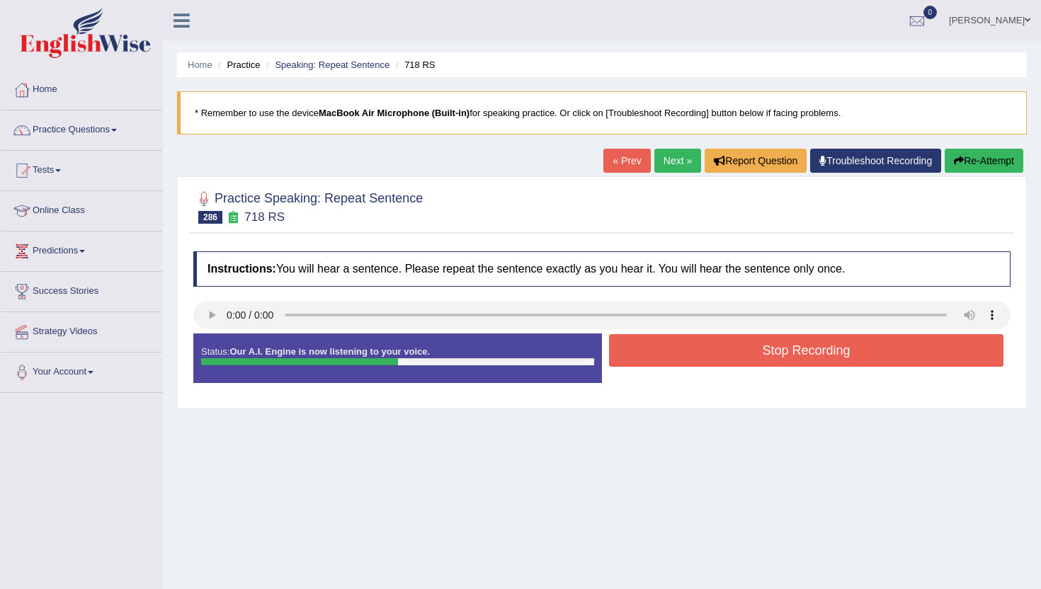
click at [746, 353] on button "Stop Recording" at bounding box center [806, 350] width 394 height 33
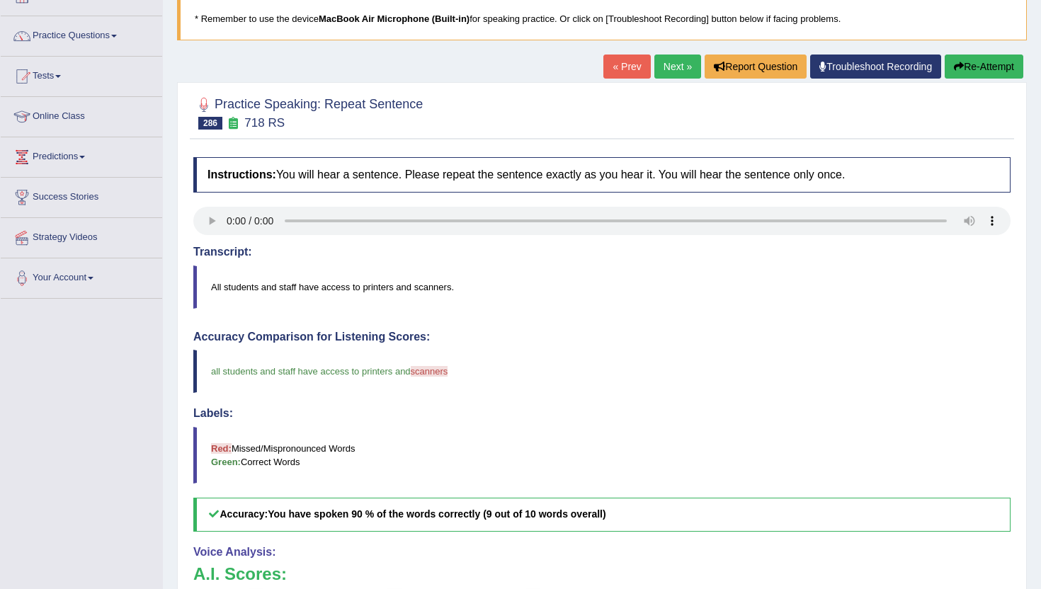
scroll to position [85, 0]
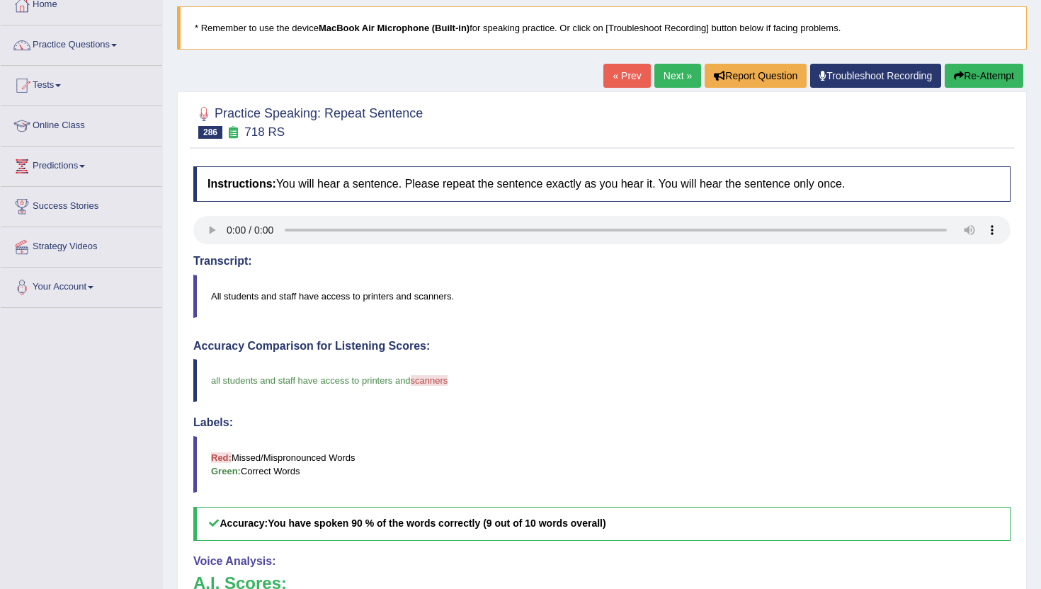
click at [672, 74] on link "Next »" at bounding box center [677, 76] width 47 height 24
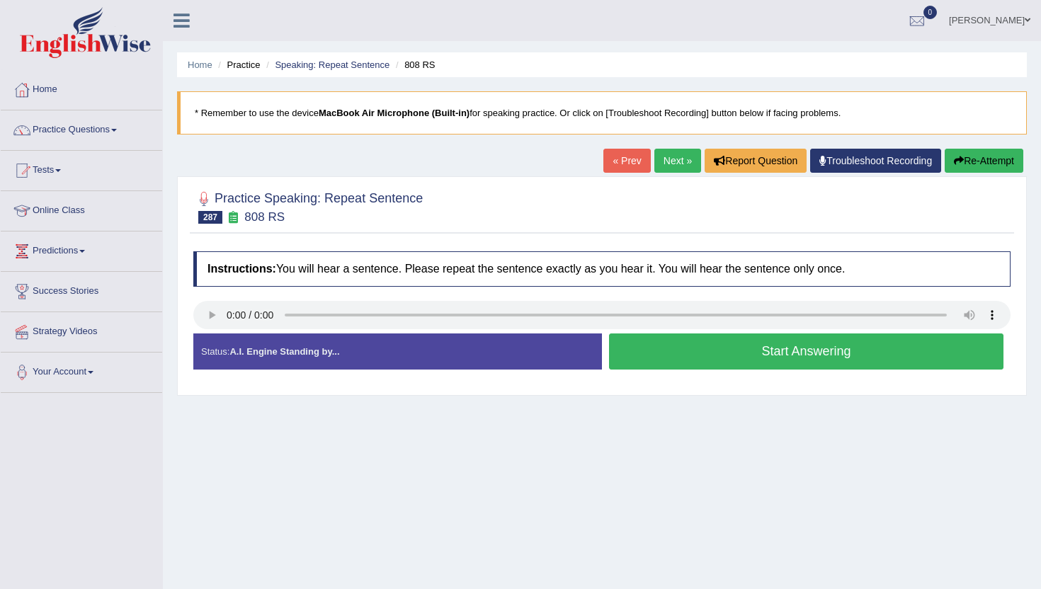
click at [658, 355] on button "Start Answering" at bounding box center [806, 352] width 394 height 36
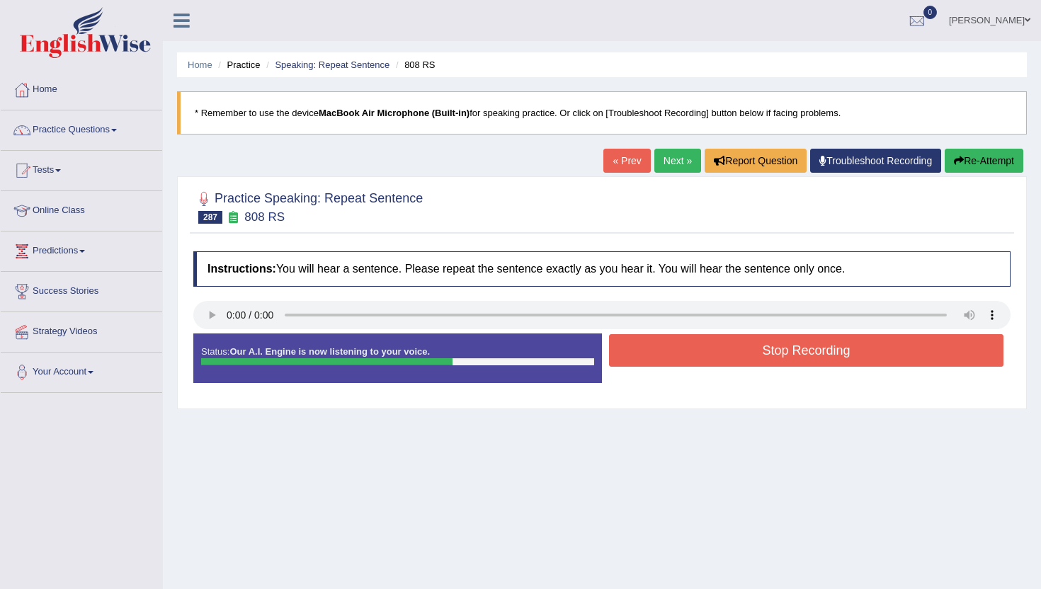
click at [658, 355] on button "Stop Recording" at bounding box center [806, 350] width 394 height 33
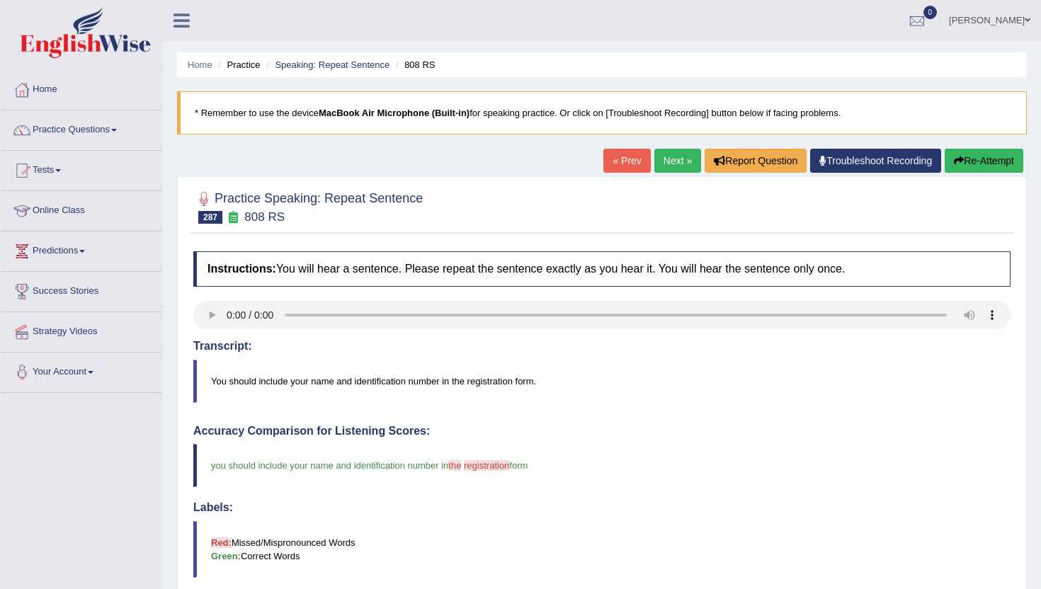
click at [668, 157] on link "Next »" at bounding box center [677, 161] width 47 height 24
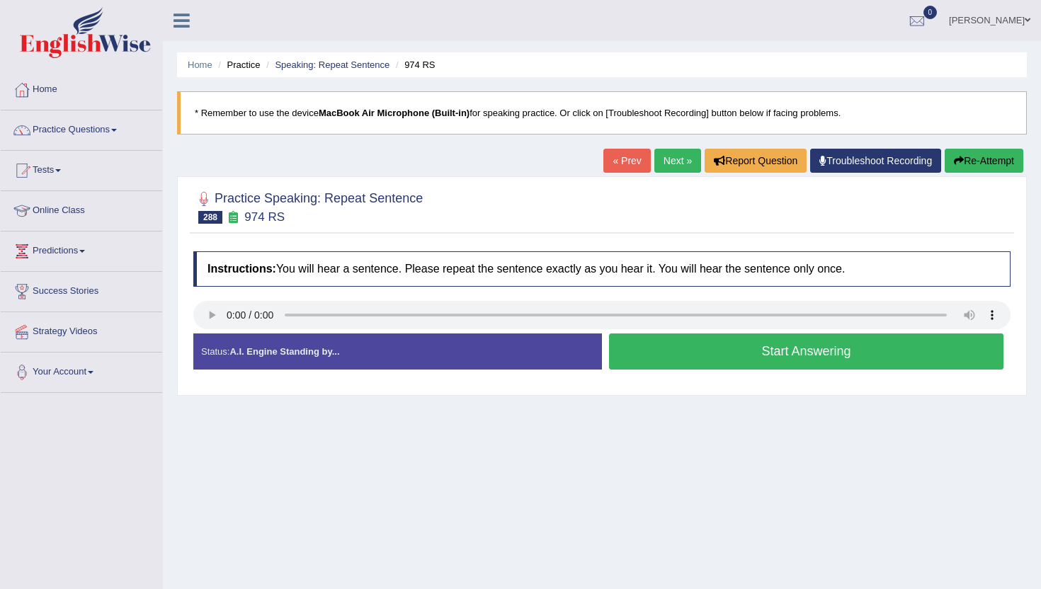
click at [697, 341] on button "Start Answering" at bounding box center [806, 352] width 394 height 36
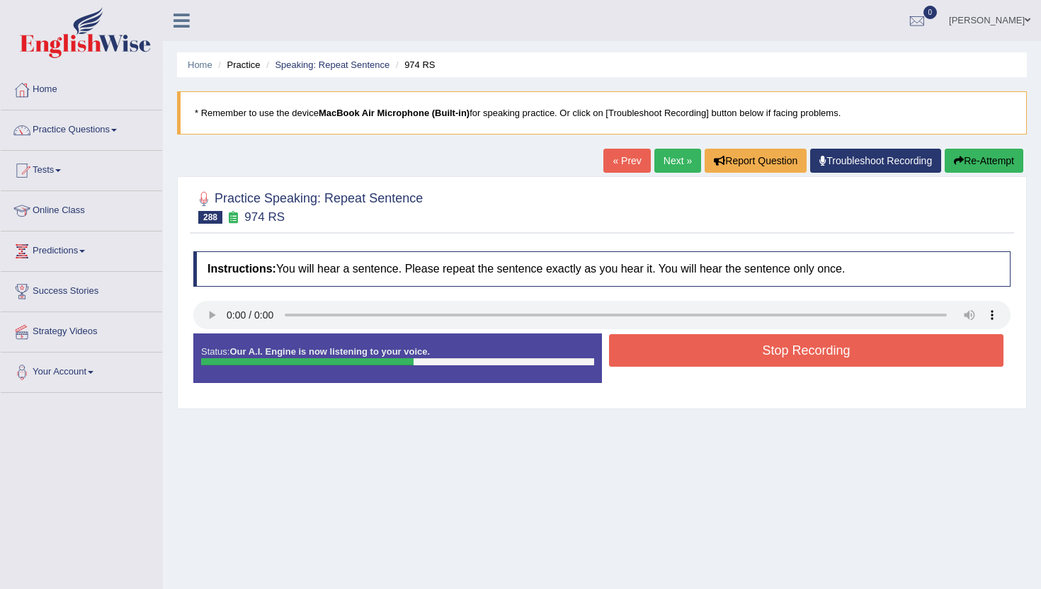
scroll to position [28, 0]
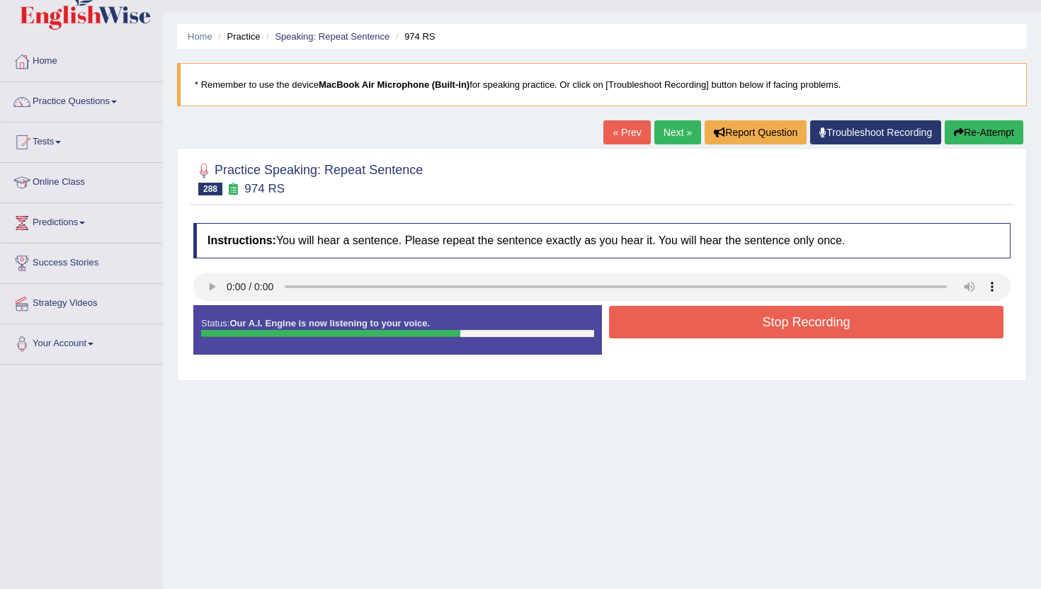
click at [701, 331] on button "Stop Recording" at bounding box center [806, 322] width 394 height 33
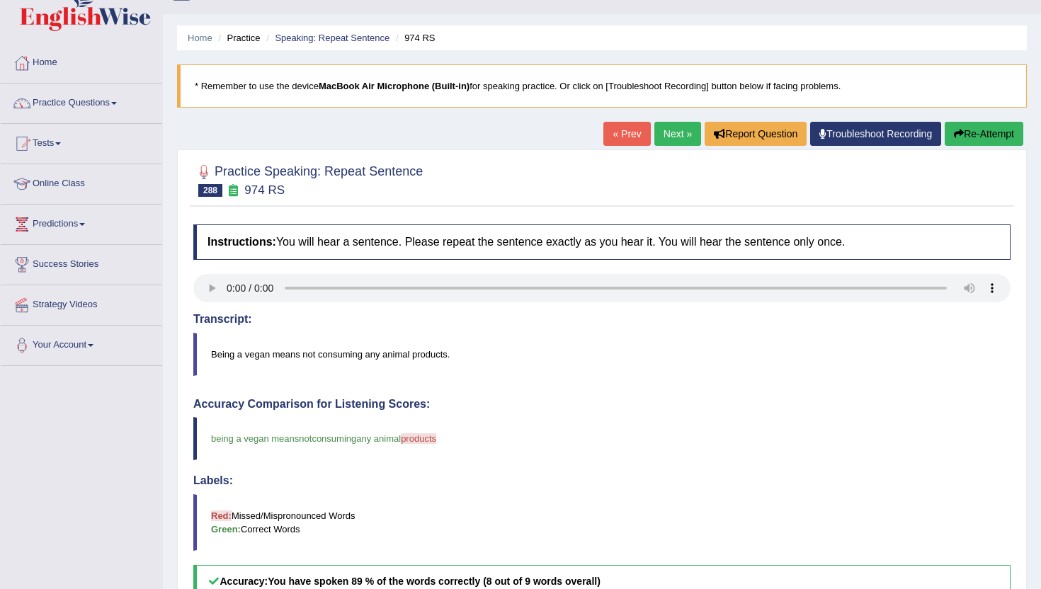
scroll to position [0, 0]
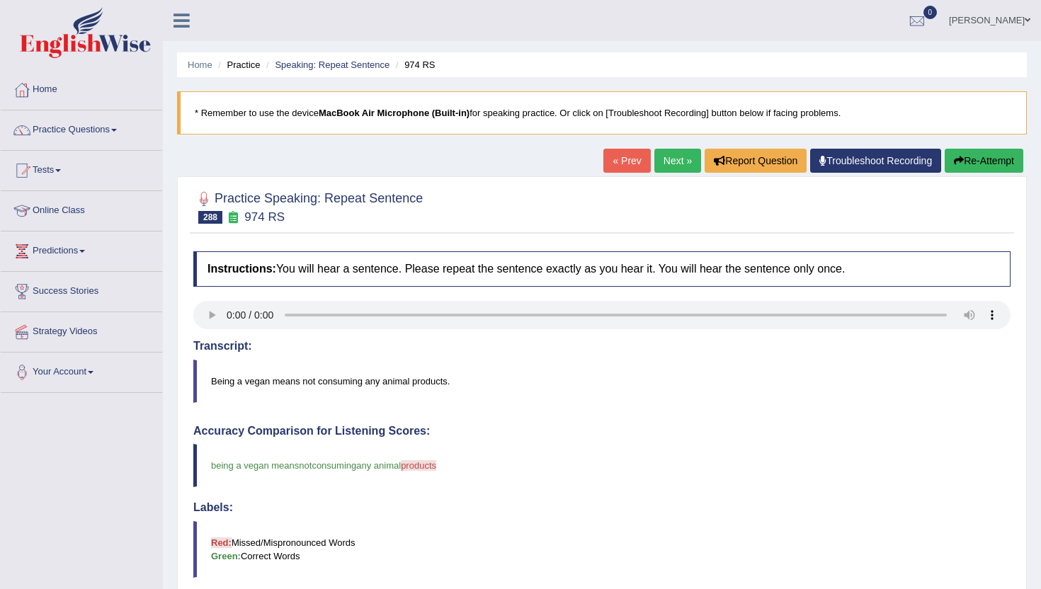
click at [671, 157] on link "Next »" at bounding box center [677, 161] width 47 height 24
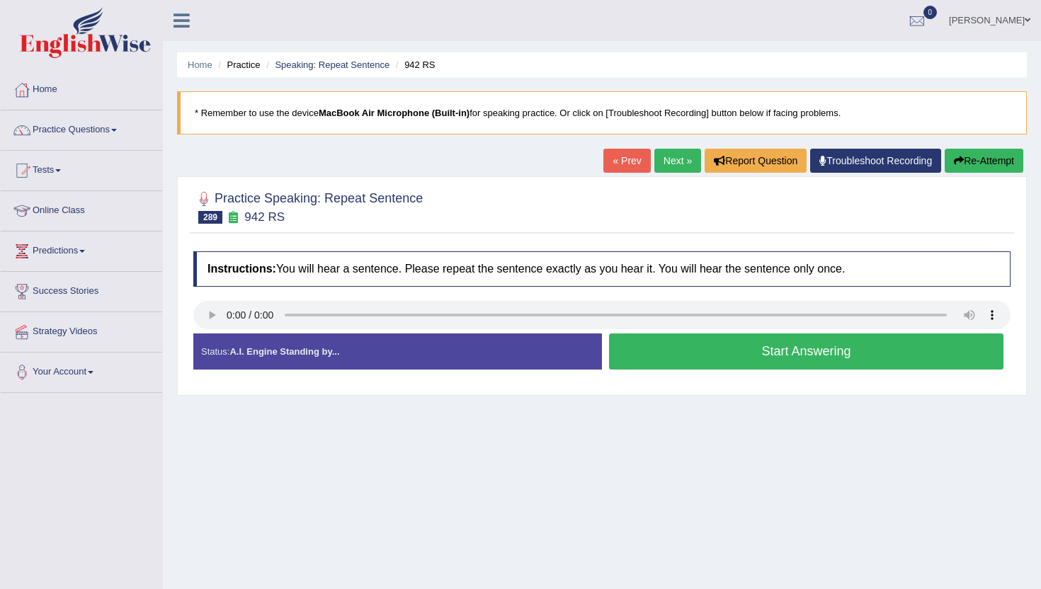
click at [672, 350] on button "Start Answering" at bounding box center [806, 352] width 394 height 36
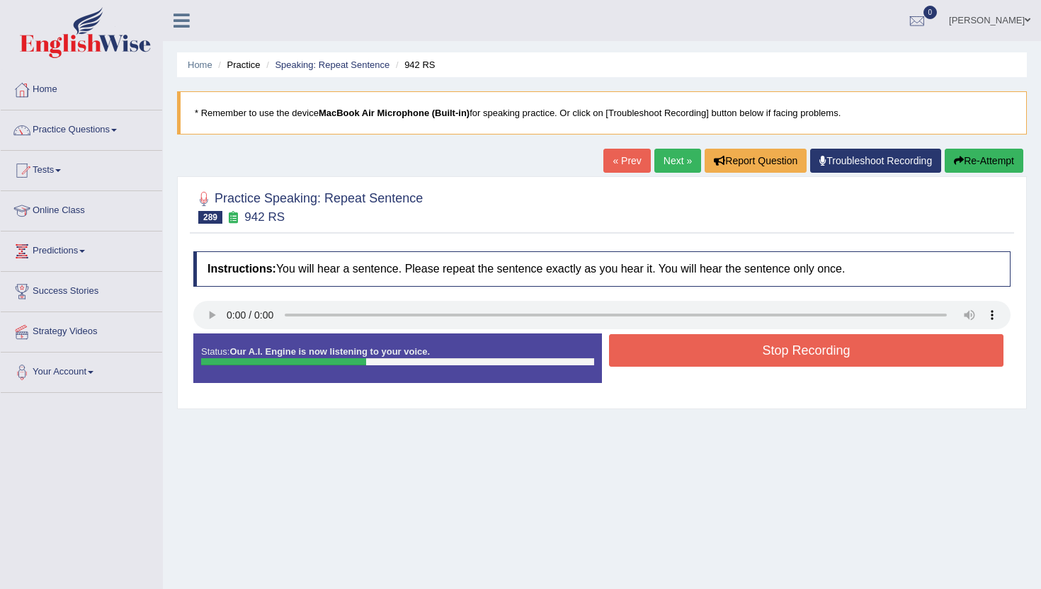
click at [672, 350] on button "Stop Recording" at bounding box center [806, 350] width 394 height 33
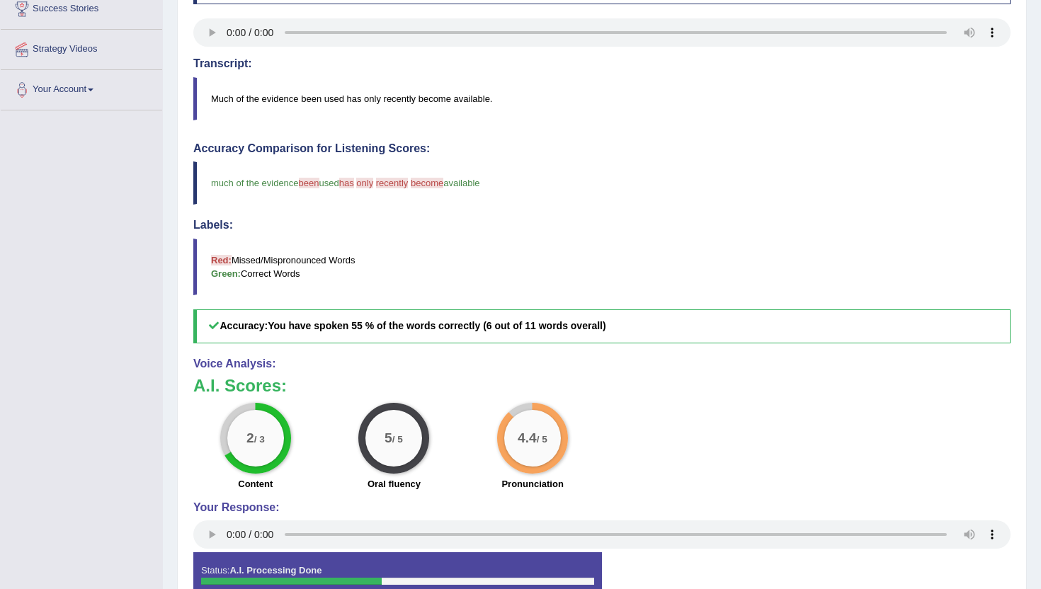
scroll to position [283, 0]
